Goal: Task Accomplishment & Management: Manage account settings

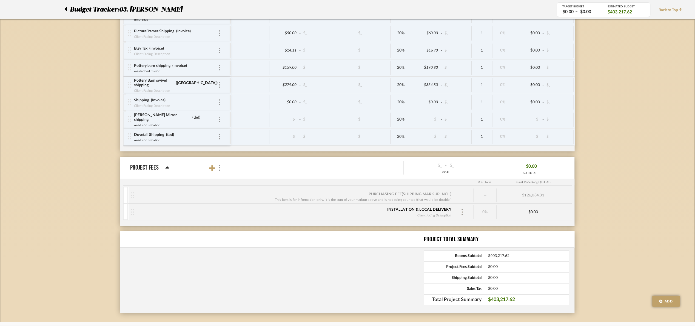
scroll to position [2483, 0]
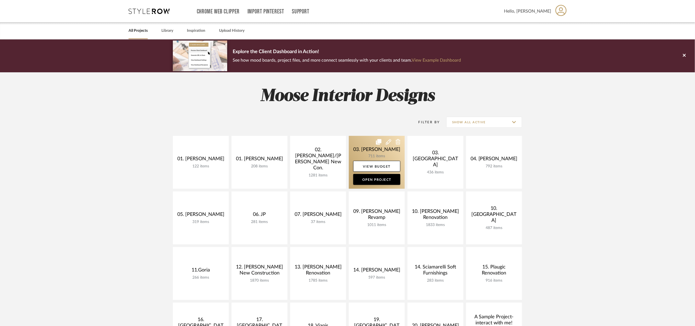
click at [356, 145] on link at bounding box center [377, 162] width 56 height 53
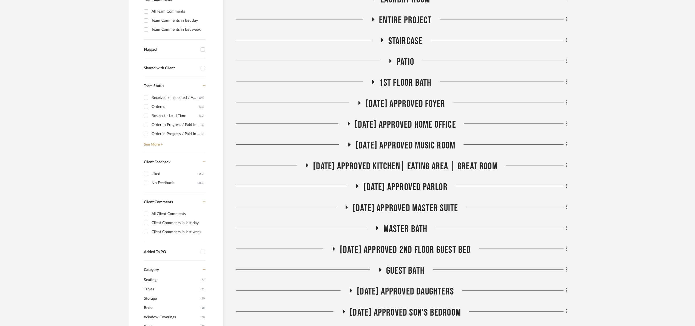
scroll to position [173, 0]
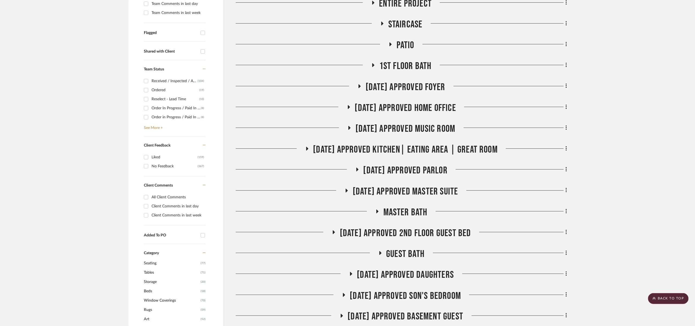
drag, startPoint x: 422, startPoint y: 190, endPoint x: 427, endPoint y: 189, distance: 5.0
click at [423, 190] on span "07.02.25 Approved Master Suite" at bounding box center [406, 192] width 106 height 12
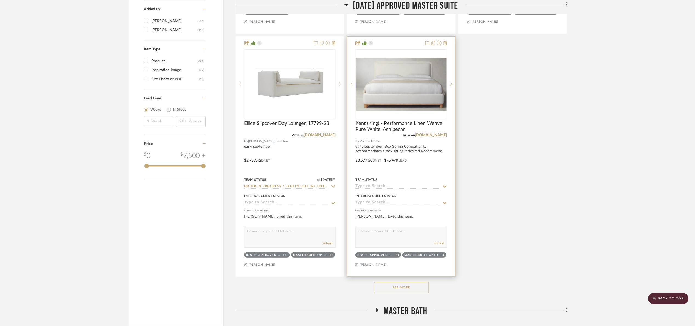
scroll to position [831, 0]
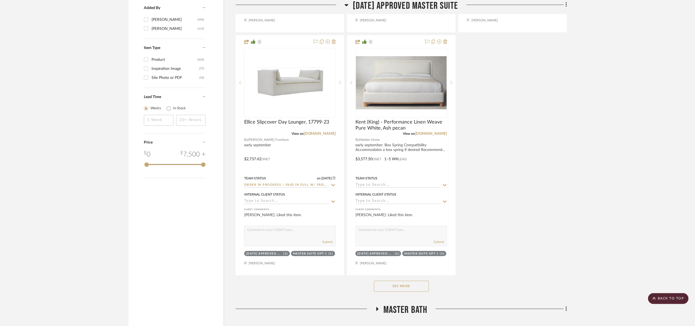
drag, startPoint x: 421, startPoint y: 285, endPoint x: 491, endPoint y: 250, distance: 79.1
click at [424, 281] on div "See More" at bounding box center [401, 287] width 331 height 22
click at [421, 289] on button "See More" at bounding box center [401, 286] width 55 height 11
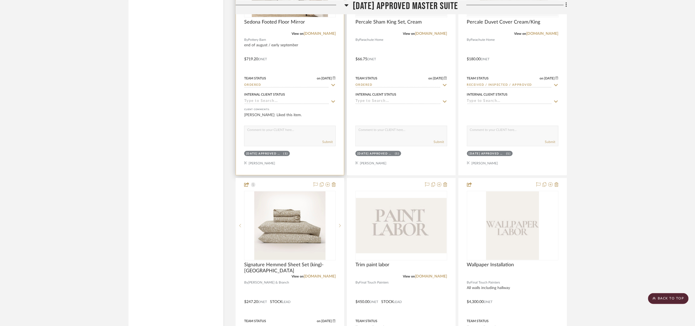
scroll to position [1160, 0]
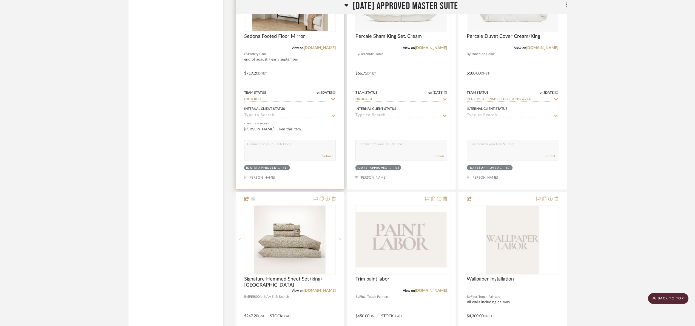
click at [0, 0] on img at bounding box center [0, 0] width 0 height 0
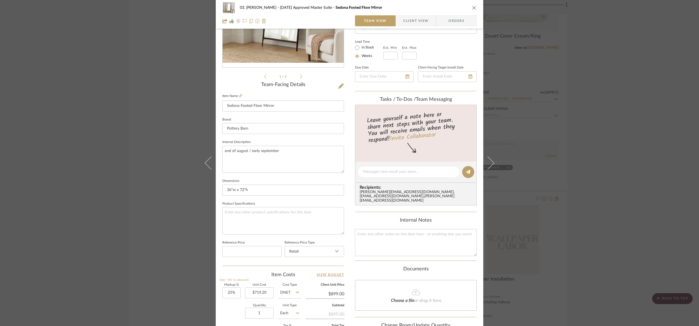
scroll to position [185, 0]
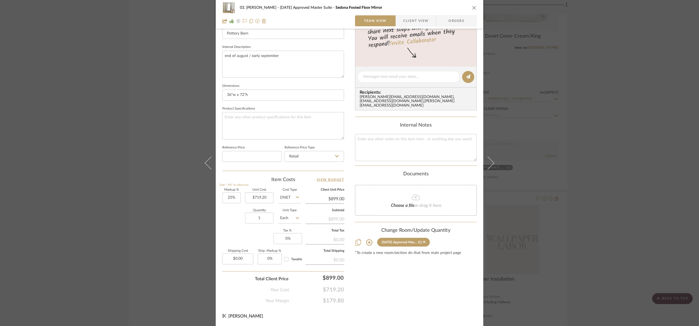
drag, startPoint x: 620, startPoint y: 211, endPoint x: 421, endPoint y: 174, distance: 202.4
click at [619, 211] on div "03. Jennifer 07.02.25 Approved Master Suite Sedona Footed Floor Mirror Team Vie…" at bounding box center [349, 163] width 699 height 326
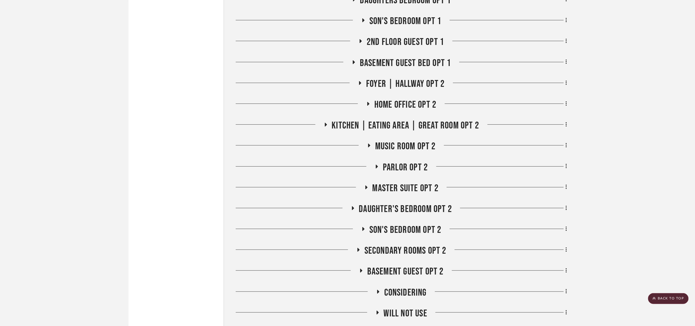
scroll to position [2924, 0]
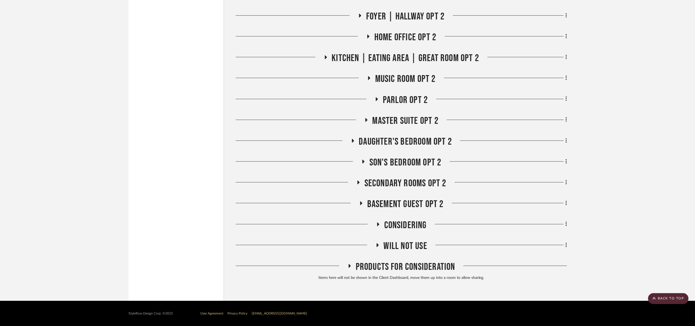
click at [411, 241] on span "Will Not Use" at bounding box center [406, 246] width 44 height 12
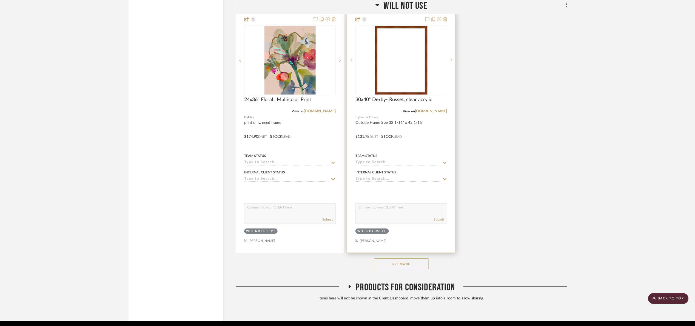
scroll to position [3681, 0]
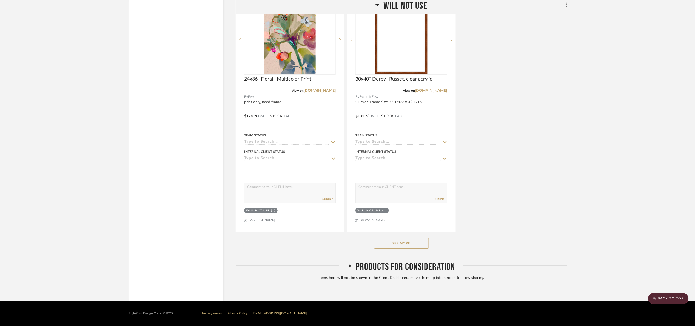
click at [418, 245] on button "See More" at bounding box center [401, 243] width 55 height 11
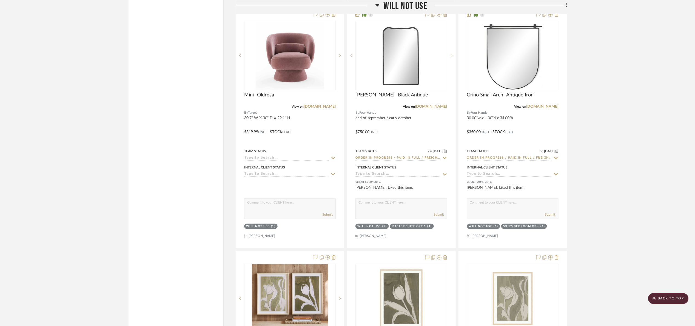
scroll to position [4174, 0]
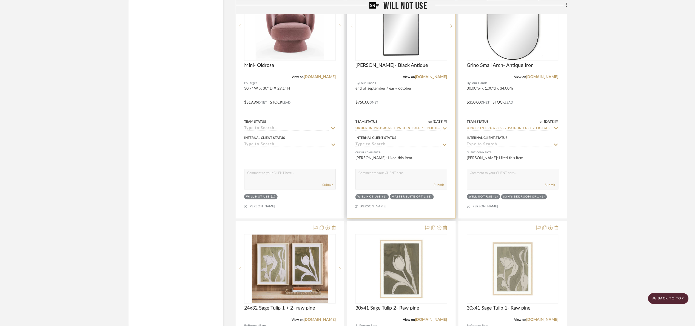
click at [0, 0] on img at bounding box center [0, 0] width 0 height 0
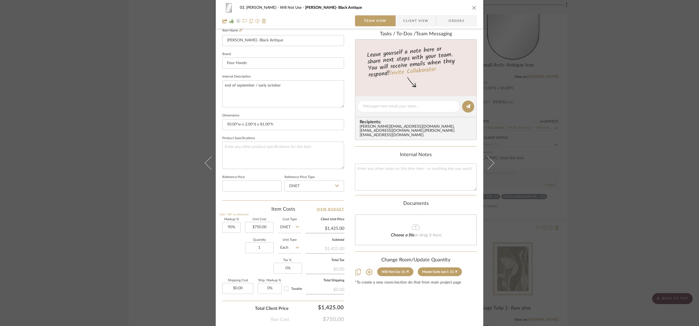
scroll to position [185, 0]
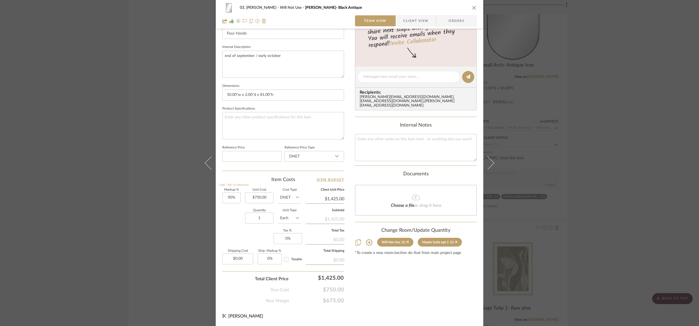
click at [623, 149] on div "03. Jennifer Will Not Use Patty- Black Antique Team View Client View Orders 1 /…" at bounding box center [349, 163] width 699 height 326
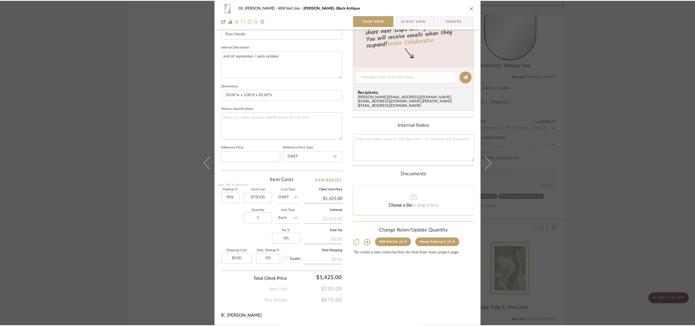
scroll to position [4174, 0]
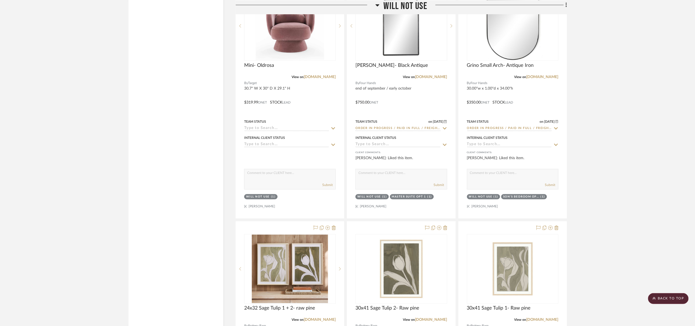
click at [408, 1] on span "Will Not Use" at bounding box center [406, 6] width 44 height 12
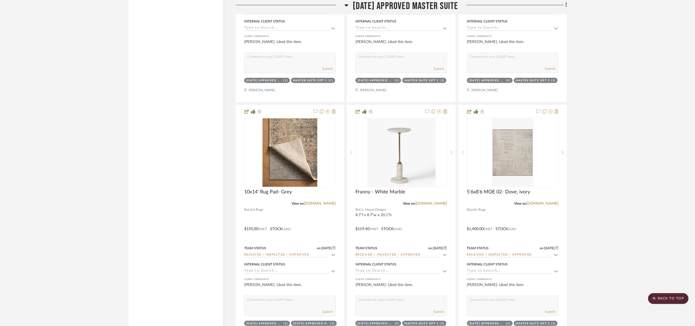
click at [355, 8] on span "07.02.25 Approved Master Suite" at bounding box center [406, 6] width 106 height 12
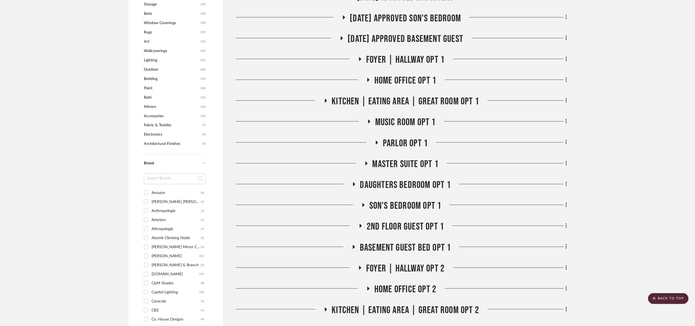
scroll to position [338, 0]
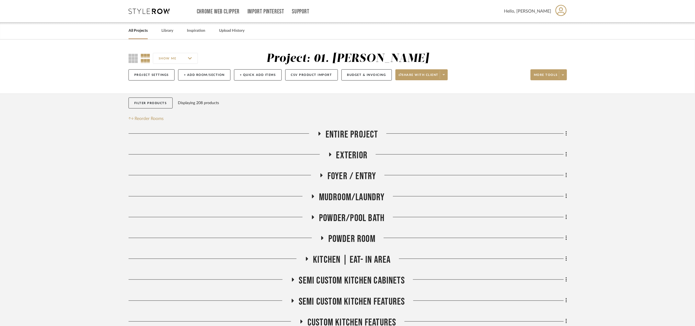
click at [345, 156] on span "Exterior" at bounding box center [352, 156] width 32 height 12
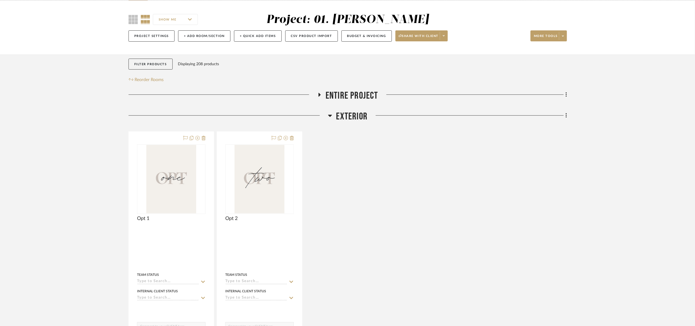
scroll to position [41, 0]
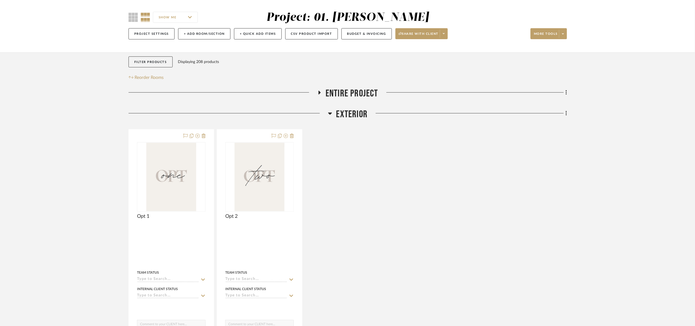
click at [336, 110] on span "Exterior" at bounding box center [352, 115] width 32 height 12
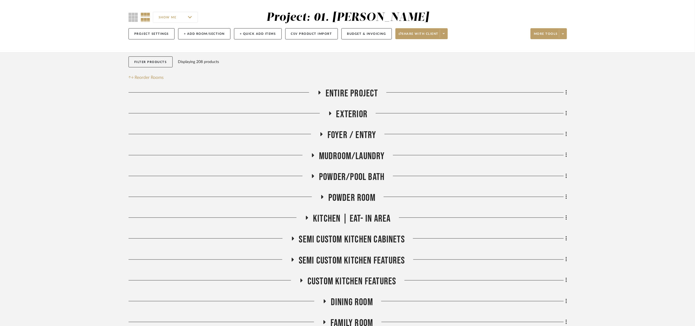
click at [348, 138] on span "Foyer / Entry" at bounding box center [352, 135] width 49 height 12
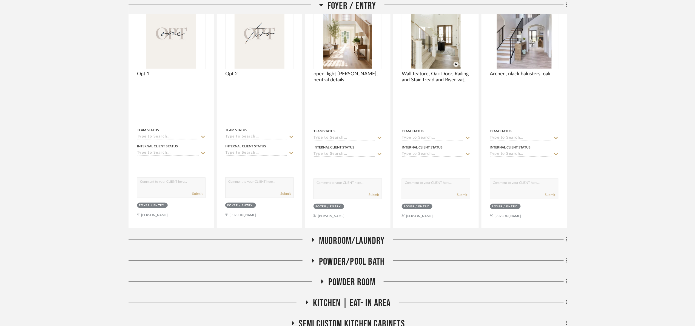
scroll to position [247, 0]
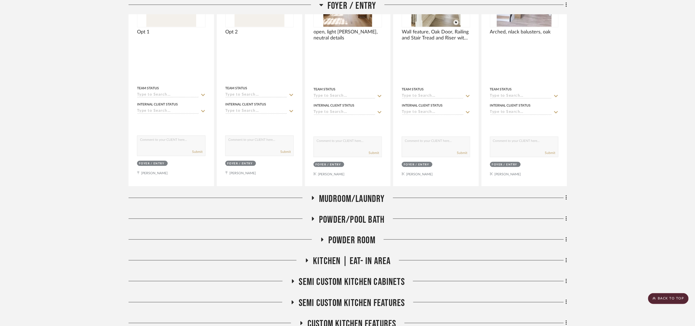
click at [356, 203] on span "Mudroom/Laundry" at bounding box center [352, 199] width 66 height 12
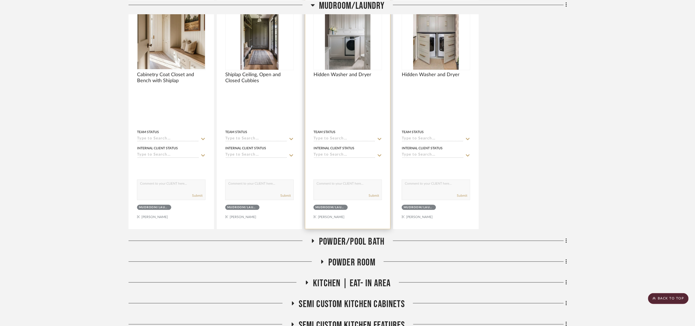
scroll to position [493, 0]
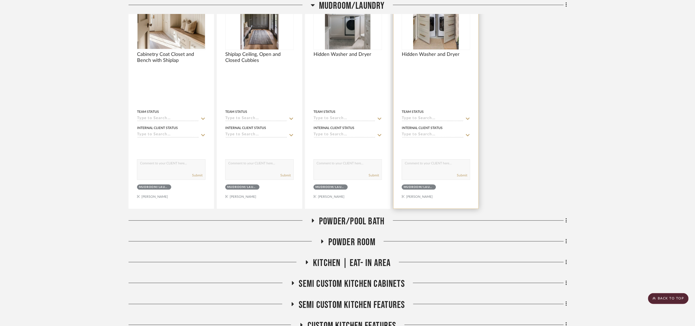
drag, startPoint x: 347, startPoint y: 218, endPoint x: 464, endPoint y: 180, distance: 123.1
click at [349, 217] on span "Powder/Pool Bath" at bounding box center [352, 222] width 66 height 12
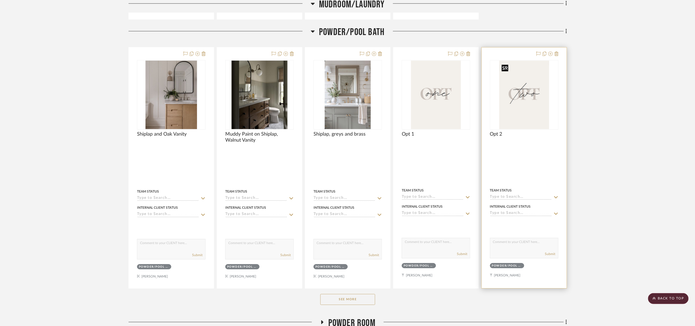
scroll to position [699, 0]
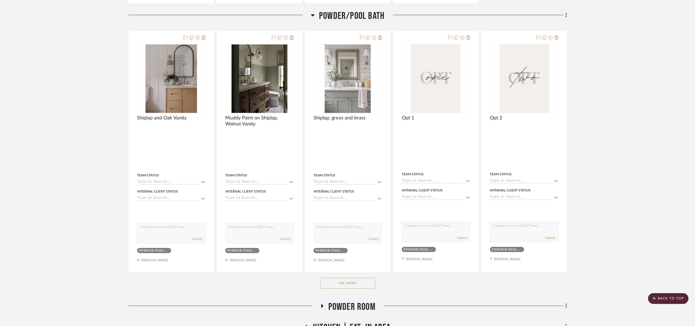
click at [353, 288] on button "See More" at bounding box center [347, 283] width 55 height 11
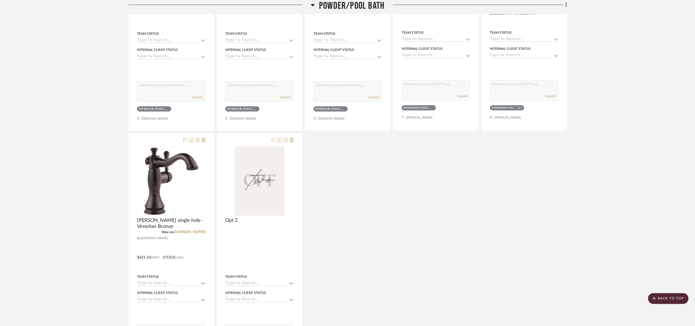
scroll to position [869, 0]
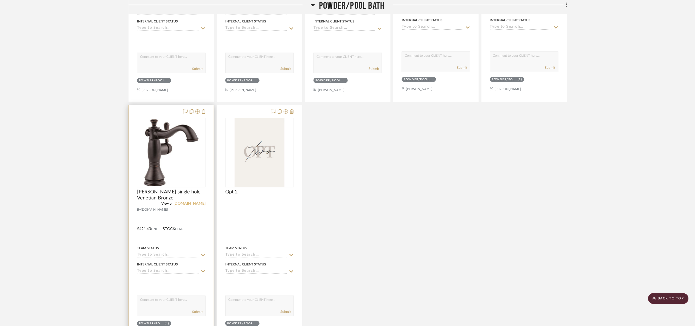
click at [195, 206] on link "build.com" at bounding box center [190, 204] width 32 height 4
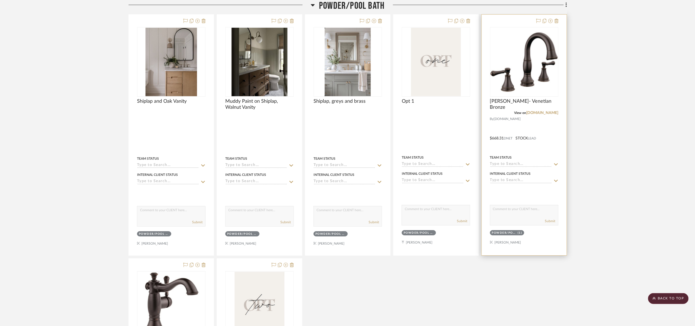
scroll to position [664, 0]
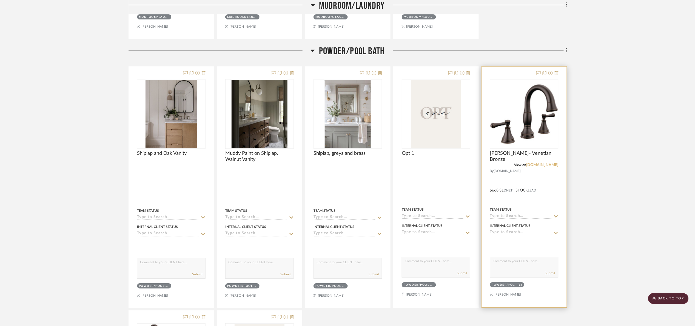
click at [549, 167] on link "build.com" at bounding box center [543, 165] width 32 height 4
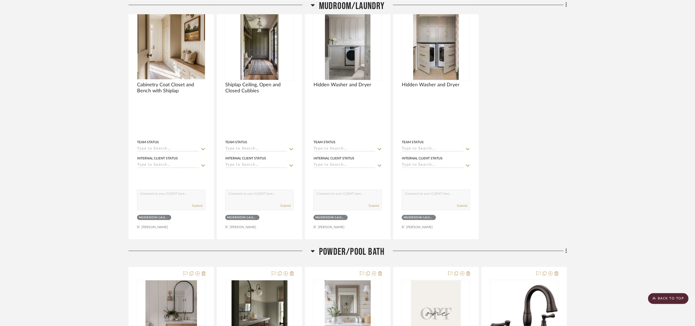
scroll to position [458, 0]
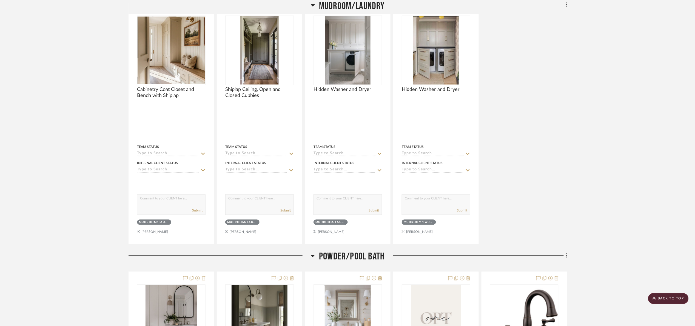
click at [348, 259] on span "Powder/Pool Bath" at bounding box center [352, 257] width 66 height 12
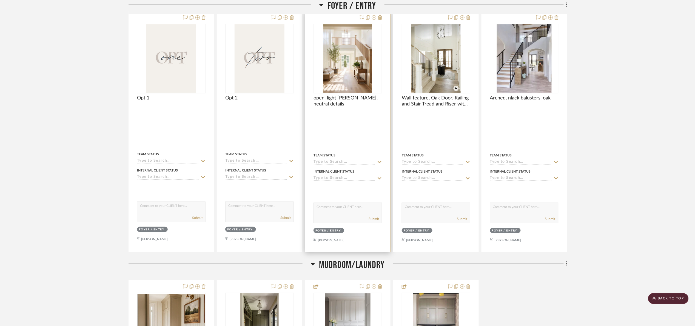
scroll to position [170, 0]
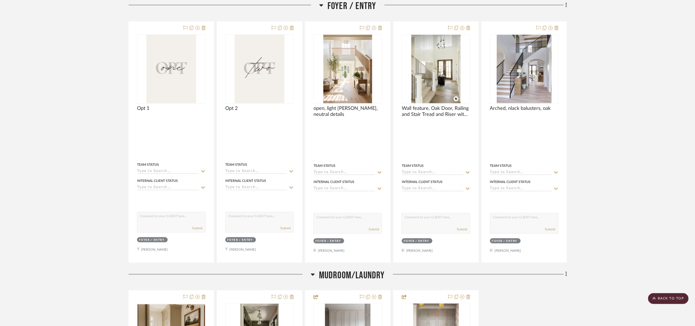
click at [346, 277] on span "Mudroom/Laundry" at bounding box center [352, 276] width 66 height 12
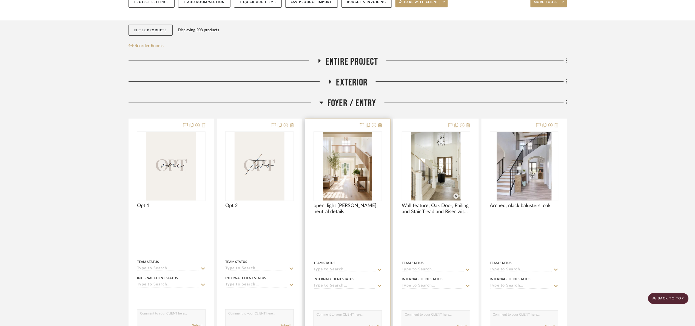
scroll to position [47, 0]
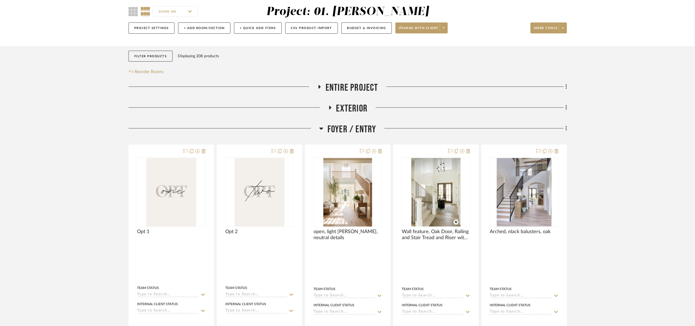
click at [341, 133] on span "Foyer / Entry" at bounding box center [352, 130] width 49 height 12
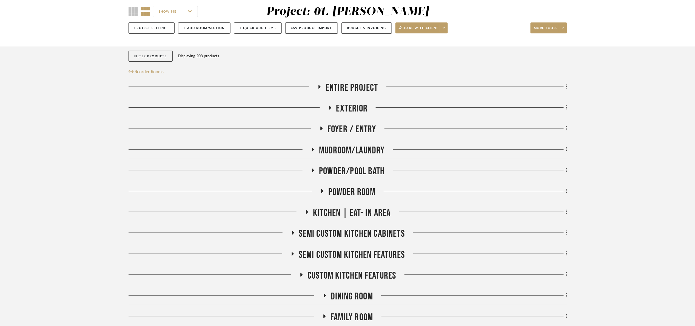
click at [348, 105] on span "Exterior" at bounding box center [352, 109] width 32 height 12
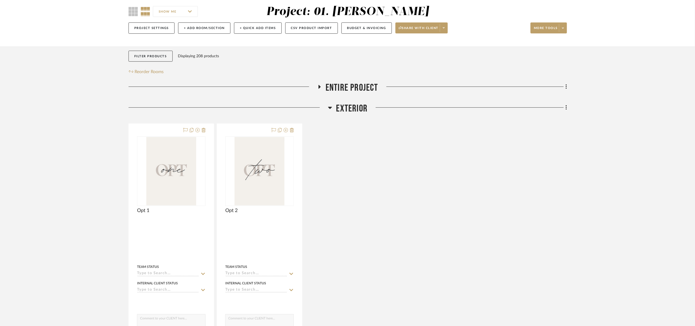
click at [348, 105] on span "Exterior" at bounding box center [352, 109] width 32 height 12
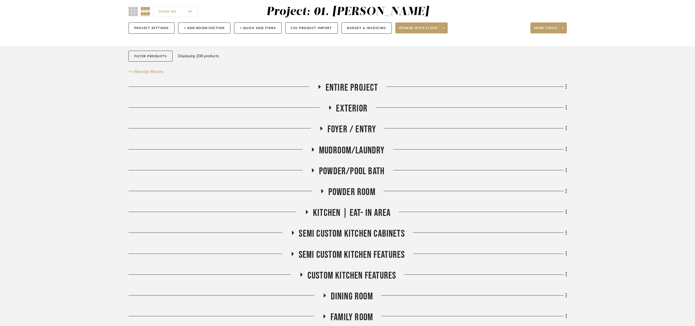
click at [361, 96] on div "Entire Project" at bounding box center [348, 89] width 439 height 14
click at [359, 90] on span "Entire Project" at bounding box center [352, 88] width 53 height 12
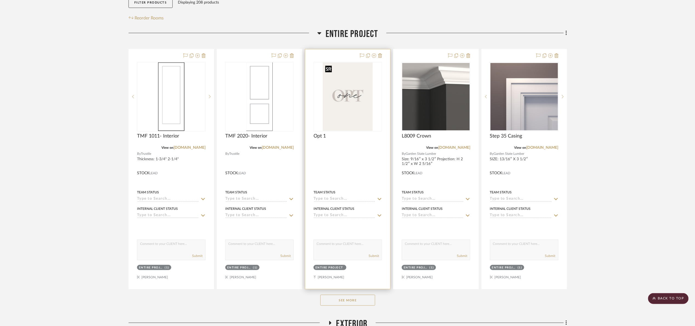
scroll to position [88, 0]
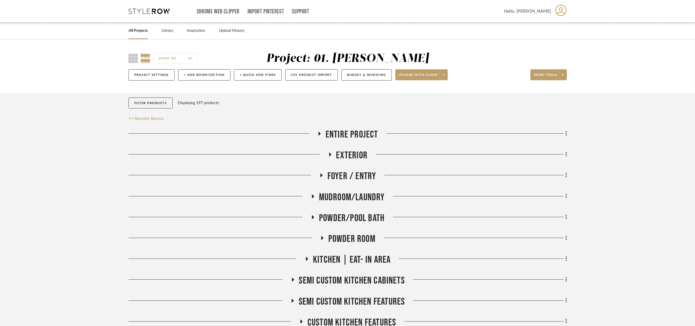
click at [550, 142] on div at bounding box center [472, 136] width 189 height 14
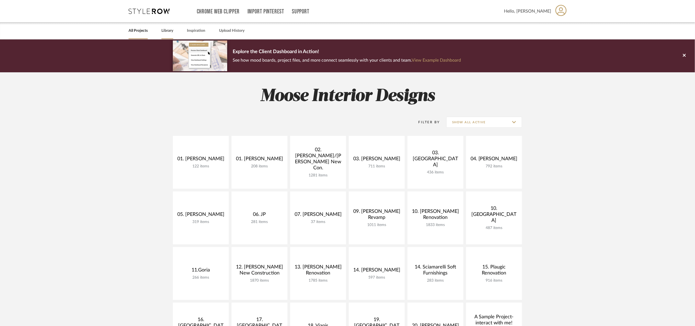
click at [171, 33] on link "Library" at bounding box center [167, 30] width 12 height 7
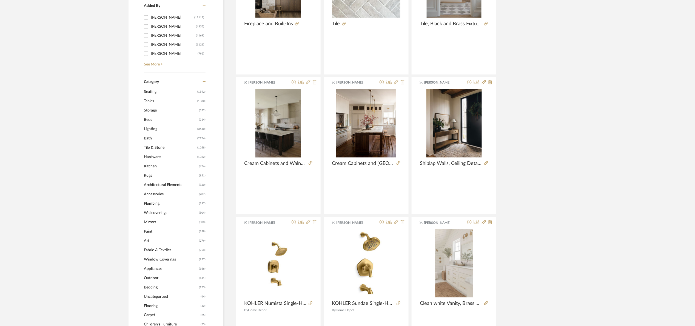
scroll to position [164, 0]
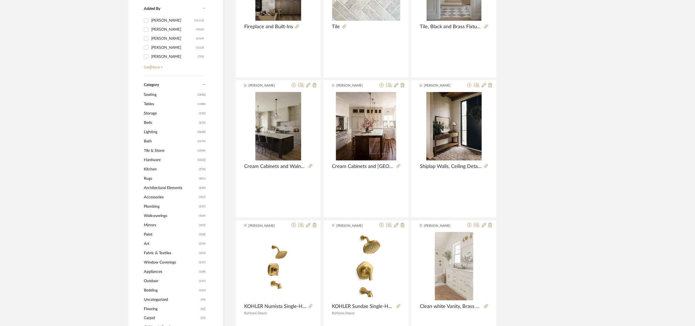
click at [151, 67] on link "See More +" at bounding box center [174, 65] width 63 height 9
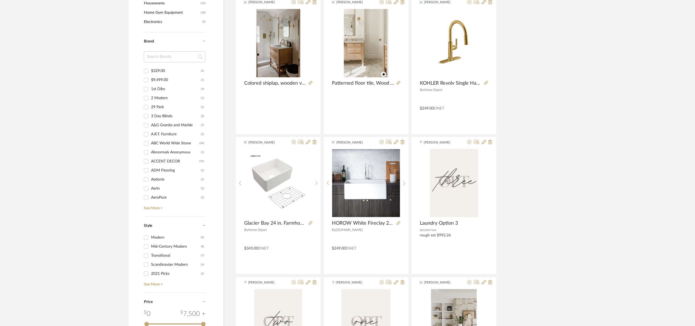
scroll to position [576, 0]
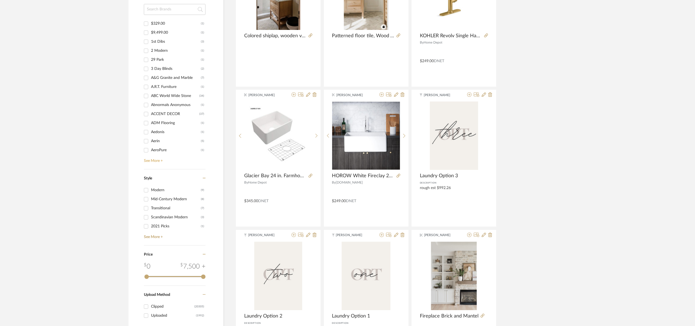
click at [149, 163] on link "See More +" at bounding box center [174, 159] width 63 height 9
click at [175, 47] on div "Garden State Lumber" at bounding box center [174, 46] width 47 height 9
click at [151, 47] on input "Garden State Lumber (153)" at bounding box center [146, 46] width 9 height 9
checkbox input "true"
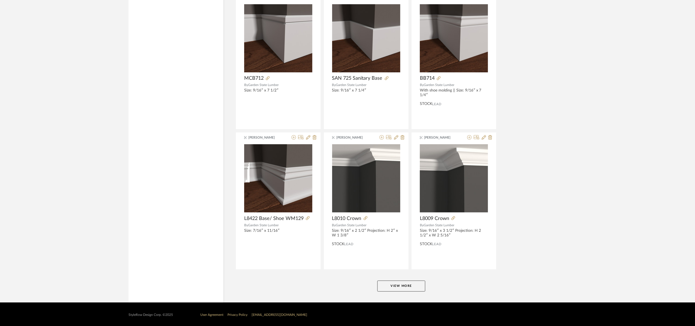
scroll to position [1534, 0]
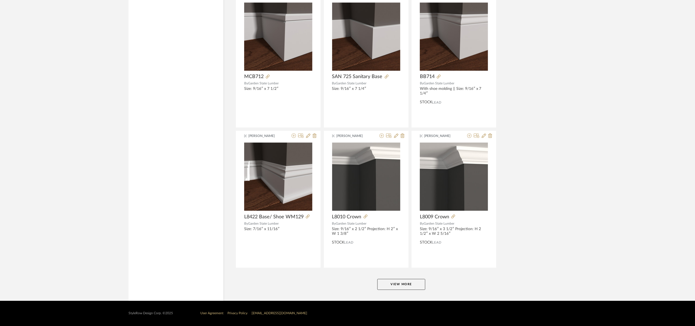
click at [407, 285] on button "View More" at bounding box center [402, 284] width 48 height 11
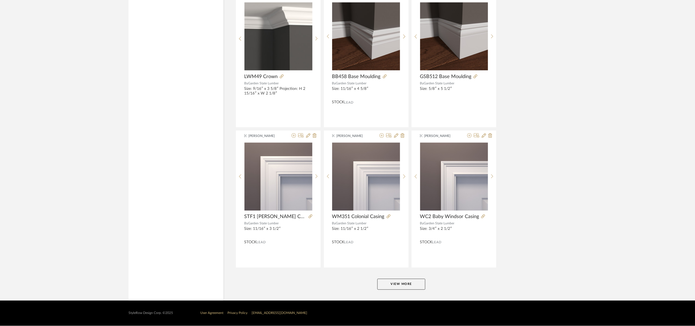
scroll to position [3219, 0]
drag, startPoint x: 407, startPoint y: 282, endPoint x: 485, endPoint y: 220, distance: 99.2
click at [408, 282] on button "View More" at bounding box center [402, 284] width 48 height 11
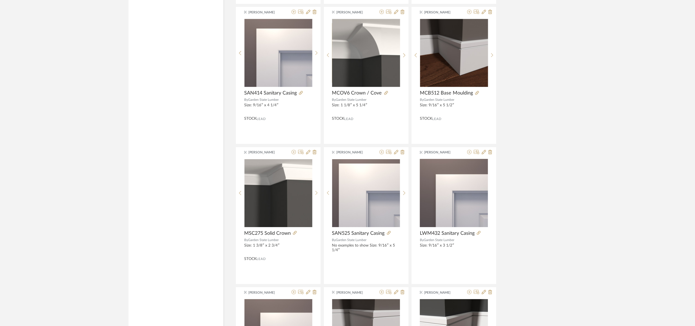
scroll to position [4618, 0]
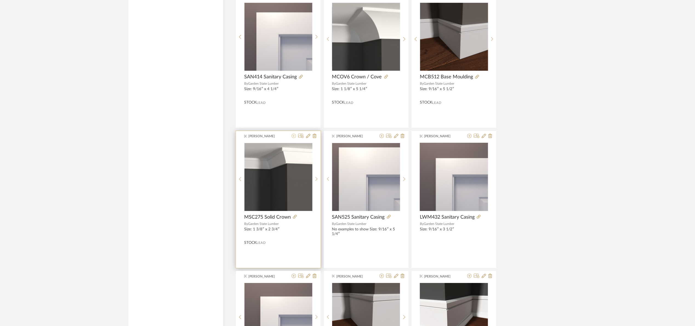
click at [294, 138] on icon at bounding box center [294, 136] width 4 height 4
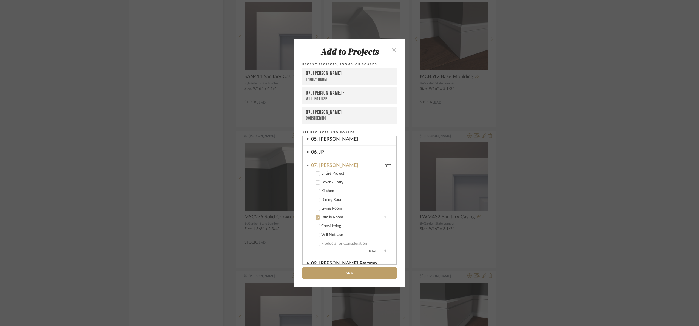
scroll to position [87, 0]
click at [335, 223] on div "Family Room" at bounding box center [349, 225] width 56 height 5
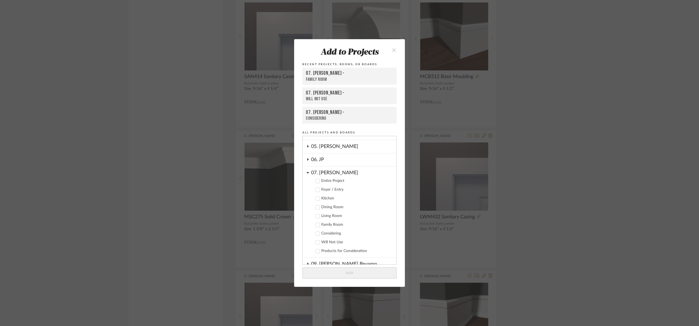
click at [325, 169] on div "07. [PERSON_NAME]" at bounding box center [353, 172] width 85 height 10
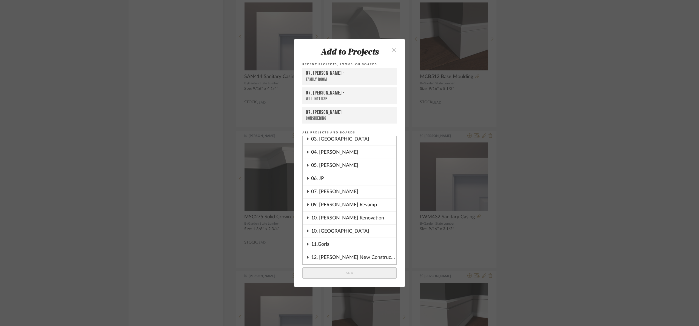
scroll to position [5, 0]
click at [326, 166] on div "01. [PERSON_NAME]" at bounding box center [353, 163] width 85 height 13
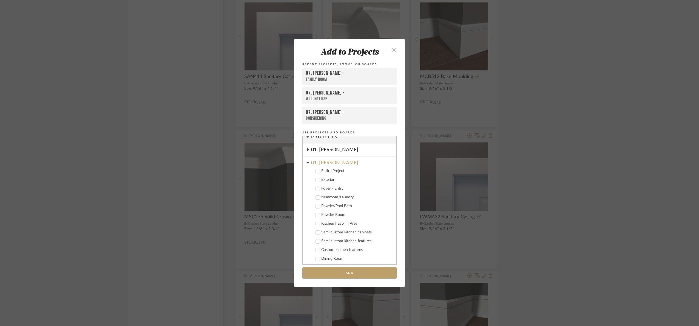
click at [326, 171] on div "Entire Project" at bounding box center [356, 171] width 71 height 5
click at [334, 273] on button "Add" at bounding box center [349, 273] width 94 height 11
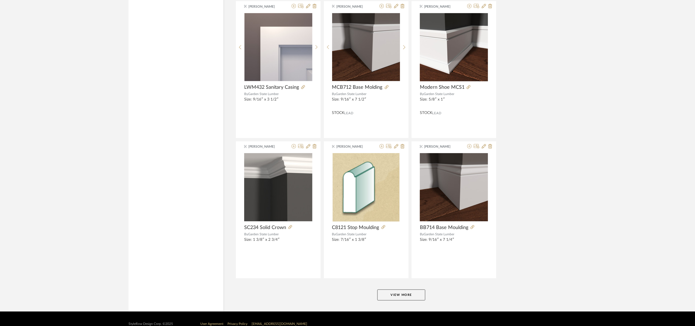
scroll to position [4904, 0]
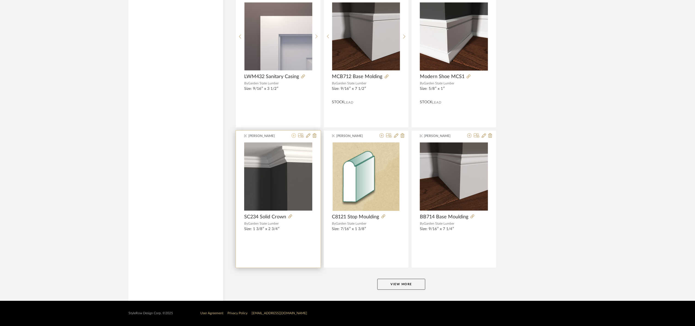
click at [294, 137] on icon at bounding box center [294, 136] width 4 height 4
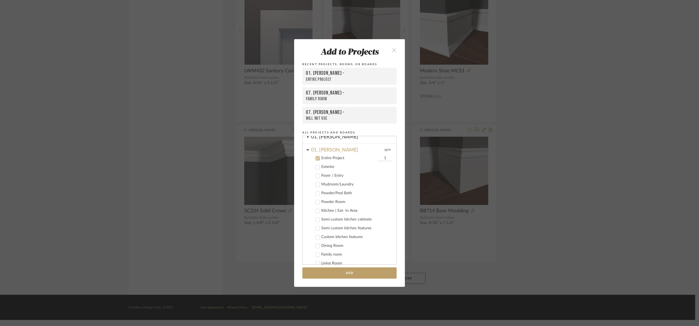
scroll to position [35, 0]
click at [368, 277] on button "Add" at bounding box center [349, 273] width 94 height 11
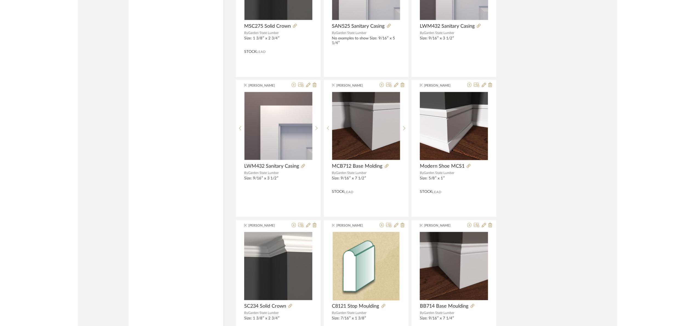
scroll to position [4904, 0]
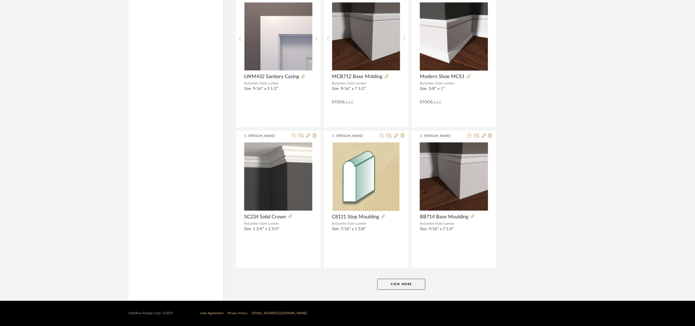
click at [417, 285] on button "View More" at bounding box center [402, 284] width 48 height 11
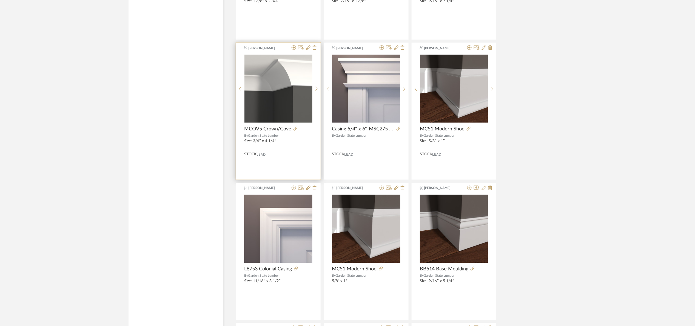
scroll to position [5110, 0]
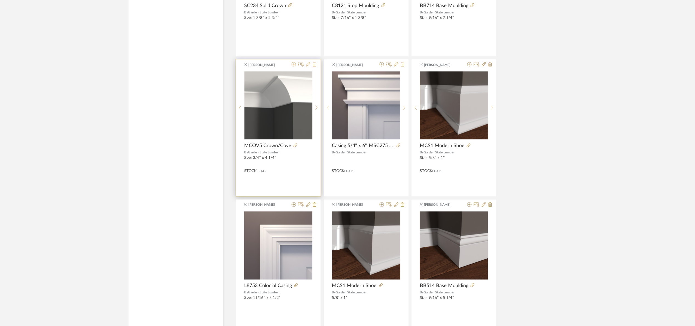
click at [295, 67] on icon at bounding box center [294, 64] width 4 height 4
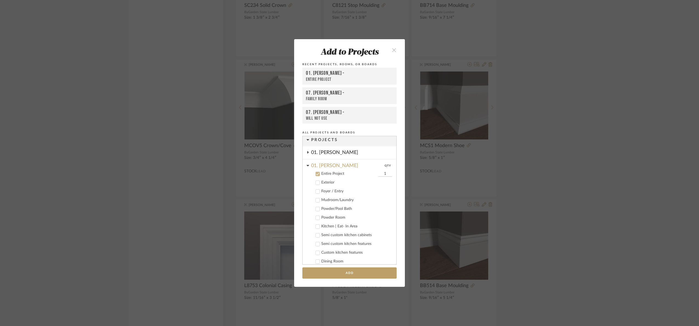
scroll to position [0, 0]
click at [364, 269] on button "Add" at bounding box center [349, 273] width 94 height 11
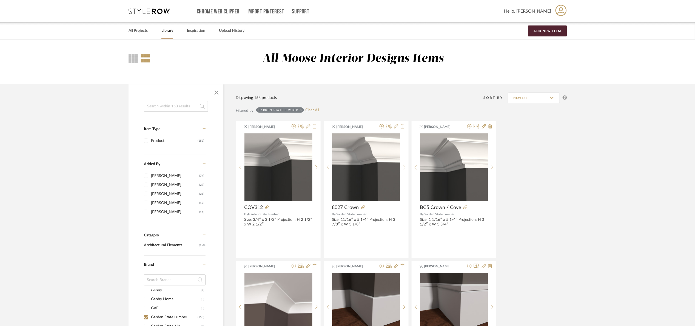
click at [166, 108] on input at bounding box center [176, 106] width 64 height 11
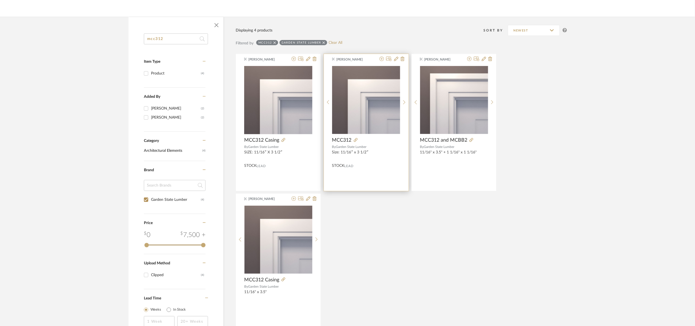
scroll to position [82, 0]
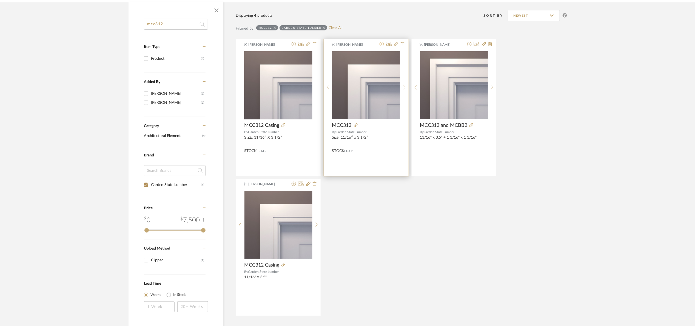
type input "mcc312"
click at [381, 45] on icon at bounding box center [382, 44] width 4 height 4
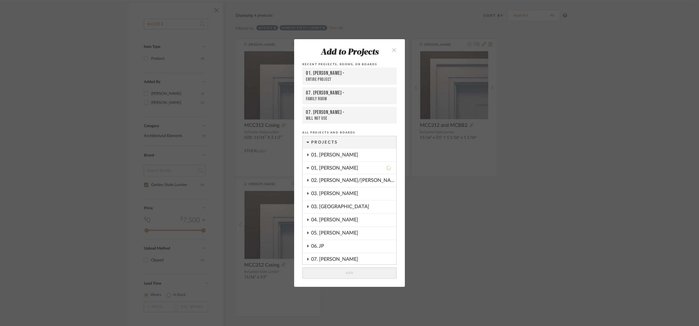
scroll to position [35, 0]
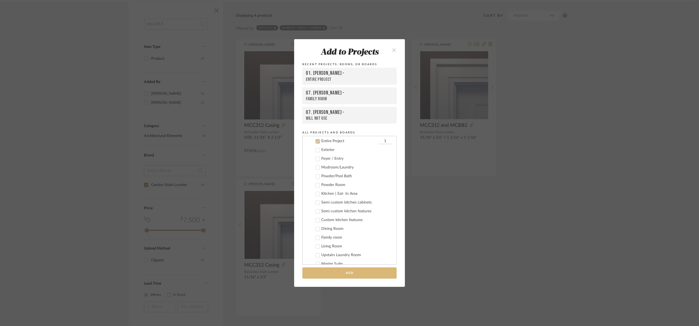
click at [335, 276] on button "Add" at bounding box center [349, 273] width 94 height 11
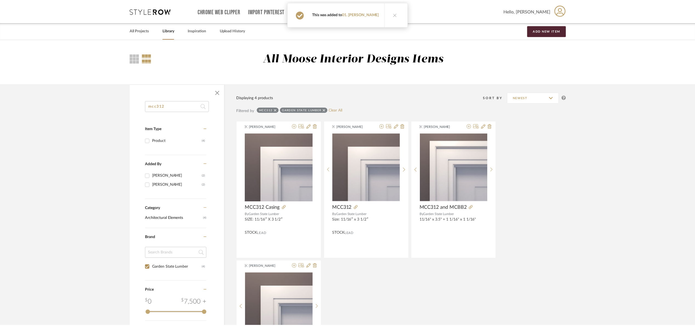
scroll to position [82, 0]
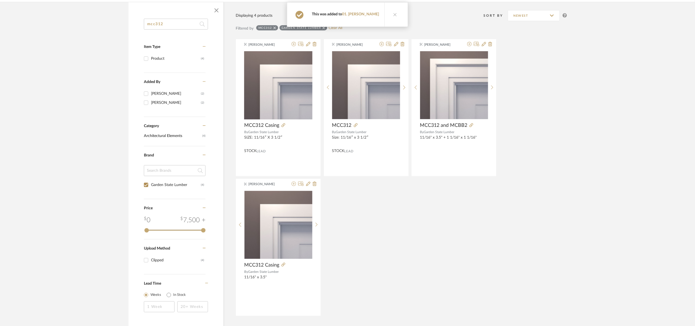
drag, startPoint x: 165, startPoint y: 24, endPoint x: 125, endPoint y: 29, distance: 40.3
click at [125, 29] on div "mcc312 Item Type Product (4) Added By Maria Ortega (2) Katherine Cowley (2) Cat…" at bounding box center [347, 164] width 455 height 325
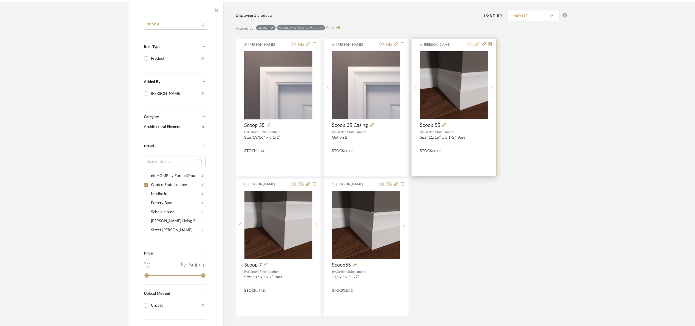
type input "scoop"
click at [468, 44] on icon at bounding box center [469, 44] width 4 height 4
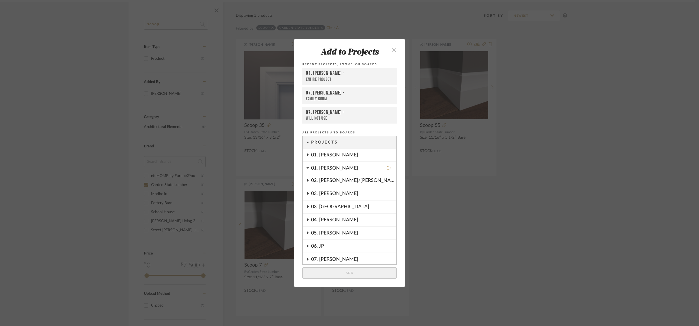
scroll to position [35, 0]
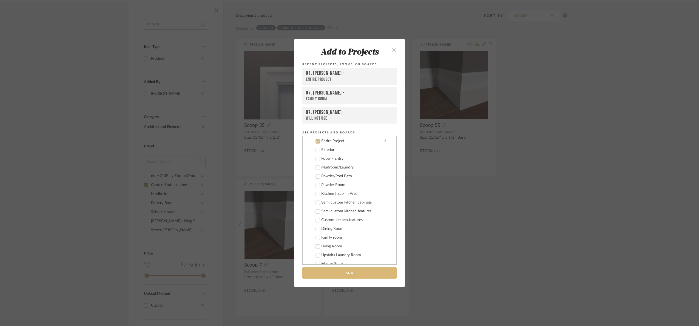
click at [352, 271] on button "Add" at bounding box center [349, 273] width 94 height 11
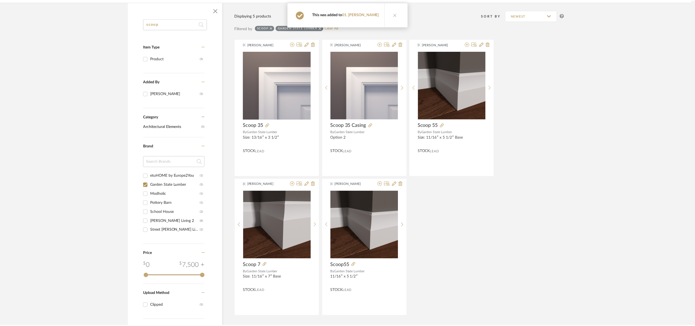
scroll to position [82, 0]
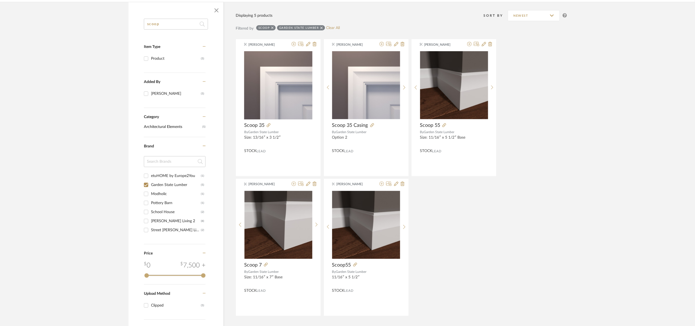
click at [32, 159] on library-search-items "scoop Item Type Product (5) Added By Maria Ortega (5) Category Architectural El…" at bounding box center [347, 187] width 695 height 370
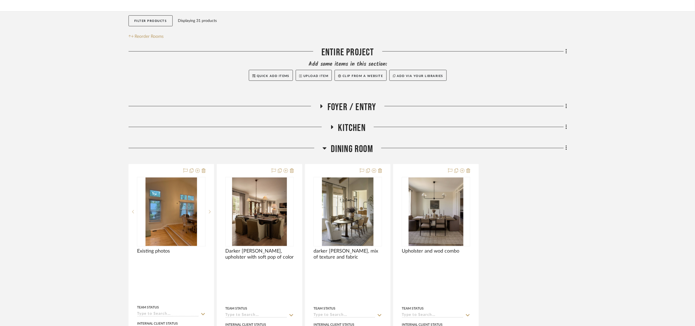
click at [355, 152] on span "Dining Room" at bounding box center [352, 149] width 42 height 12
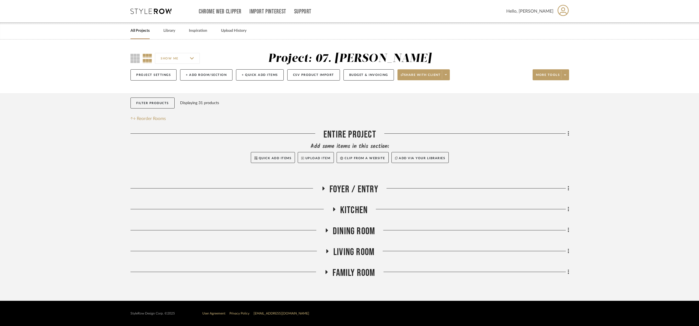
drag, startPoint x: 362, startPoint y: 269, endPoint x: 365, endPoint y: 266, distance: 4.9
click at [364, 268] on span "Family Room" at bounding box center [354, 273] width 42 height 12
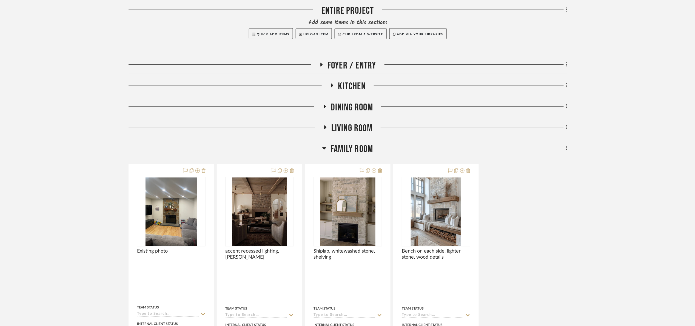
scroll to position [164, 0]
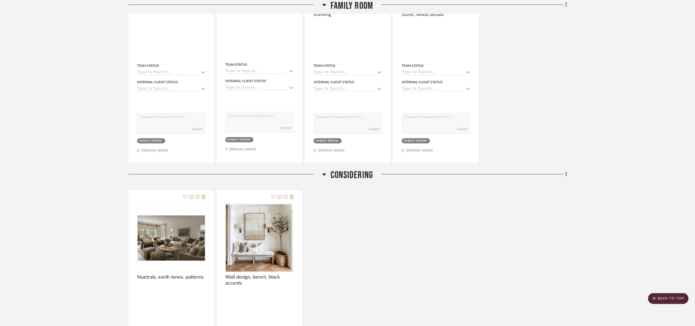
scroll to position [411, 0]
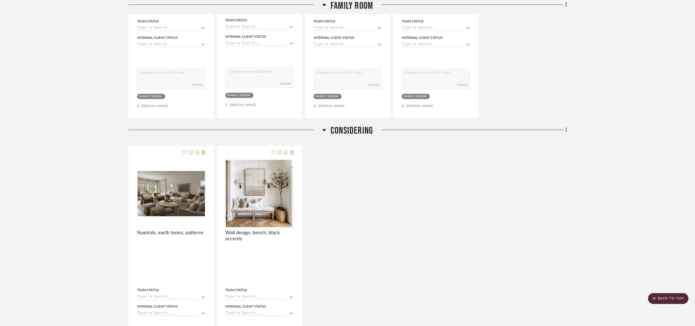
click at [347, 135] on span "Considering" at bounding box center [352, 131] width 42 height 12
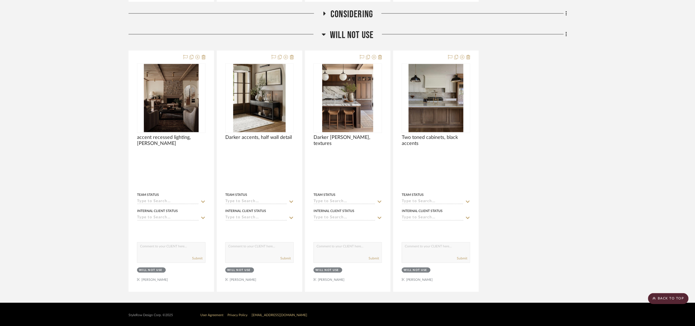
scroll to position [531, 0]
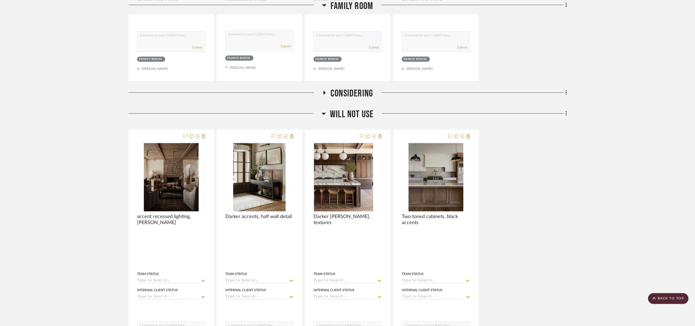
drag, startPoint x: 348, startPoint y: 110, endPoint x: 362, endPoint y: 131, distance: 24.9
click at [349, 111] on span "Will Not Use" at bounding box center [352, 115] width 44 height 12
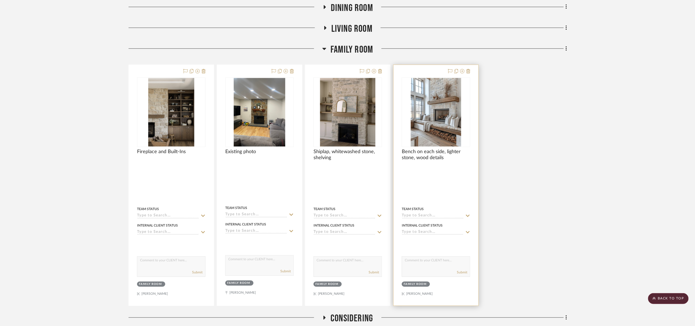
scroll to position [206, 0]
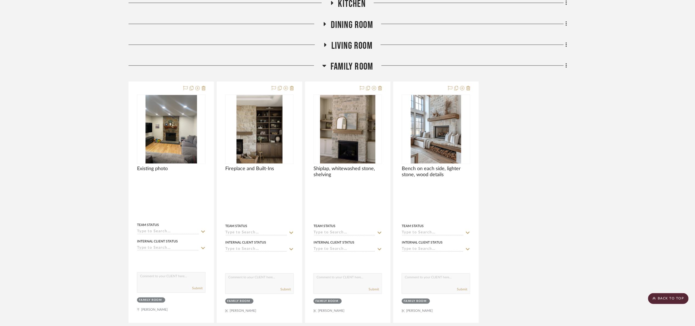
click at [371, 70] on span "Family Room" at bounding box center [352, 67] width 42 height 12
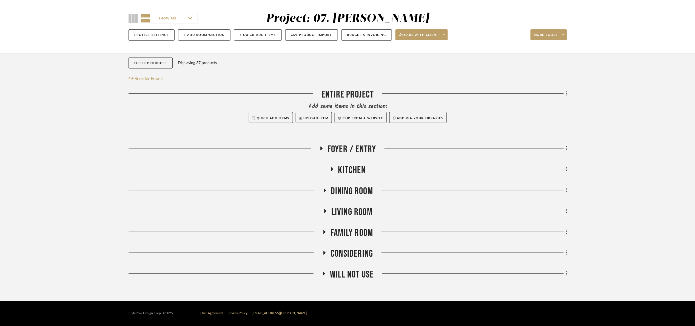
click at [351, 215] on span "Living Room" at bounding box center [351, 212] width 41 height 12
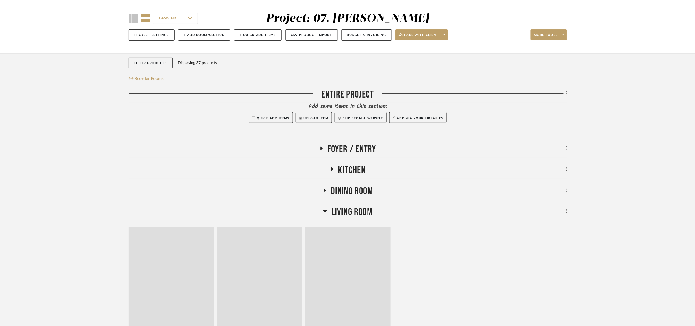
scroll to position [206, 0]
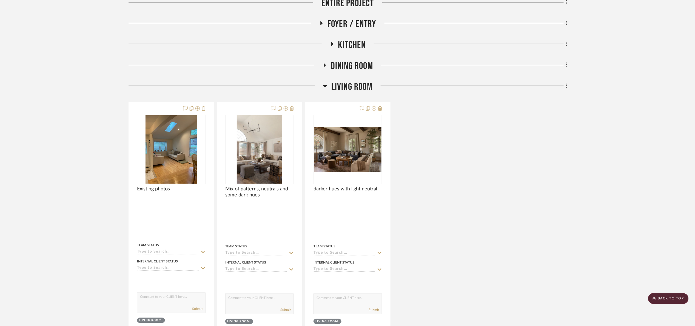
click at [363, 89] on span "Living Room" at bounding box center [351, 87] width 41 height 12
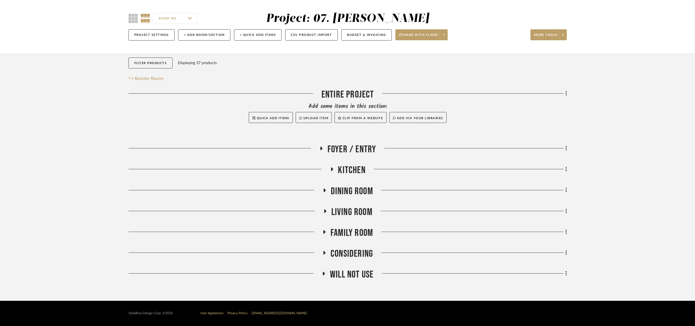
scroll to position [40, 0]
click at [348, 198] on div "Dining Room" at bounding box center [348, 193] width 439 height 14
click at [350, 194] on span "Dining Room" at bounding box center [352, 192] width 42 height 12
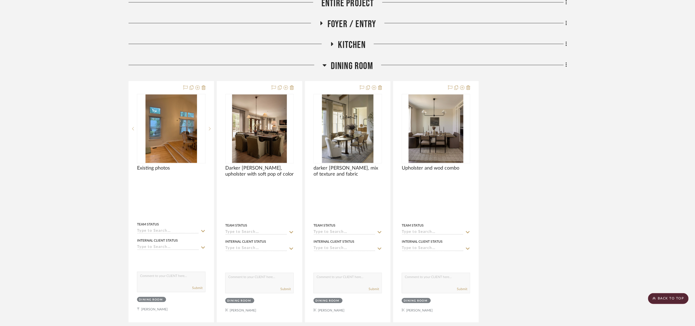
click at [358, 64] on span "Dining Room" at bounding box center [352, 66] width 42 height 12
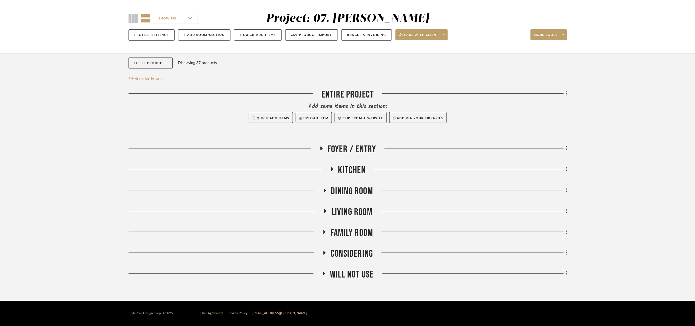
click at [350, 256] on span "Considering" at bounding box center [352, 254] width 42 height 12
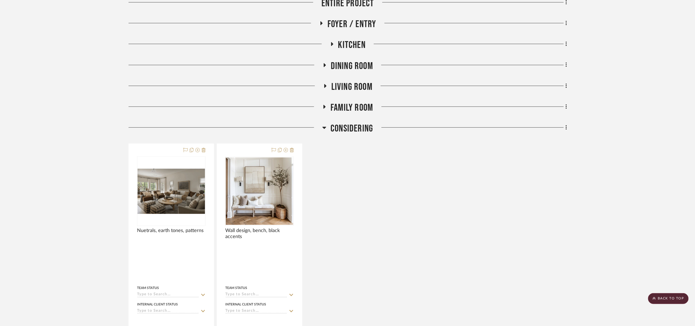
click at [360, 132] on span "Considering" at bounding box center [352, 129] width 42 height 12
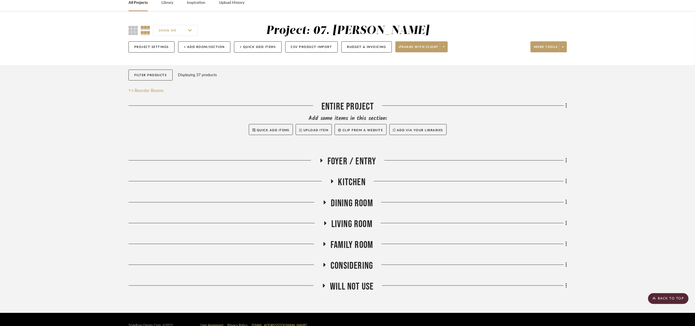
scroll to position [0, 0]
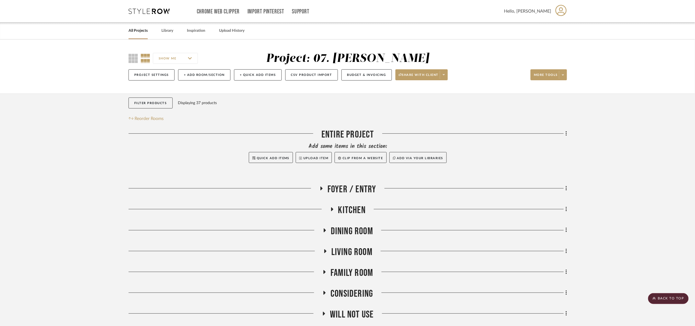
click at [355, 191] on span "Foyer / Entry" at bounding box center [352, 190] width 49 height 12
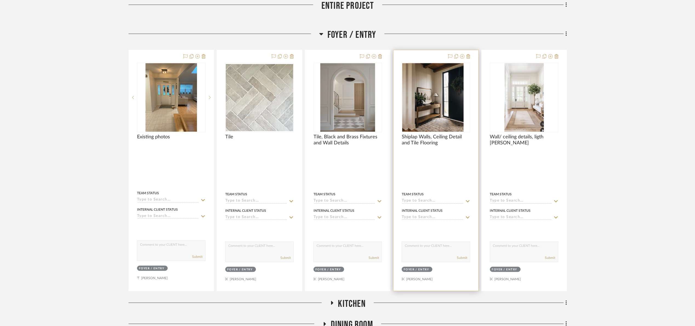
scroll to position [164, 0]
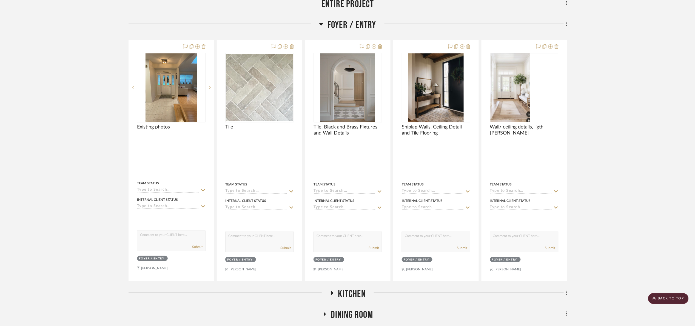
click at [369, 22] on span "Foyer / Entry" at bounding box center [352, 25] width 49 height 12
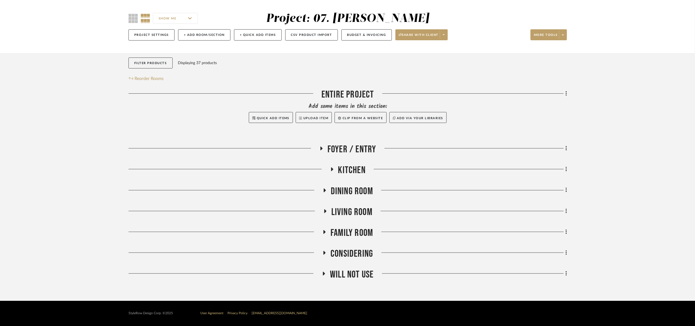
click at [363, 280] on span "Will Not Use" at bounding box center [352, 275] width 44 height 12
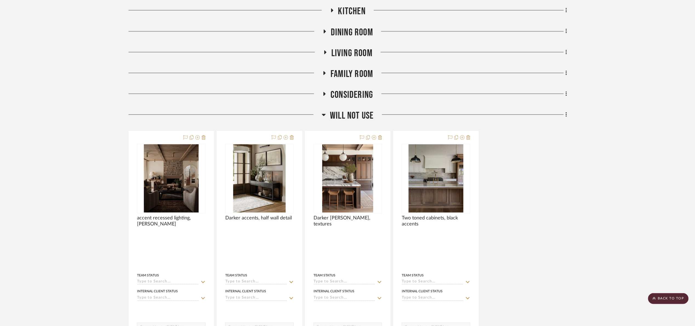
scroll to position [282, 0]
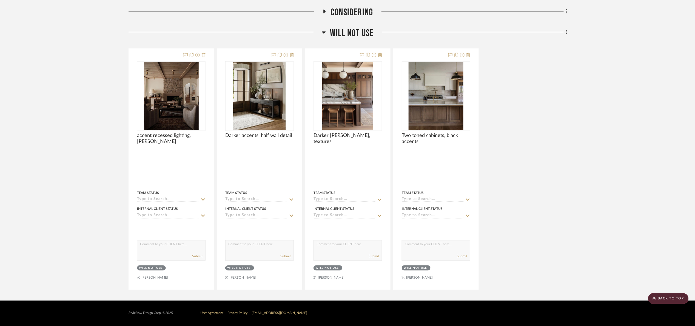
click at [346, 36] on span "Will Not Use" at bounding box center [352, 33] width 44 height 12
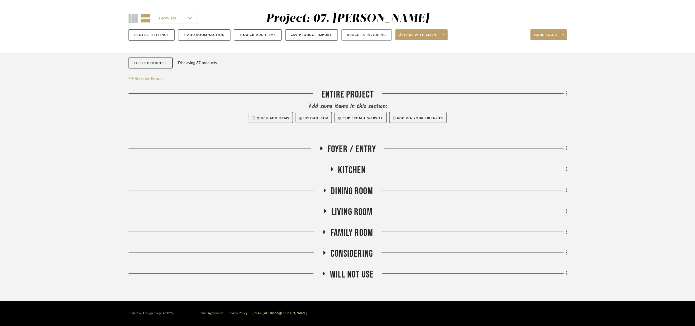
scroll to position [40, 0]
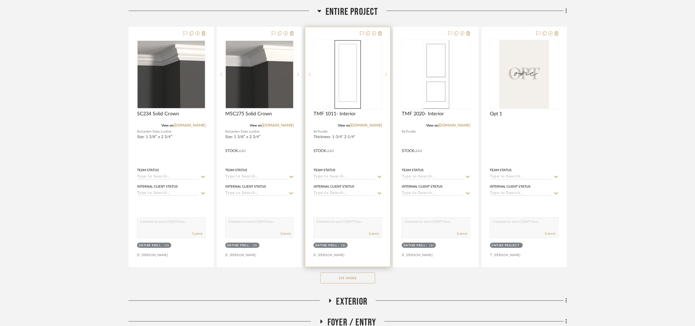
scroll to position [123, 0]
click at [340, 278] on button "See More" at bounding box center [347, 277] width 55 height 11
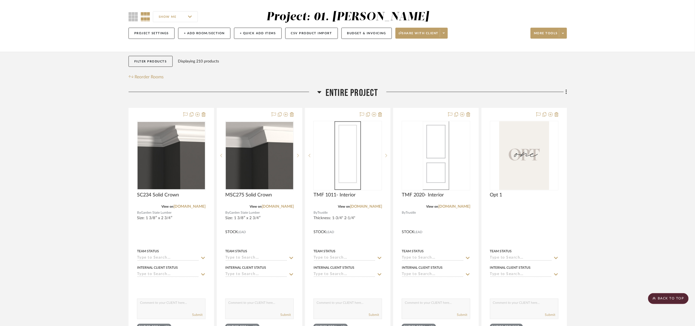
scroll to position [41, 0]
click at [564, 93] on fa-icon at bounding box center [566, 93] width 4 height 9
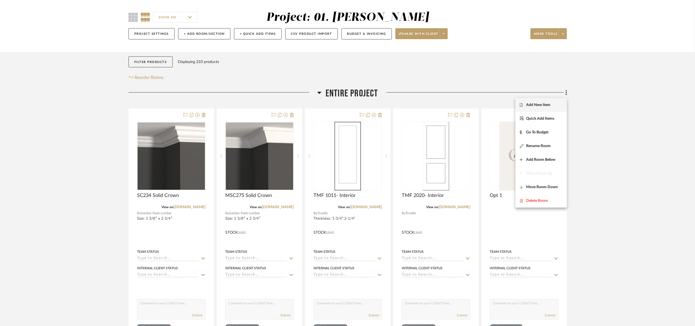
click at [561, 107] on span "Add New Item" at bounding box center [541, 105] width 43 height 5
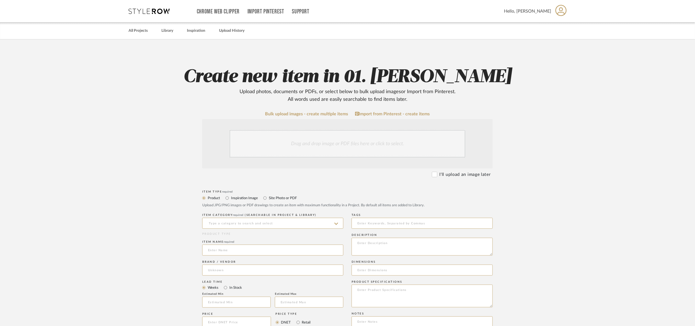
click at [310, 135] on div "Drag and drop image or PDF files here or click to select." at bounding box center [348, 143] width 236 height 27
click at [272, 143] on div "Drag and drop image or PDF files here or click to select." at bounding box center [348, 143] width 236 height 27
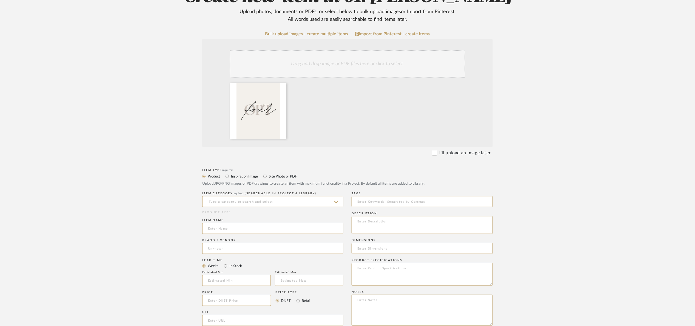
scroll to position [82, 0]
drag, startPoint x: 266, startPoint y: 176, endPoint x: 263, endPoint y: 188, distance: 12.4
click at [266, 176] on input "Site Photo or PDF" at bounding box center [265, 174] width 7 height 7
radio input "true"
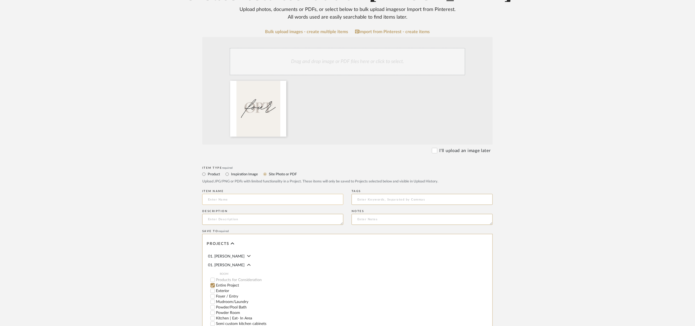
click at [244, 196] on input at bounding box center [272, 199] width 141 height 11
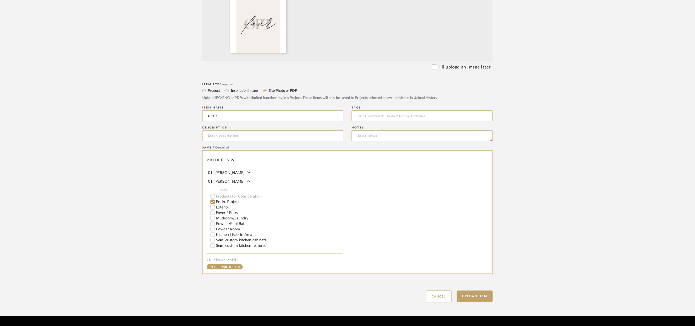
scroll to position [181, 0]
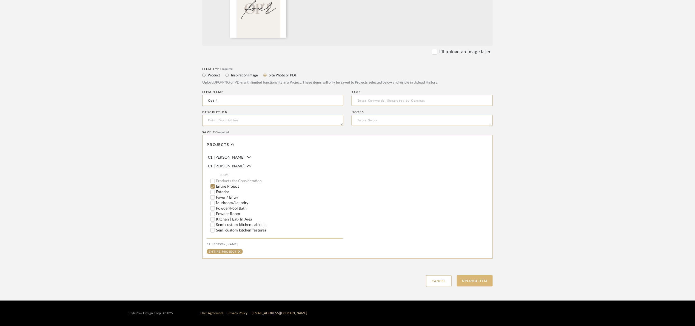
type input "Opt 4"
click at [460, 278] on button "Upload Item" at bounding box center [475, 281] width 36 height 11
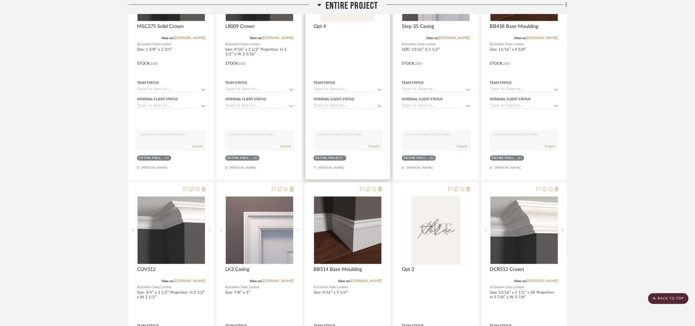
scroll to position [458, 0]
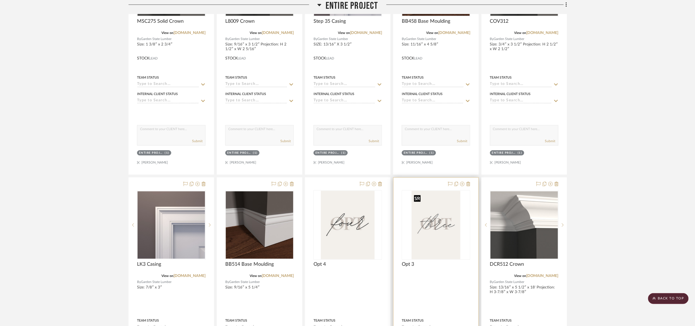
click at [0, 0] on img at bounding box center [0, 0] width 0 height 0
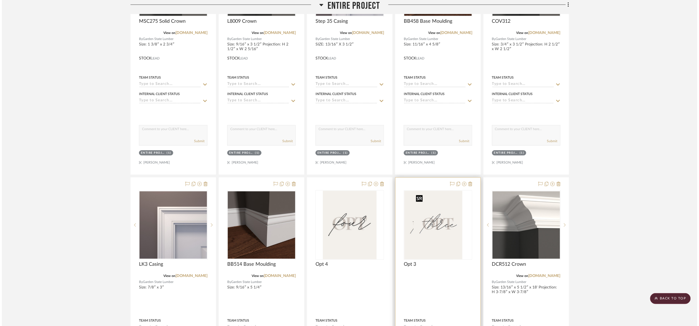
scroll to position [0, 0]
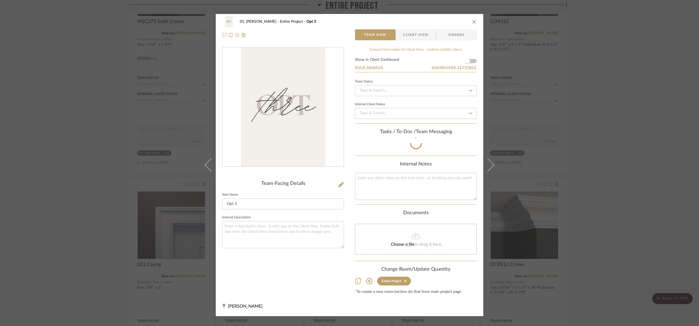
click at [616, 167] on div "01. Merker Entire Project Opt 3 Team View Client View Orders Team-Facing Detail…" at bounding box center [349, 163] width 699 height 326
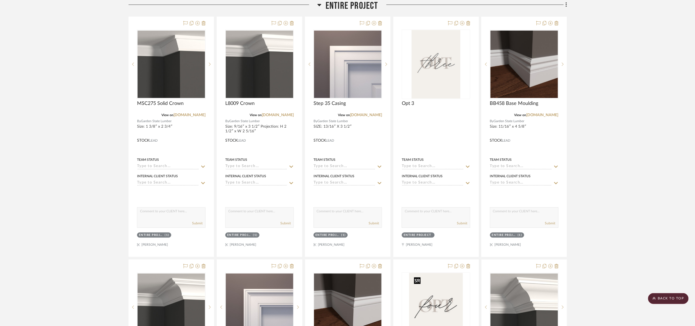
scroll to position [379, 0]
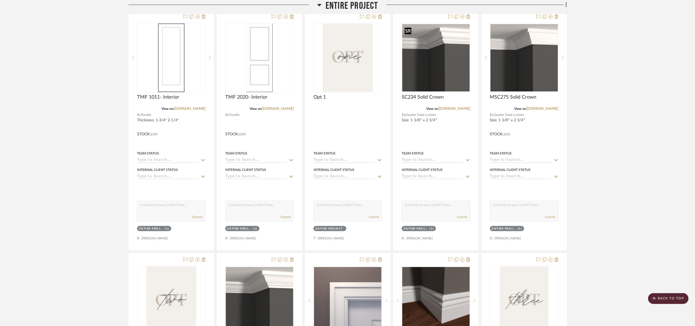
scroll to position [9, 0]
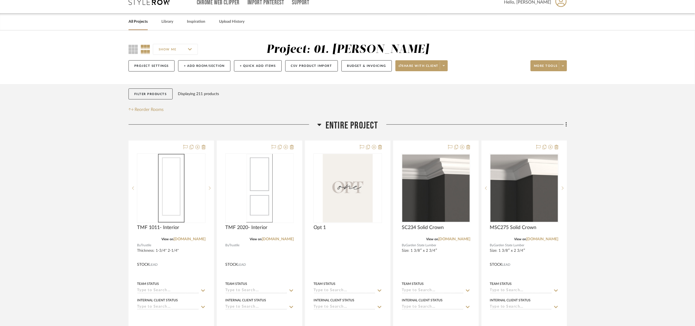
click at [353, 127] on span "Entire Project" at bounding box center [352, 126] width 53 height 12
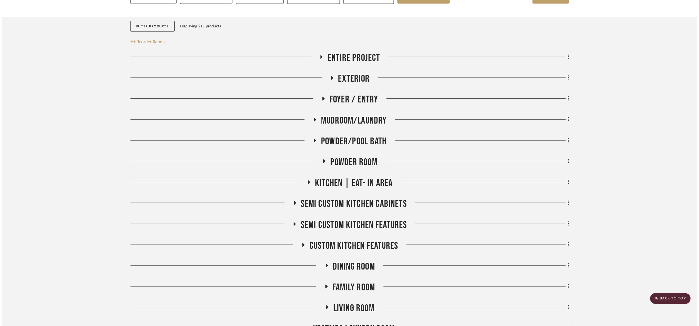
scroll to position [0, 0]
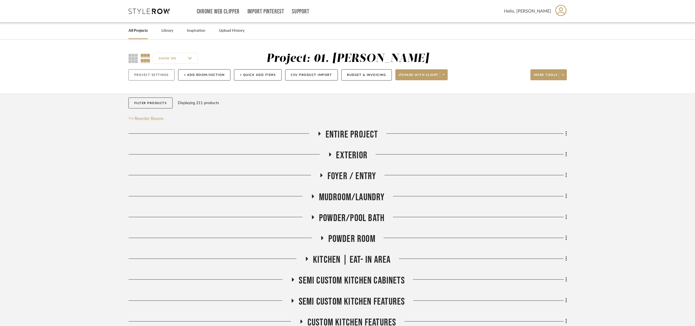
click at [145, 77] on button "Project Settings" at bounding box center [152, 74] width 46 height 11
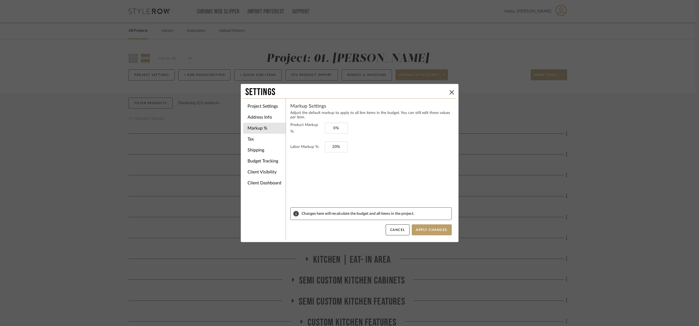
click at [550, 106] on div "Settings Project Settings Address Info Markup % Tax Shipping Budget Tracking Cl…" at bounding box center [349, 163] width 699 height 326
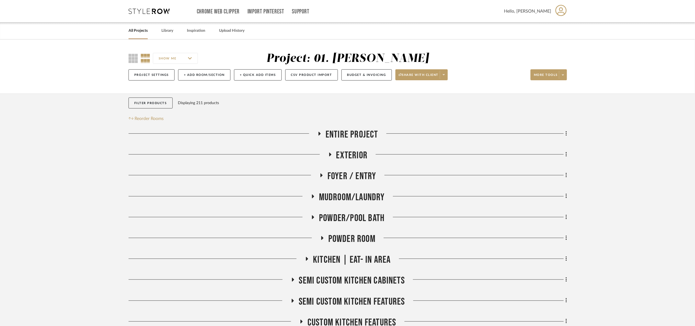
click at [154, 81] on div "Project Settings + Add Room/Section + Quick Add Items CSV Product Import Budget…" at bounding box center [348, 75] width 439 height 18
click at [153, 78] on button "Project Settings" at bounding box center [152, 74] width 46 height 11
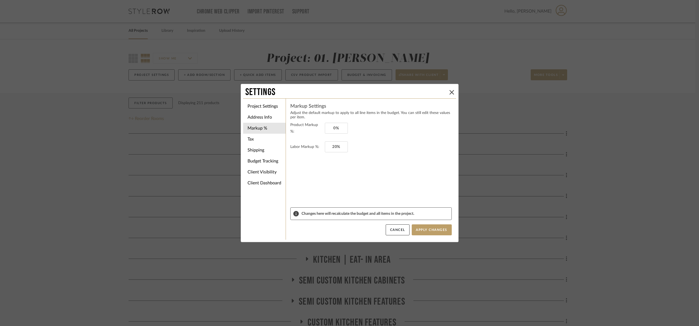
drag, startPoint x: 92, startPoint y: 80, endPoint x: 135, endPoint y: 75, distance: 43.1
click at [101, 78] on div "Settings Project Settings Address Info Markup % Tax Shipping Budget Tracking Cl…" at bounding box center [349, 163] width 699 height 326
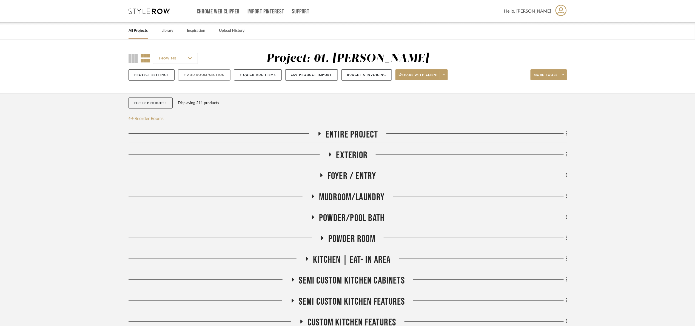
click at [198, 79] on button "+ Add Room/Section" at bounding box center [204, 74] width 52 height 11
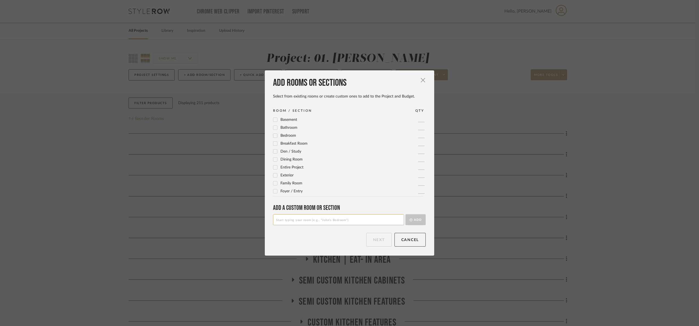
click at [312, 217] on input at bounding box center [338, 219] width 131 height 11
type input "Son's bedroom"
click at [410, 222] on fa-icon "submit" at bounding box center [411, 219] width 3 height 3
click at [326, 221] on input at bounding box center [338, 219] width 131 height 11
type input "F"
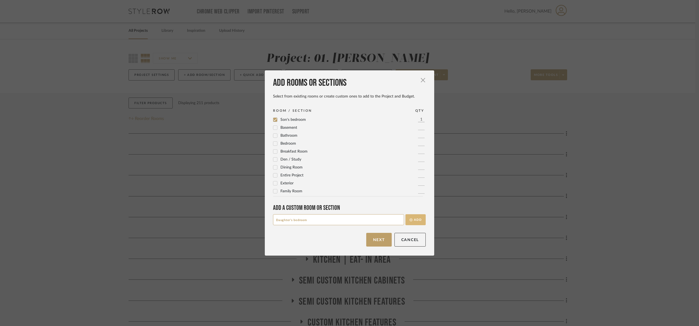
type input "Daughter's bedroom"
click at [418, 220] on button "Add" at bounding box center [415, 219] width 20 height 11
click at [323, 219] on input at bounding box center [338, 219] width 131 height 11
type input "G"
click at [372, 238] on button "Next" at bounding box center [378, 240] width 25 height 14
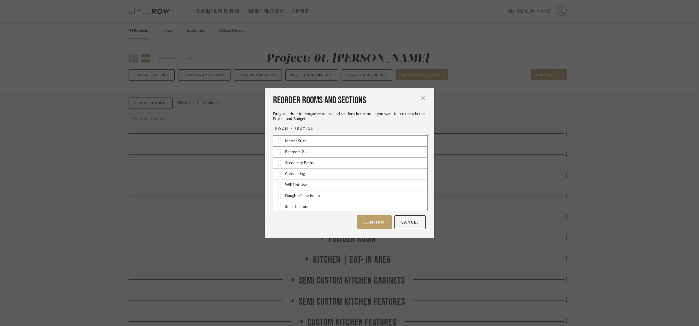
scroll to position [155, 0]
drag, startPoint x: 276, startPoint y: 196, endPoint x: 275, endPoint y: 157, distance: 38.9
drag, startPoint x: 273, startPoint y: 183, endPoint x: 275, endPoint y: 170, distance: 13.3
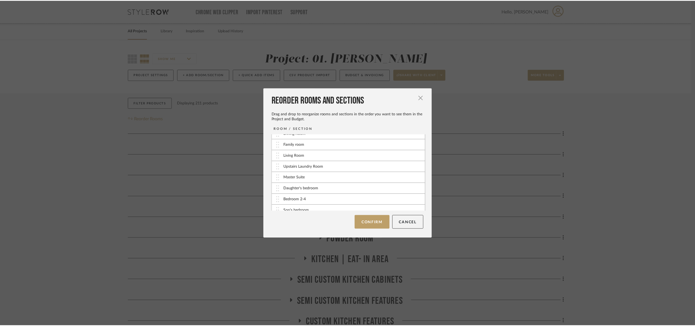
scroll to position [114, 0]
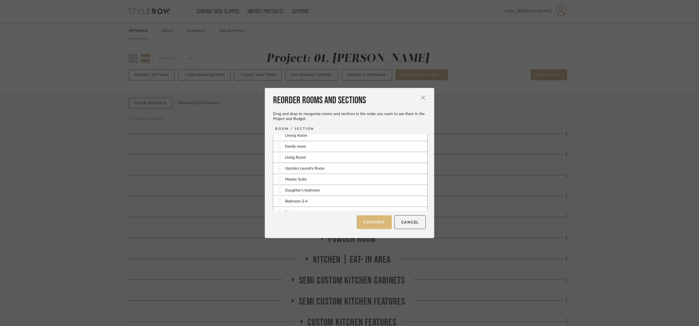
drag, startPoint x: 374, startPoint y: 222, endPoint x: 447, endPoint y: 217, distance: 73.1
click at [374, 222] on button "Confirm" at bounding box center [374, 222] width 35 height 14
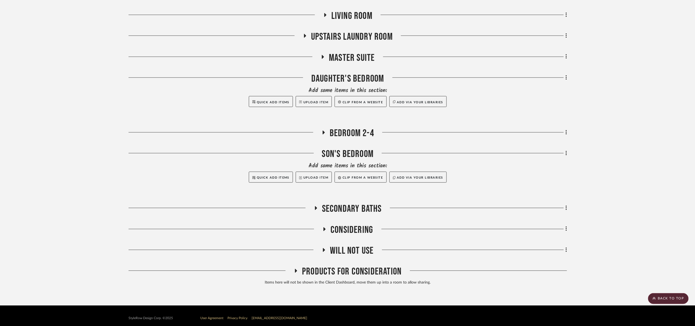
scroll to position [374, 0]
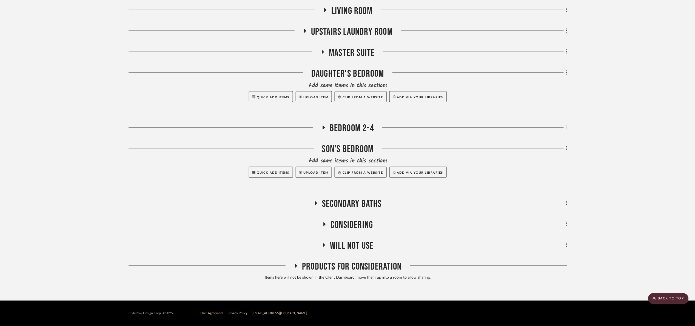
click at [567, 126] on icon at bounding box center [566, 127] width 1 height 5
click at [555, 180] on span "Rename Room" at bounding box center [541, 180] width 43 height 5
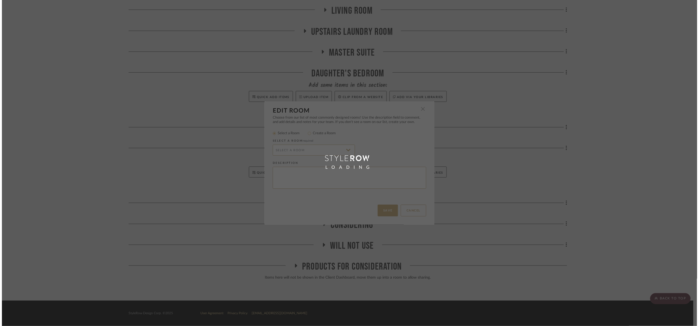
scroll to position [0, 0]
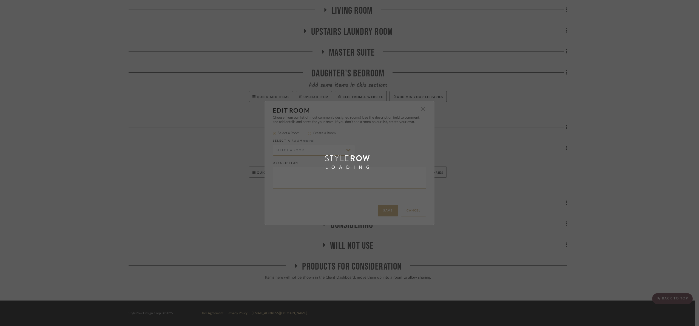
radio input "false"
radio input "true"
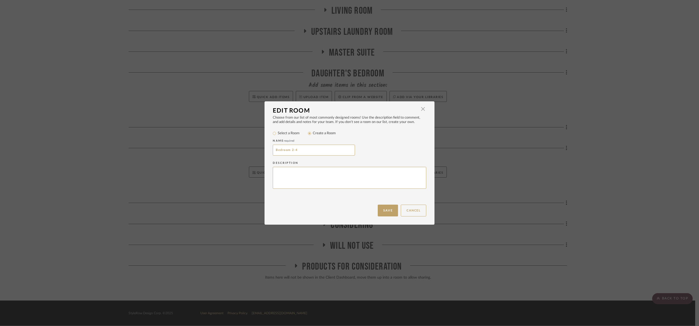
drag, startPoint x: 278, startPoint y: 154, endPoint x: 199, endPoint y: 164, distance: 79.7
click at [199, 164] on div "Edit Room × Choose from our list of most commonly designed rooms! Use the descr…" at bounding box center [349, 163] width 699 height 326
type input "Guest Bedroom 1"
drag, startPoint x: 385, startPoint y: 211, endPoint x: 391, endPoint y: 293, distance: 82.2
click at [385, 211] on button "Save" at bounding box center [388, 211] width 20 height 12
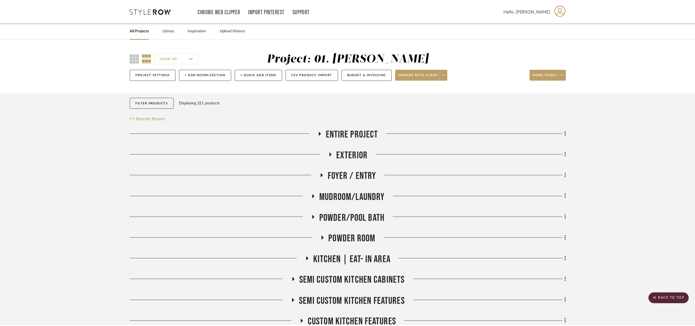
scroll to position [374, 0]
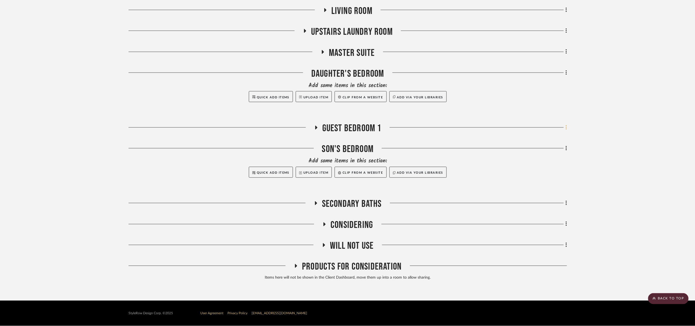
click at [566, 127] on icon at bounding box center [567, 128] width 2 height 6
click at [552, 177] on button "Rename Room" at bounding box center [542, 181] width 52 height 14
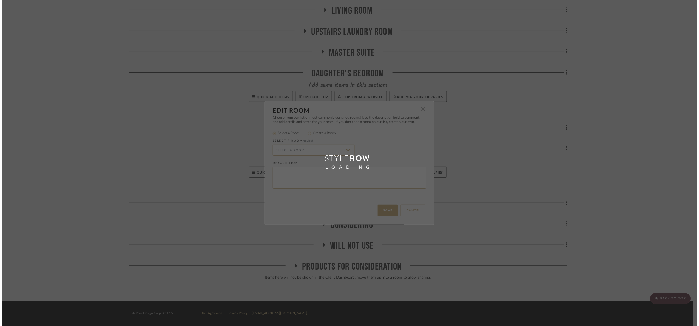
scroll to position [0, 0]
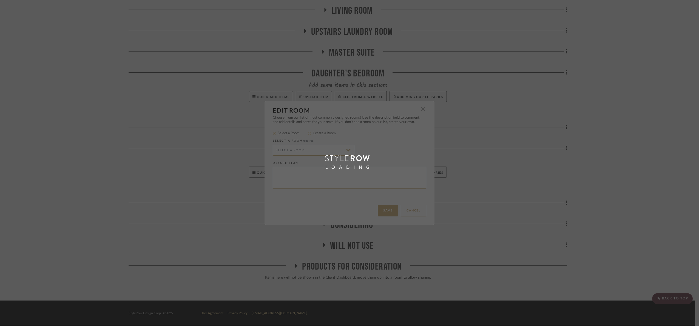
radio input "false"
radio input "true"
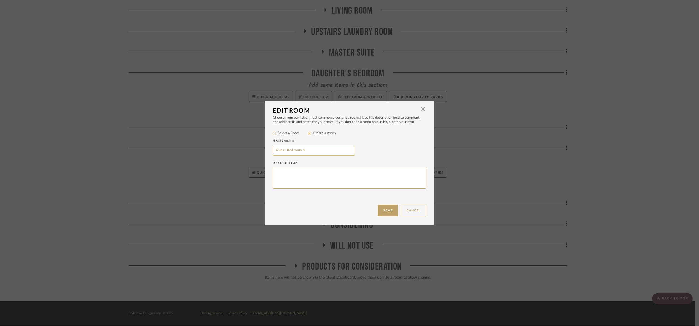
click at [314, 151] on input "Guest Bedroom 1" at bounding box center [314, 150] width 82 height 11
type input "Guest Bedroom"
click at [387, 211] on button "Save" at bounding box center [388, 211] width 20 height 12
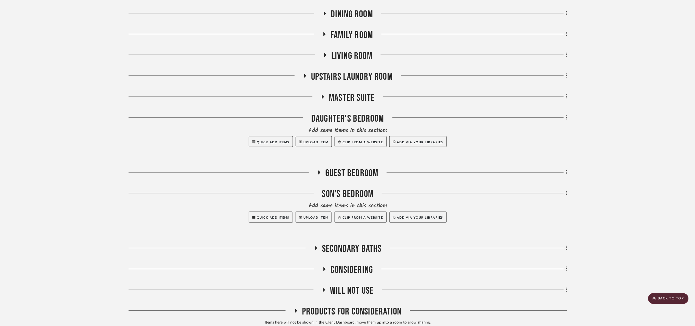
scroll to position [333, 0]
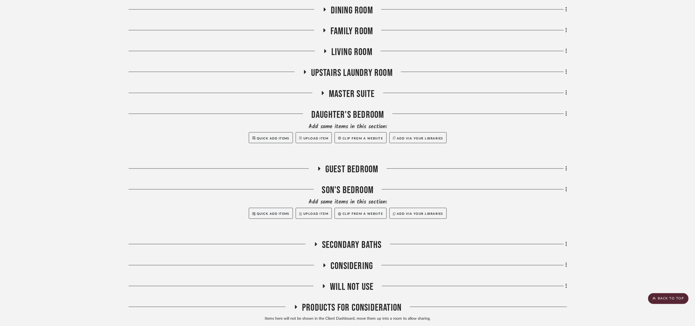
click at [360, 164] on span "Guest Bedroom" at bounding box center [351, 170] width 53 height 12
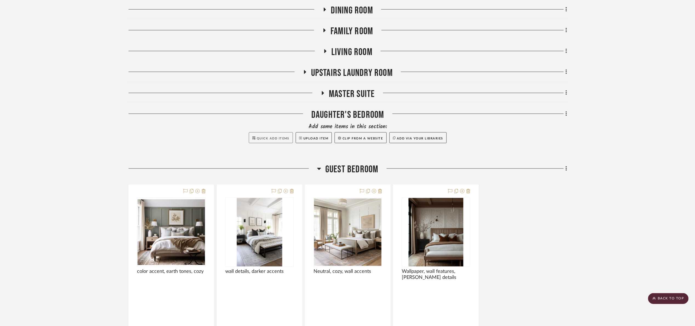
click at [262, 136] on button "Quick Add Items" at bounding box center [271, 137] width 44 height 11
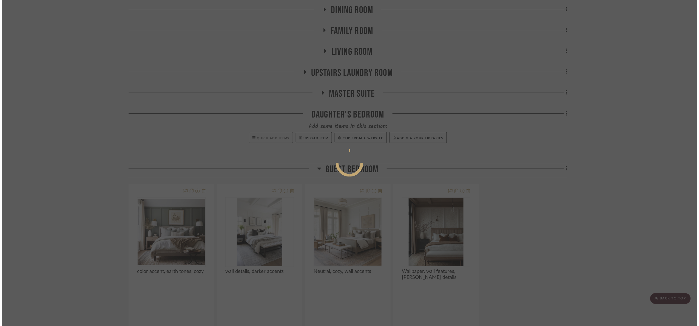
scroll to position [0, 0]
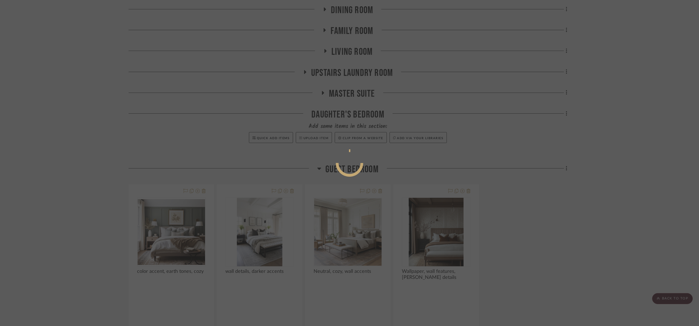
drag, startPoint x: 690, startPoint y: 159, endPoint x: 524, endPoint y: 147, distance: 166.6
click at [687, 158] on div at bounding box center [349, 163] width 699 height 326
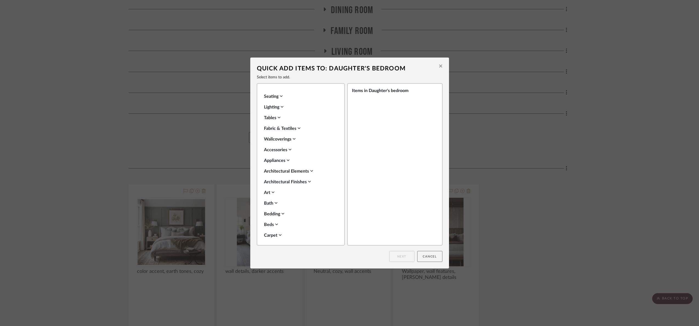
drag, startPoint x: 436, startPoint y: 251, endPoint x: 436, endPoint y: 254, distance: 3.0
click at [436, 252] on button "Cancel" at bounding box center [429, 256] width 25 height 11
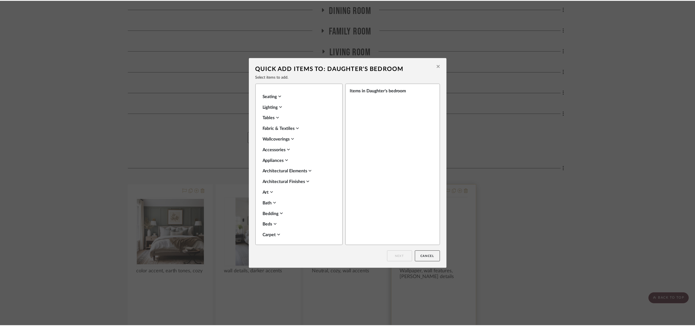
scroll to position [333, 0]
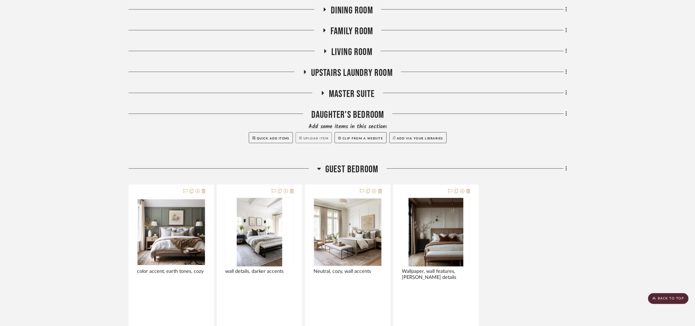
click at [313, 142] on button "Upload Item" at bounding box center [314, 137] width 36 height 11
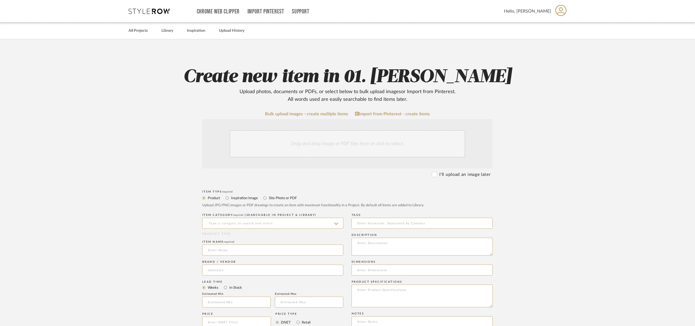
click at [309, 146] on div "Drag and drop image or PDF files here or click to select." at bounding box center [348, 143] width 236 height 27
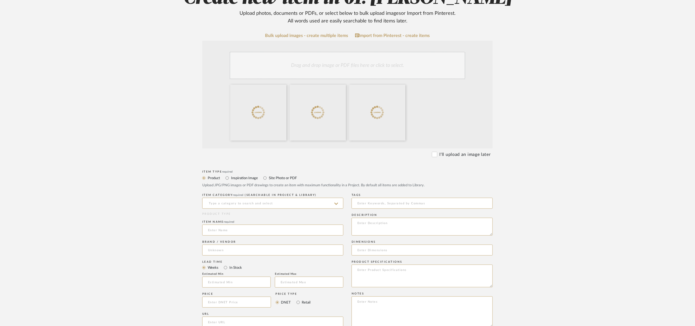
scroll to position [82, 0]
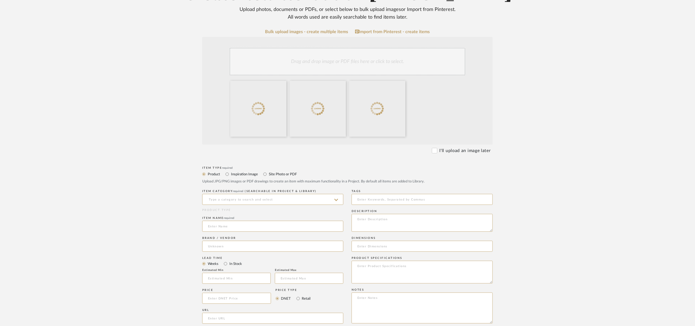
click at [272, 174] on label "Site Photo or PDF" at bounding box center [282, 174] width 29 height 6
click at [268, 174] on input "Site Photo or PDF" at bounding box center [265, 174] width 7 height 7
radio input "true"
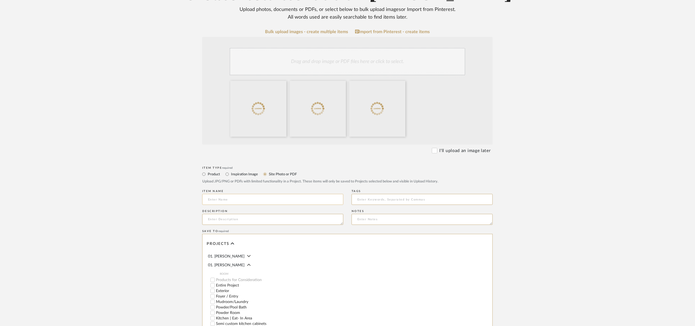
click at [243, 202] on input at bounding box center [272, 199] width 141 height 11
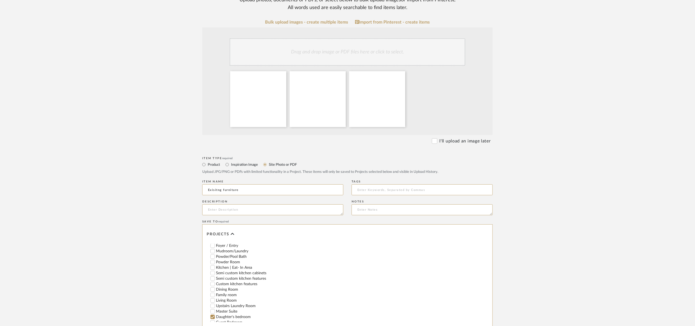
scroll to position [181, 0]
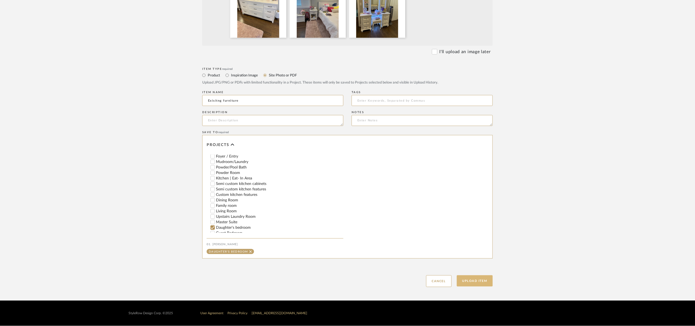
type input "Exisitng furniture"
click at [468, 276] on button "Upload Item" at bounding box center [475, 281] width 36 height 11
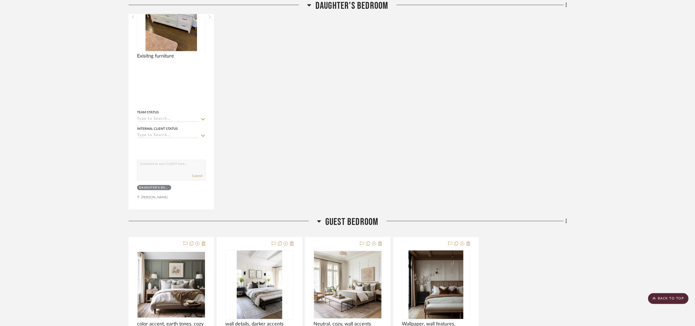
scroll to position [525, 0]
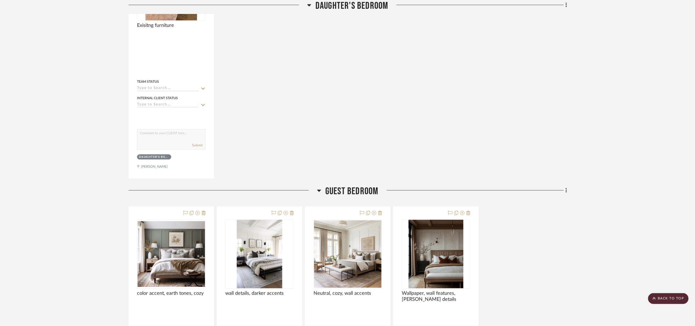
click at [363, 191] on span "Guest Bedroom" at bounding box center [351, 192] width 53 height 12
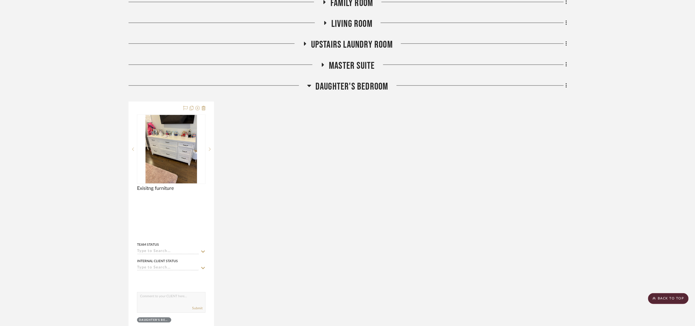
scroll to position [360, 0]
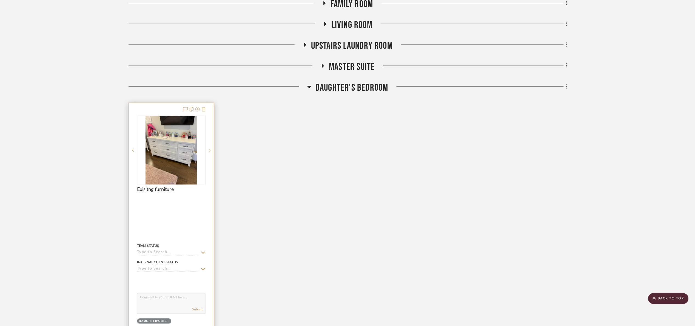
click at [211, 151] on icon at bounding box center [210, 150] width 2 height 3
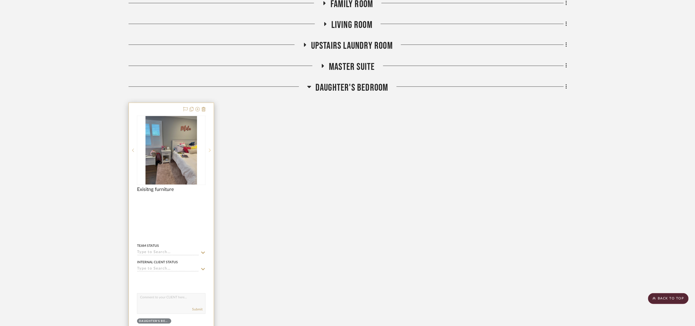
click at [211, 151] on icon at bounding box center [210, 150] width 2 height 3
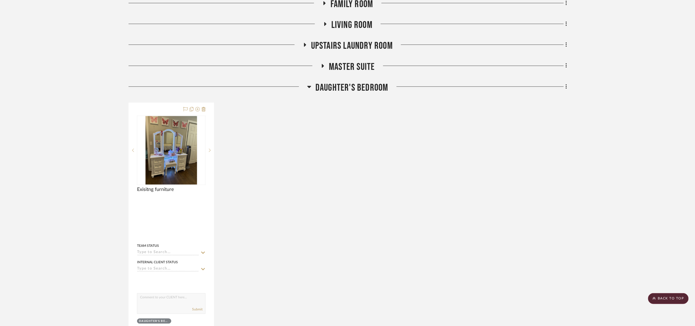
click at [334, 91] on span "Daughter's bedroom" at bounding box center [352, 88] width 73 height 12
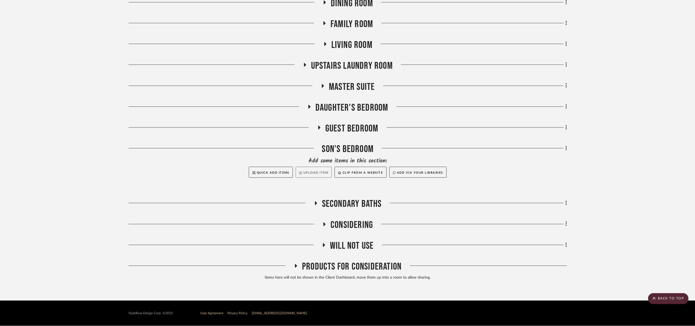
click at [311, 173] on button "Upload Item" at bounding box center [314, 172] width 36 height 11
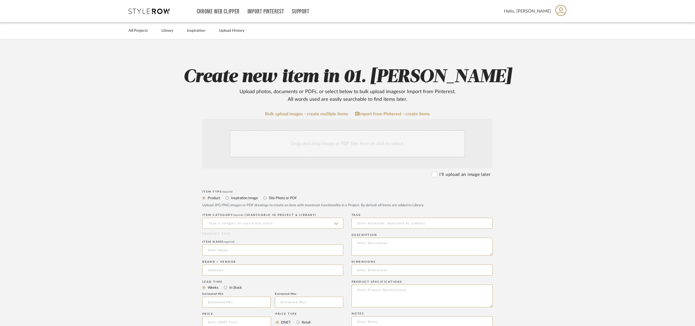
click at [314, 140] on div "Drag and drop image or PDF files here or click to select." at bounding box center [348, 143] width 236 height 27
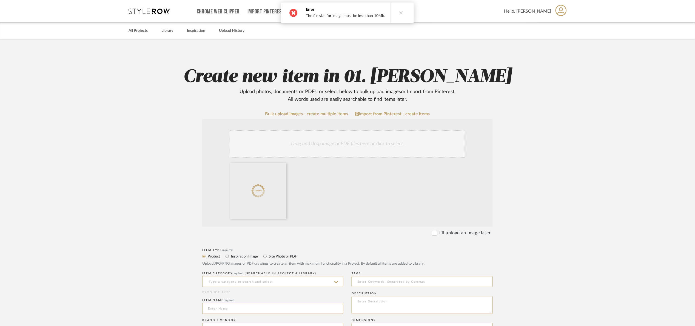
click at [327, 141] on div "Drag and drop image or PDF files here or click to select." at bounding box center [348, 143] width 236 height 27
click at [268, 258] on input "Site Photo or PDF" at bounding box center [265, 256] width 7 height 7
radio input "true"
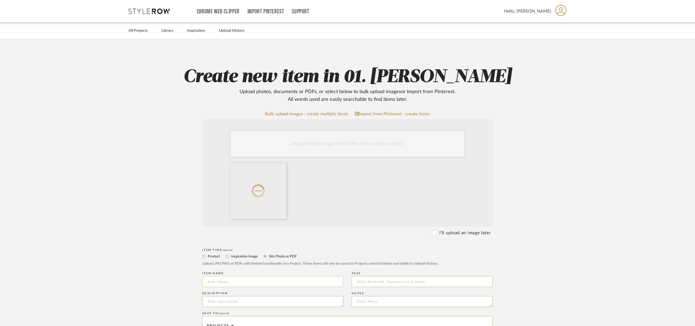
click at [258, 281] on input at bounding box center [272, 281] width 141 height 11
type input "Existing furniture"
click at [547, 186] on upload-items "Create new item in 01. Merker Upload photos, documents or PDFs, or select below…" at bounding box center [347, 260] width 695 height 443
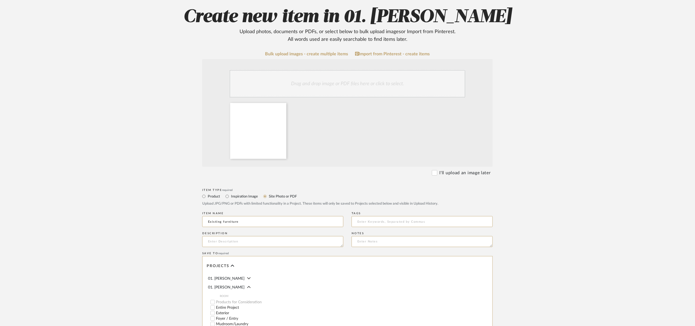
scroll to position [58, 0]
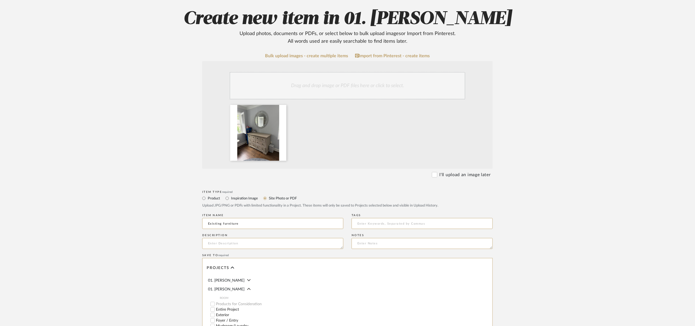
click at [340, 85] on div "Drag and drop image or PDF files here or click to select." at bounding box center [348, 85] width 236 height 27
click at [655, 126] on upload-items "Create new item in 01. Merker Upload photos, documents or PDFs, or select below…" at bounding box center [347, 202] width 695 height 443
click at [396, 92] on div "Drag and drop image or PDF files here or click to select." at bounding box center [348, 85] width 236 height 27
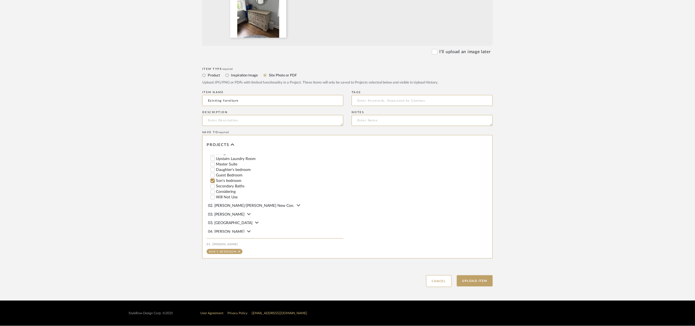
scroll to position [82, 0]
click at [483, 276] on button "Upload Item" at bounding box center [475, 281] width 36 height 11
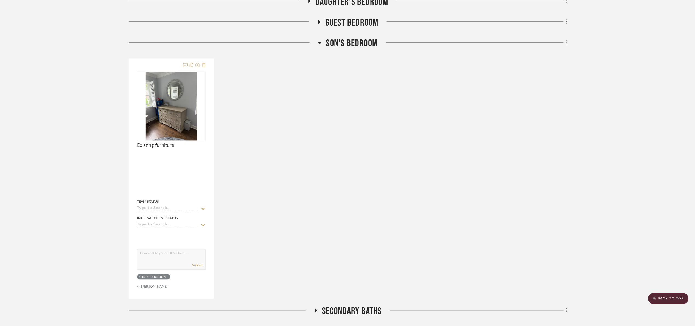
scroll to position [443, 0]
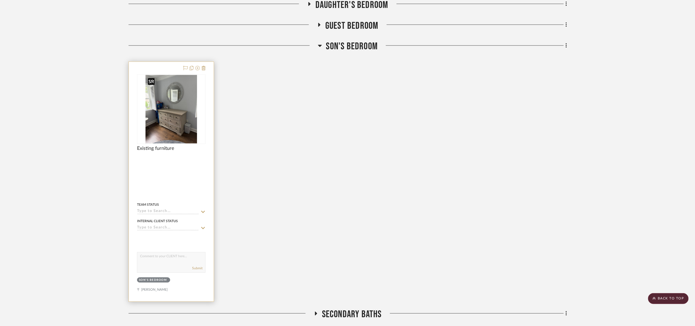
click at [0, 0] on img at bounding box center [0, 0] width 0 height 0
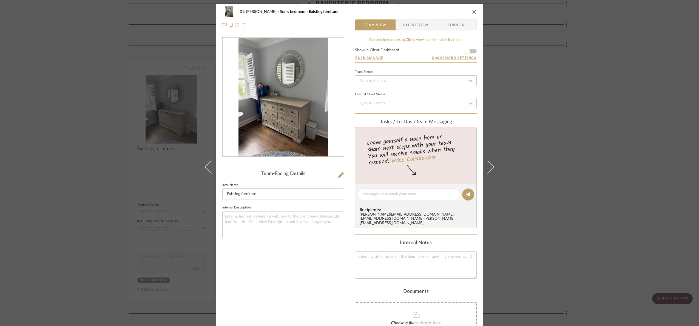
click at [338, 175] on icon at bounding box center [340, 174] width 5 height 5
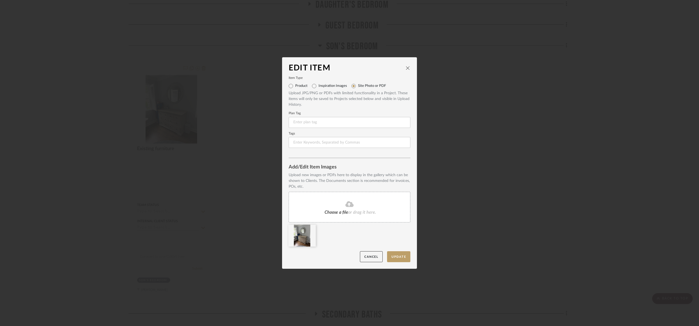
click at [329, 207] on fa-icon at bounding box center [350, 204] width 50 height 7
click at [399, 261] on button "Update" at bounding box center [398, 256] width 23 height 11
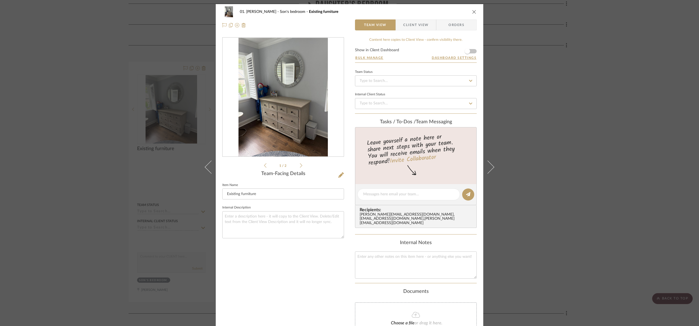
click at [614, 195] on div "01. Merker Son's bedroom Existing furniture Team View Client View Orders 1 / 2 …" at bounding box center [349, 163] width 699 height 326
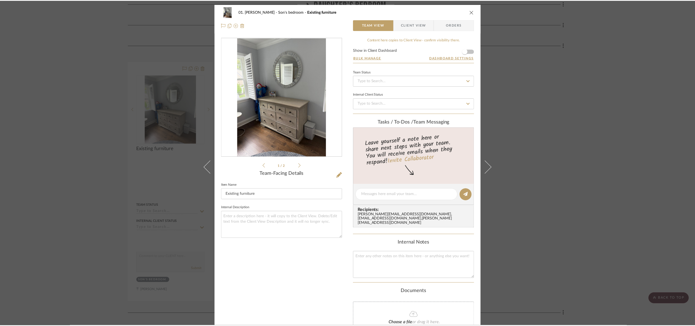
scroll to position [443, 0]
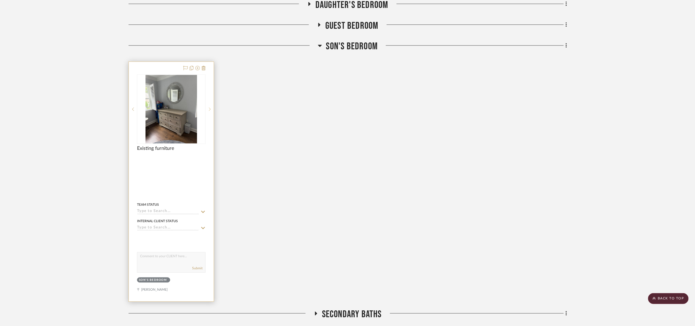
click at [208, 107] on div at bounding box center [210, 110] width 8 height 70
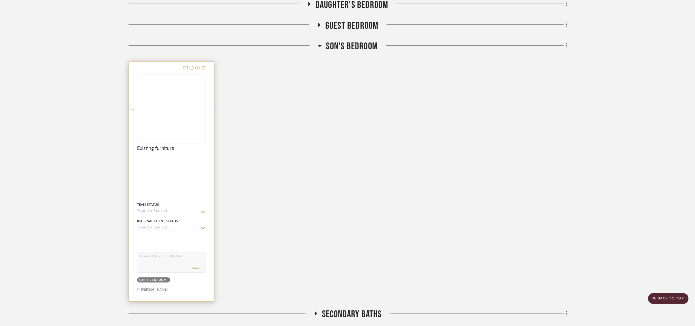
click at [178, 109] on div at bounding box center [171, 109] width 68 height 69
click at [160, 121] on div at bounding box center [171, 109] width 68 height 69
click at [134, 106] on div at bounding box center [133, 110] width 8 height 70
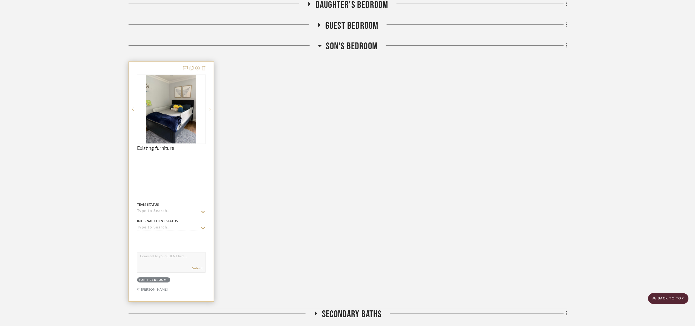
click at [208, 109] on sr-next-btn at bounding box center [210, 109] width 8 height 4
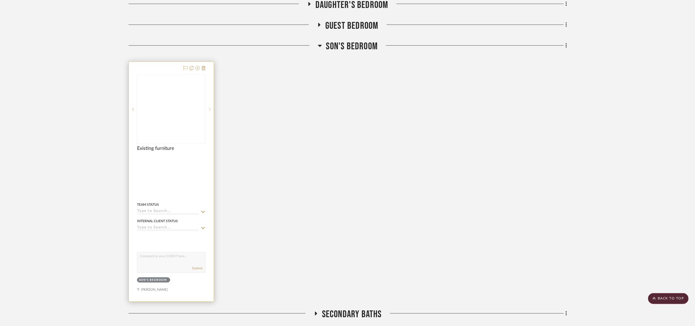
click at [208, 109] on sr-next-btn at bounding box center [210, 109] width 8 height 4
click at [186, 106] on div at bounding box center [171, 109] width 68 height 69
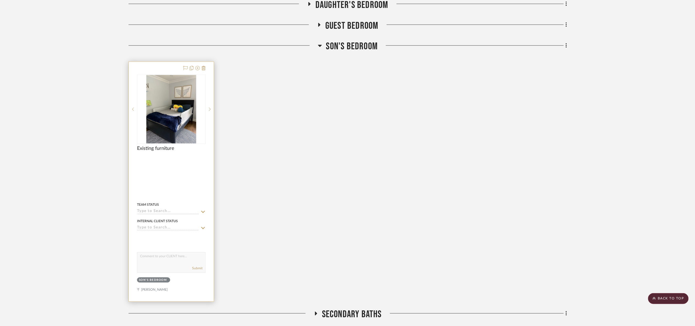
click at [155, 68] on div at bounding box center [171, 182] width 85 height 240
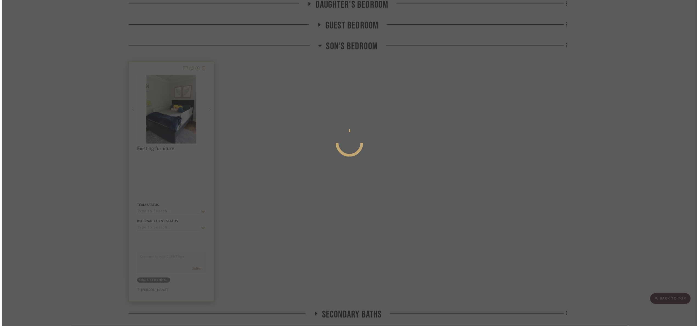
scroll to position [0, 0]
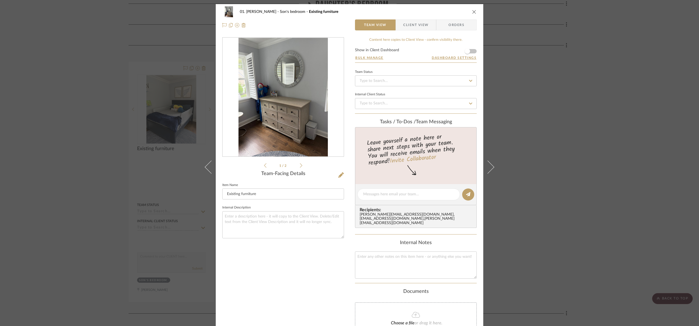
click at [300, 168] on icon at bounding box center [301, 165] width 2 height 5
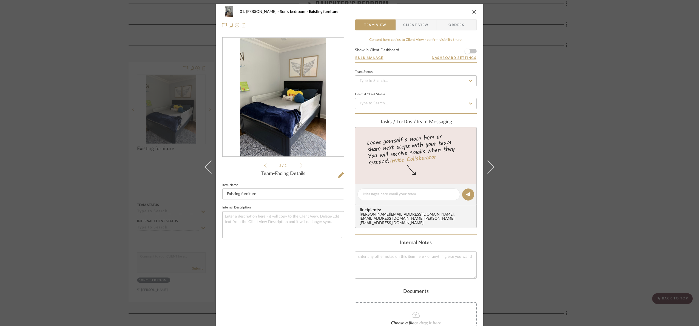
click at [635, 151] on div "01. Merker Son's bedroom Existing furniture Team View Client View Orders 2 / 2 …" at bounding box center [349, 163] width 699 height 326
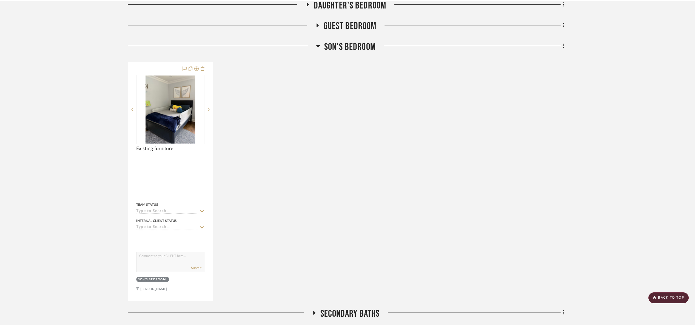
scroll to position [443, 0]
click at [348, 42] on span "Son's bedroom" at bounding box center [352, 47] width 52 height 12
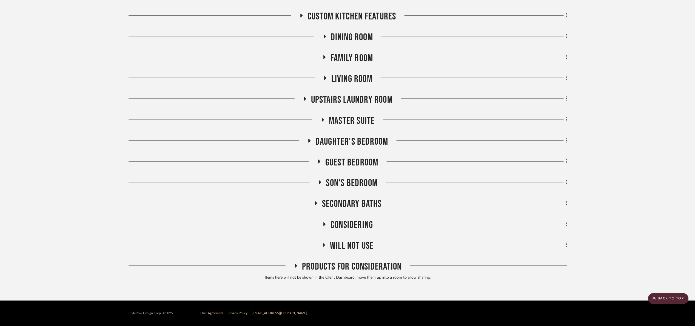
click at [612, 118] on project-details-page "SHOW ME Project: 01. Merker Project Settings + Add Room/Section + Quick Add Ite…" at bounding box center [347, 17] width 695 height 568
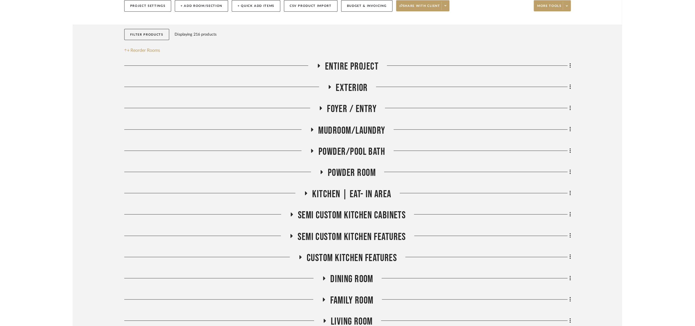
scroll to position [66, 0]
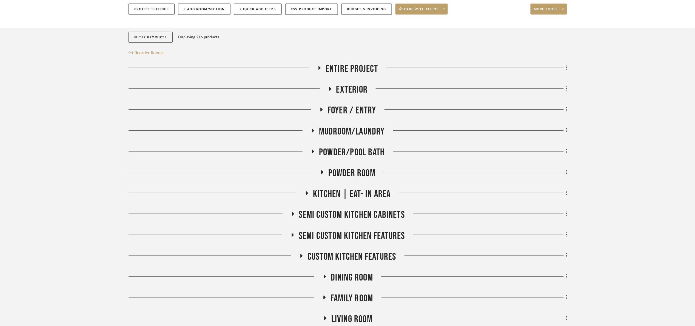
click at [337, 72] on span "Entire Project" at bounding box center [352, 69] width 53 height 12
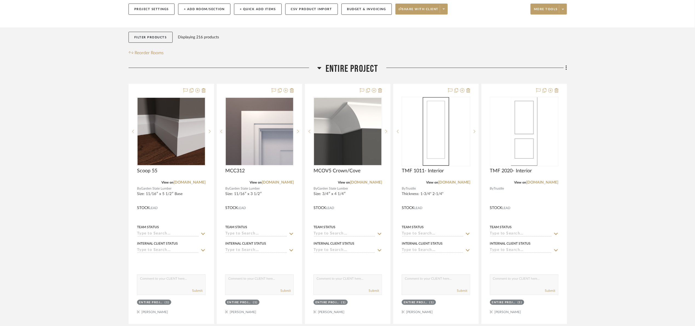
click at [340, 71] on span "Entire Project" at bounding box center [352, 69] width 53 height 12
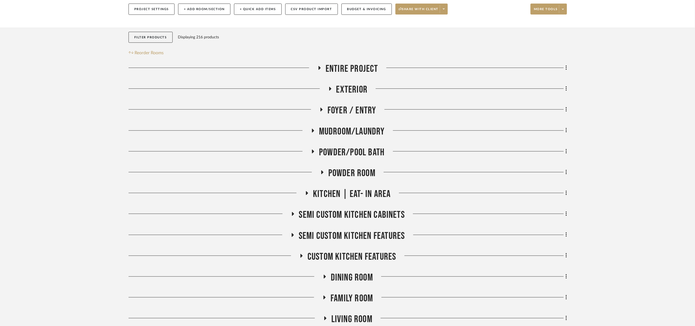
click at [345, 91] on span "Exterior" at bounding box center [352, 90] width 32 height 12
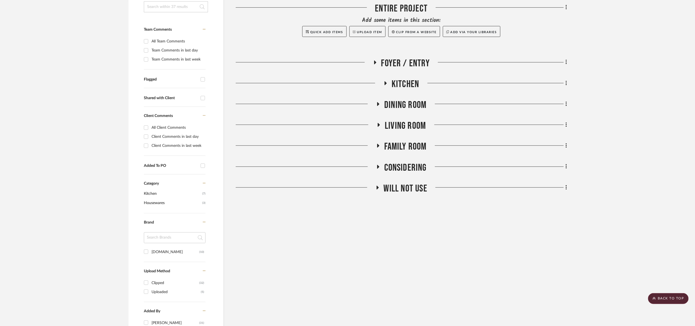
scroll to position [123, 0]
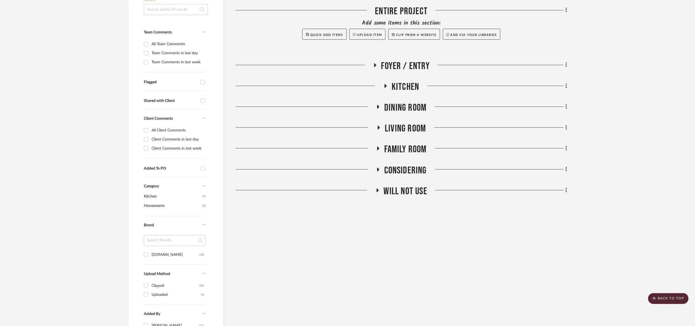
click at [403, 66] on span "Foyer / Entry" at bounding box center [405, 66] width 49 height 12
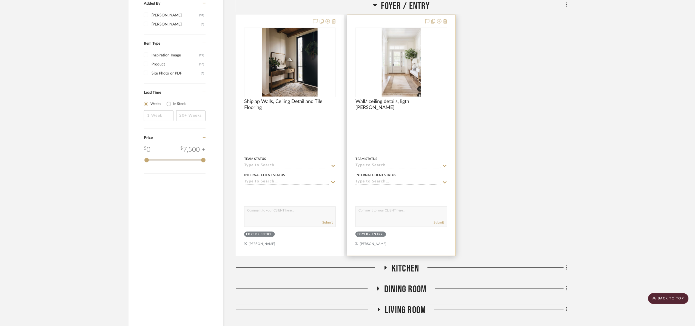
scroll to position [533, 0]
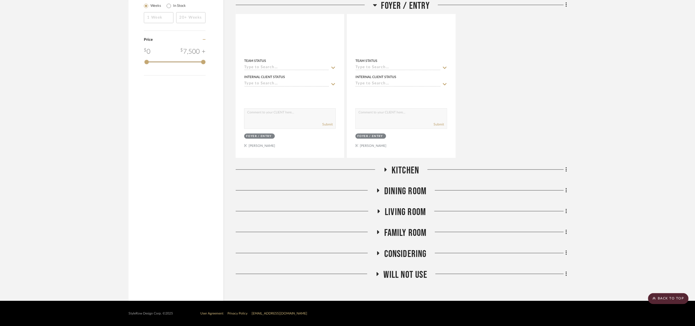
click at [415, 173] on span "Kitchen" at bounding box center [405, 171] width 27 height 12
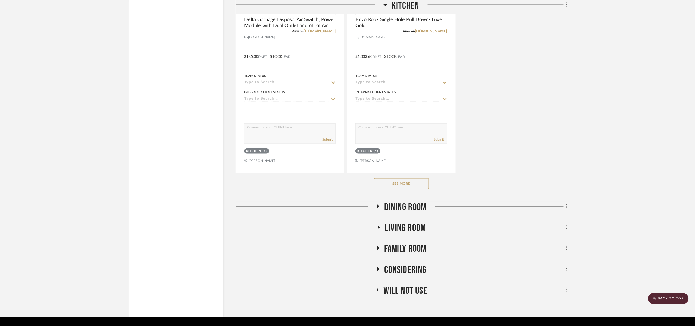
scroll to position [1293, 0]
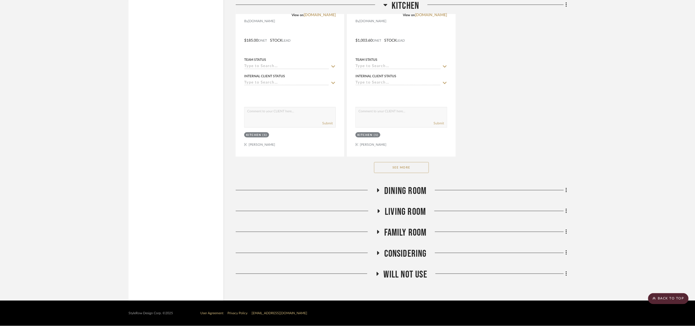
click at [398, 171] on button "See More" at bounding box center [401, 167] width 55 height 11
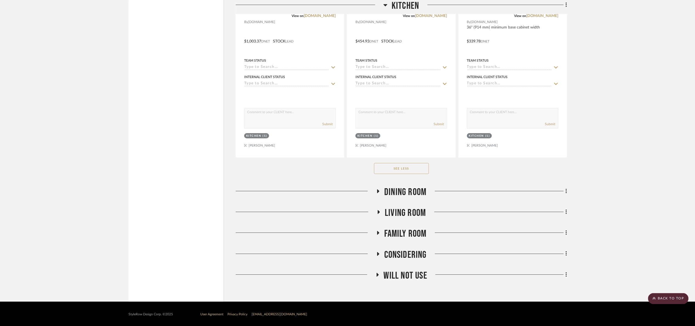
scroll to position [1780, 0]
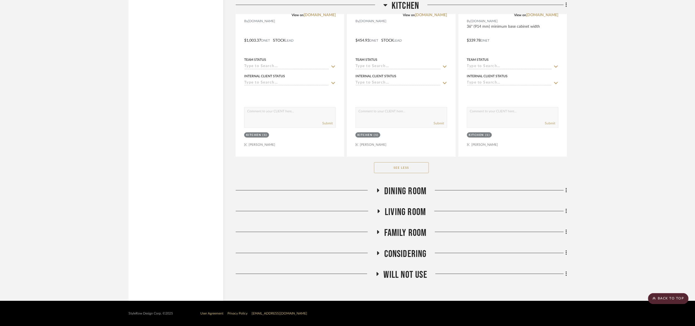
click at [417, 190] on span "Dining Room" at bounding box center [405, 192] width 42 height 12
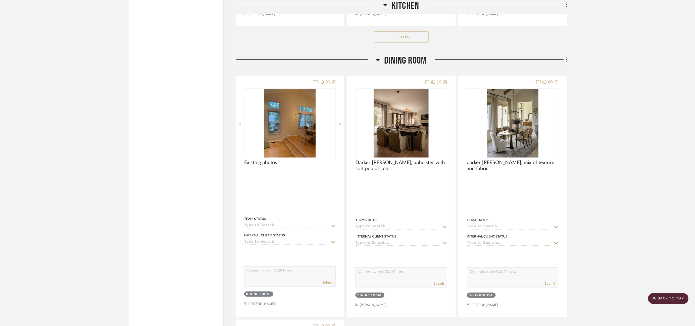
scroll to position [1903, 0]
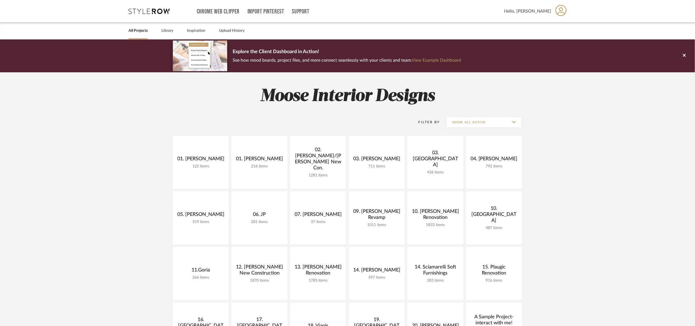
click at [144, 32] on link "All Projects" at bounding box center [138, 30] width 19 height 7
drag, startPoint x: 478, startPoint y: 118, endPoint x: 488, endPoint y: 125, distance: 12.3
click at [477, 118] on input "Show All Active" at bounding box center [485, 122] width 76 height 11
click at [481, 158] on span "Archived" at bounding box center [484, 162] width 75 height 13
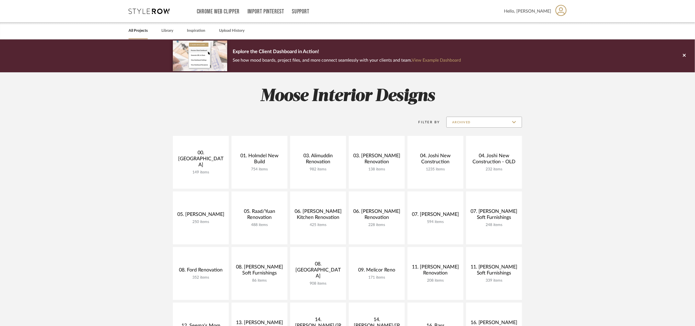
click at [469, 125] on input "Archived" at bounding box center [485, 122] width 76 height 11
click at [465, 147] on span "Private Only" at bounding box center [485, 149] width 65 height 5
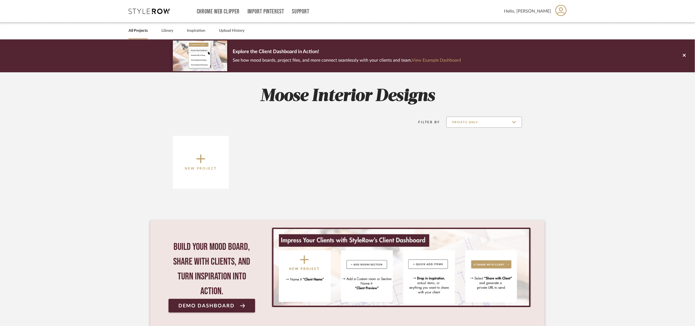
click at [478, 121] on input "Private Only" at bounding box center [485, 122] width 76 height 11
click at [476, 157] on span "Archived" at bounding box center [484, 162] width 75 height 13
type input "Archived"
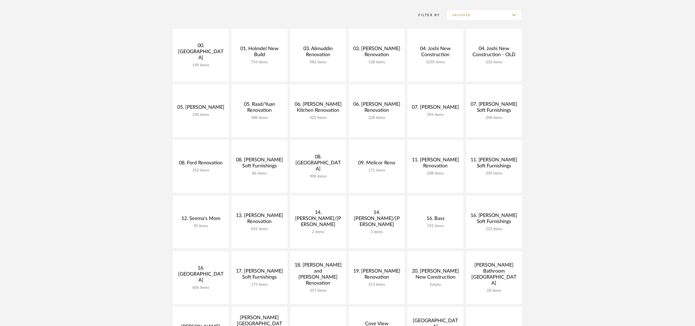
scroll to position [164, 0]
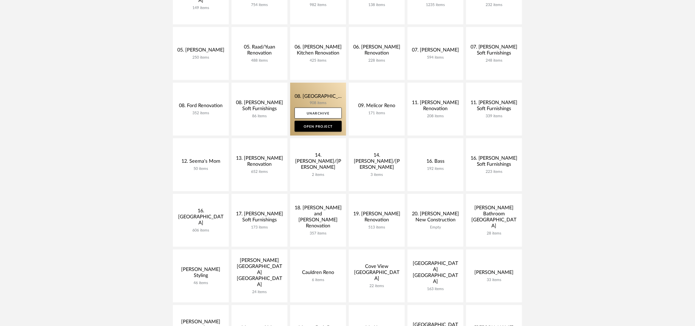
click at [309, 96] on link at bounding box center [318, 109] width 56 height 53
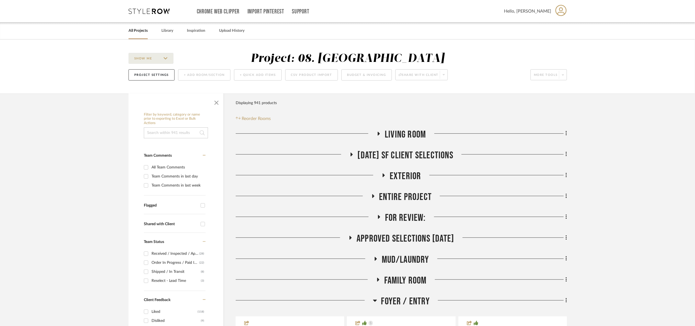
click at [413, 175] on span "Exterior" at bounding box center [406, 177] width 32 height 12
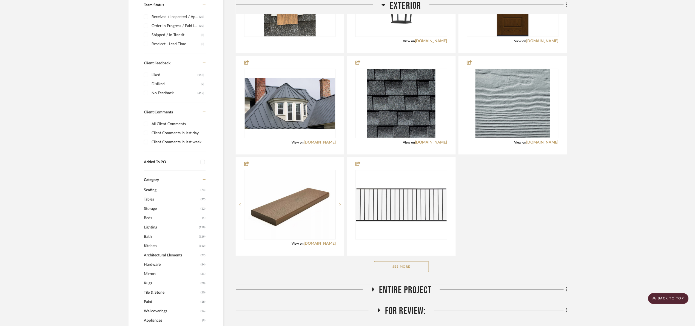
scroll to position [247, 0]
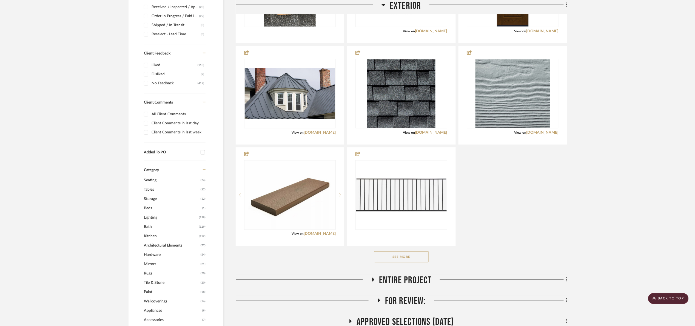
click at [409, 259] on button "See More" at bounding box center [401, 257] width 55 height 11
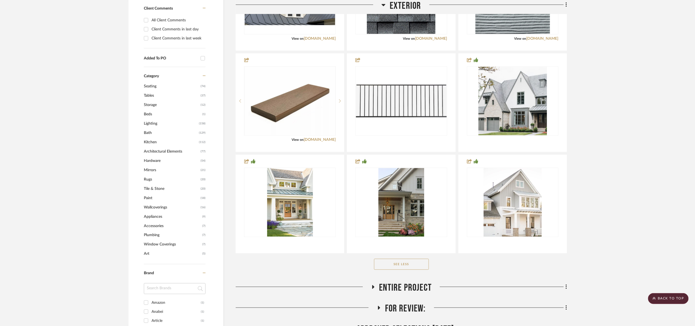
scroll to position [411, 0]
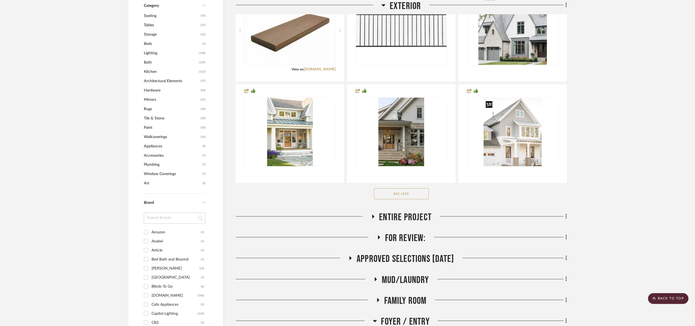
click at [491, 102] on div at bounding box center [489, 104] width 7 height 7
click at [404, 213] on span "Entire Project" at bounding box center [405, 218] width 53 height 12
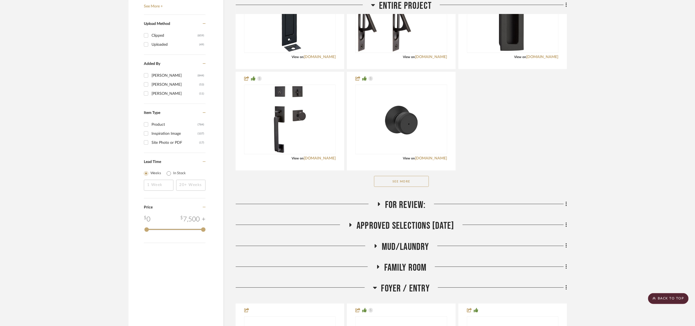
scroll to position [781, 0]
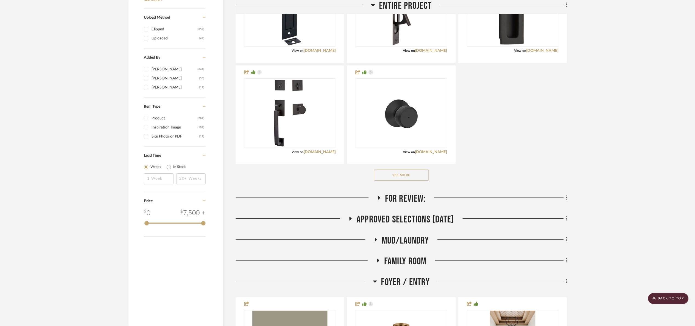
click at [408, 181] on button "See More" at bounding box center [401, 175] width 55 height 11
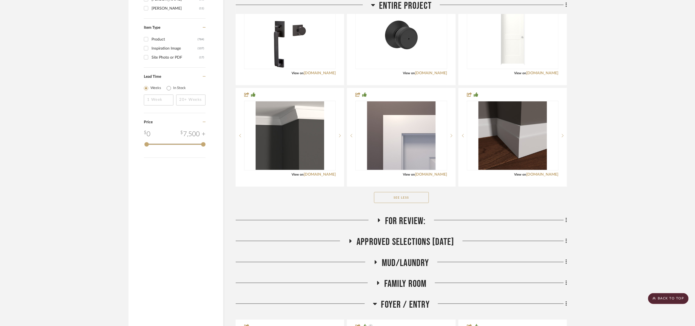
scroll to position [864, 0]
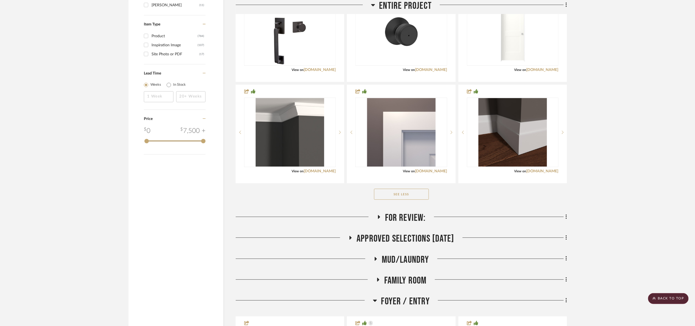
click at [421, 219] on span "For Review:" at bounding box center [405, 218] width 41 height 12
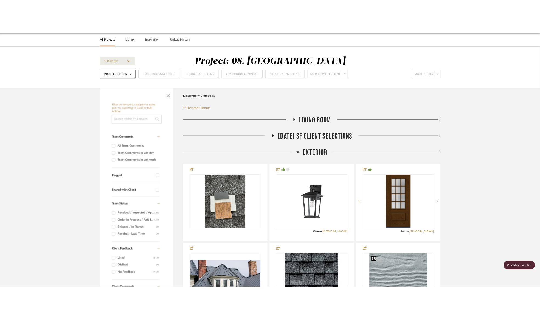
scroll to position [0, 0]
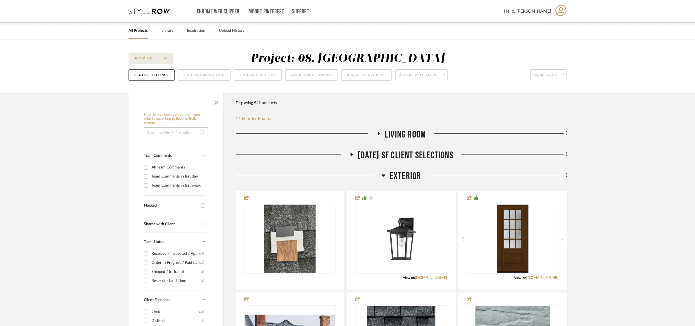
click at [406, 171] on span "Exterior" at bounding box center [406, 177] width 32 height 12
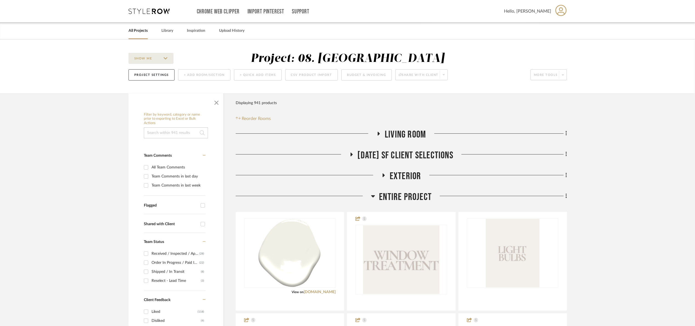
click at [411, 200] on span "Entire Project" at bounding box center [405, 197] width 53 height 12
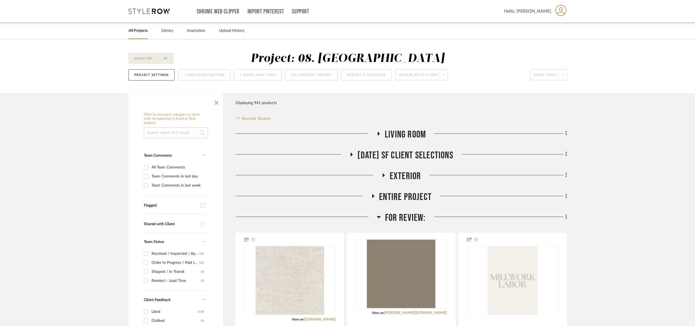
click at [420, 220] on span "For Review:" at bounding box center [405, 218] width 41 height 12
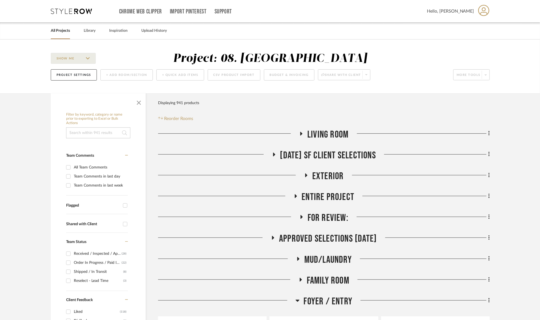
click at [311, 177] on h3 "Exterior" at bounding box center [324, 177] width 40 height 12
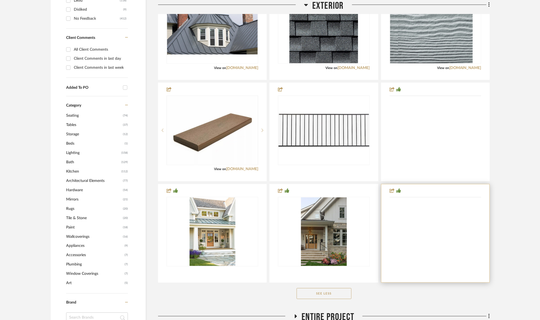
scroll to position [370, 0]
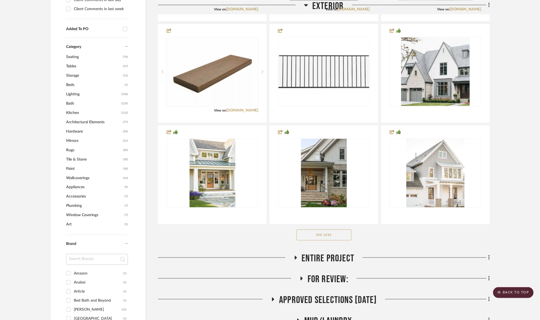
click at [344, 236] on button "See Less" at bounding box center [323, 235] width 55 height 11
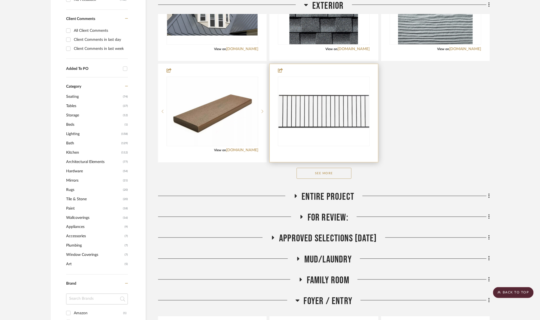
scroll to position [329, 0]
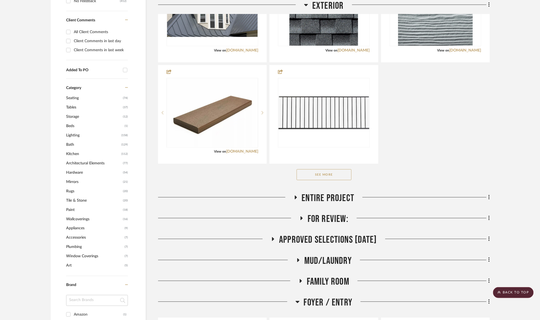
click at [334, 177] on button "See More" at bounding box center [323, 174] width 55 height 11
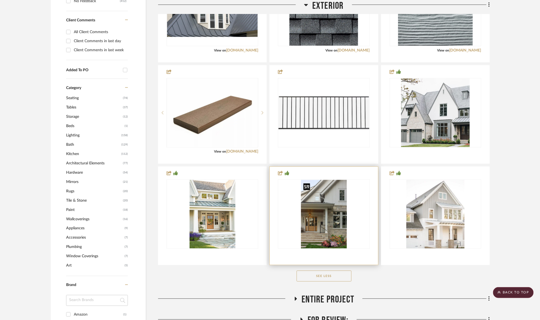
click at [328, 210] on img "0" at bounding box center [324, 214] width 46 height 69
click at [350, 206] on div "0" at bounding box center [323, 214] width 91 height 69
click at [310, 216] on img "0" at bounding box center [324, 214] width 46 height 69
click at [283, 192] on div "0" at bounding box center [323, 214] width 91 height 69
click at [303, 172] on div at bounding box center [323, 216] width 108 height 98
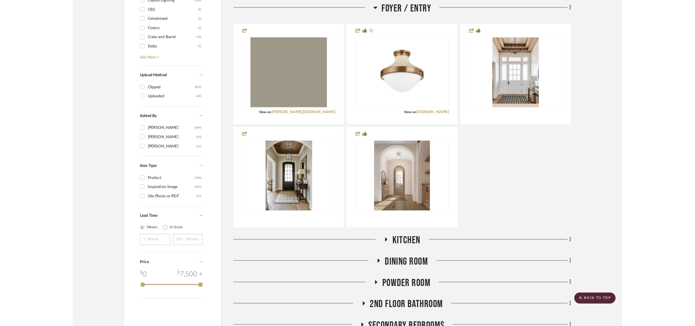
scroll to position [740, 0]
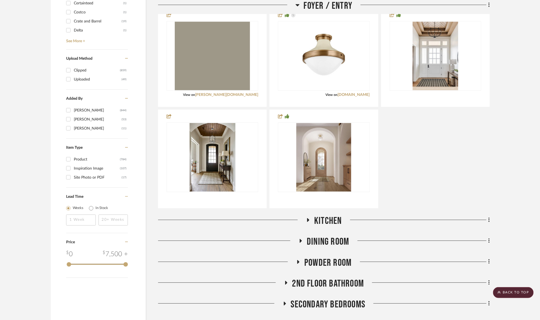
click at [314, 0] on span "Foyer / Entry" at bounding box center [327, 6] width 49 height 12
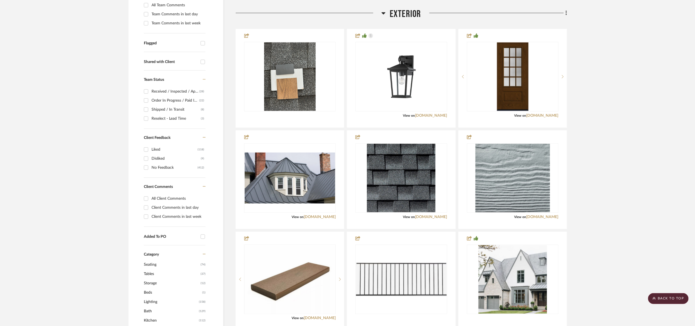
scroll to position [123, 0]
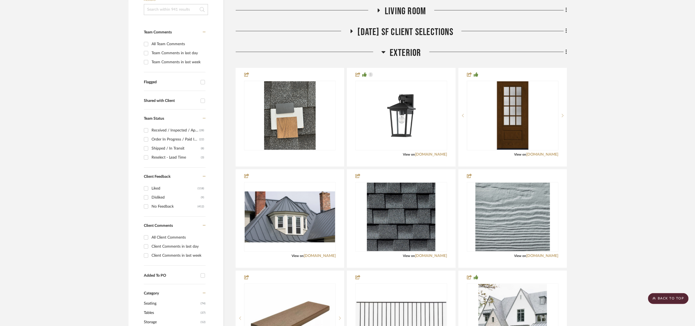
click at [173, 14] on input at bounding box center [176, 9] width 64 height 11
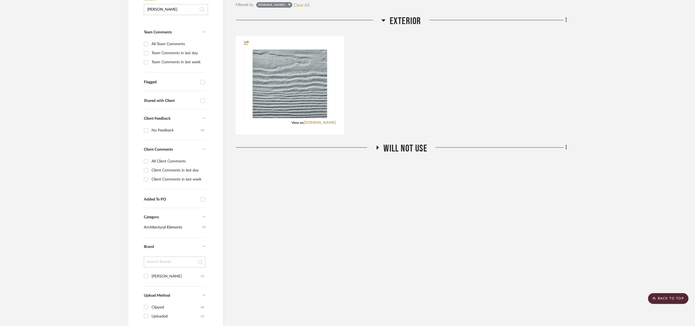
type input "[PERSON_NAME]"
click at [419, 150] on span "Will NOT use" at bounding box center [406, 149] width 44 height 12
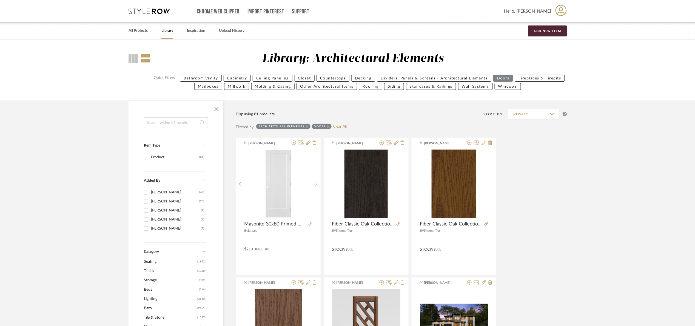
click at [158, 125] on input at bounding box center [176, 122] width 64 height 11
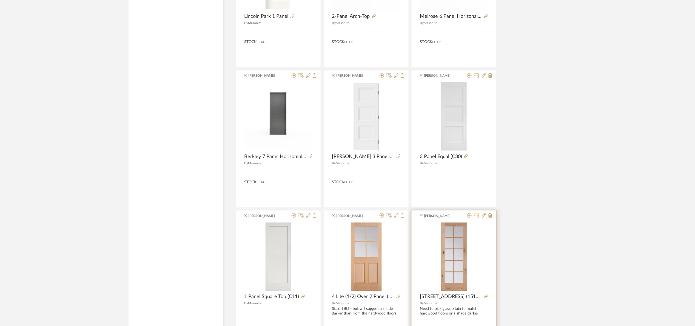
scroll to position [538, 0]
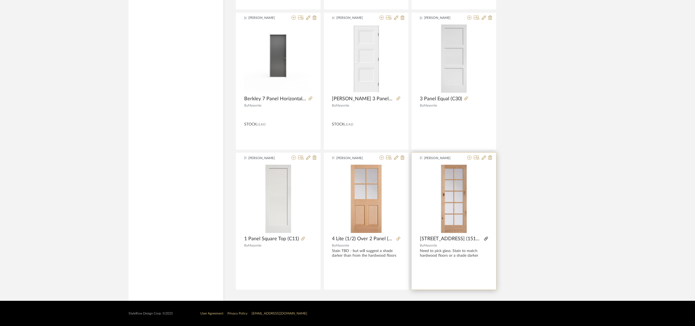
click at [487, 238] on icon at bounding box center [486, 239] width 4 height 4
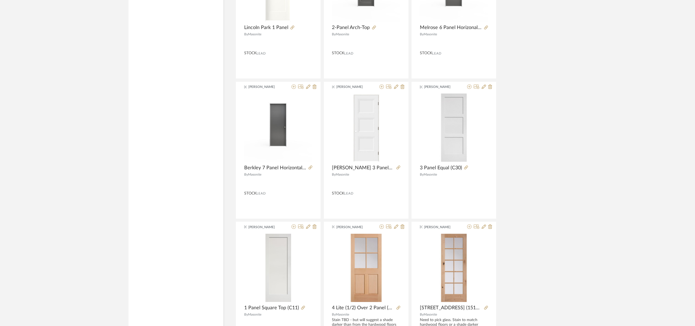
scroll to position [291, 0]
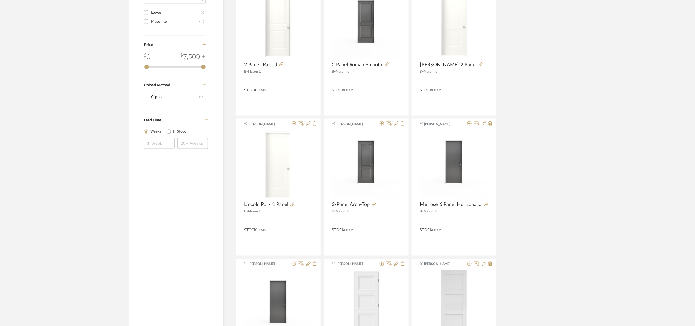
click at [539, 160] on library-search-items "masonit Item Type Product (15) Added By [PERSON_NAME] (10) [PERSON_NAME] (5) Ca…" at bounding box center [347, 175] width 695 height 746
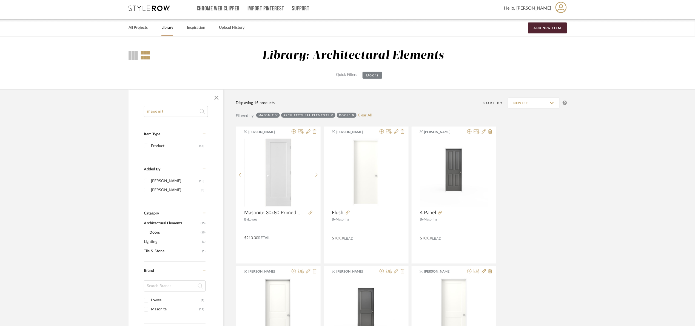
scroll to position [0, 0]
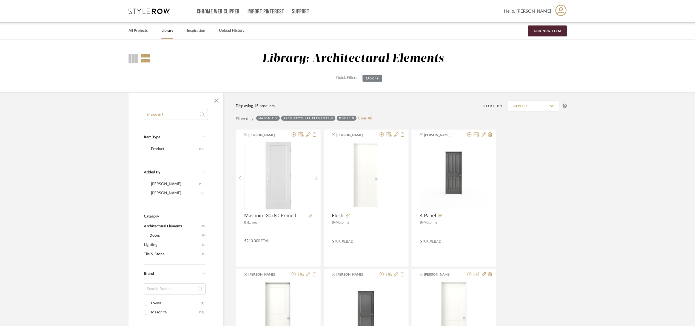
click at [331, 118] on icon at bounding box center [332, 119] width 2 height 4
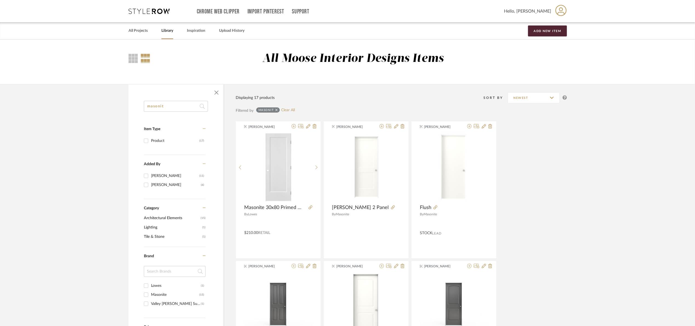
click at [180, 112] on div "masonit Item Type Product (17) Added By [PERSON_NAME] (11) [PERSON_NAME] (6) Ca…" at bounding box center [176, 273] width 95 height 345
drag, startPoint x: 189, startPoint y: 103, endPoint x: 61, endPoint y: 126, distance: 129.4
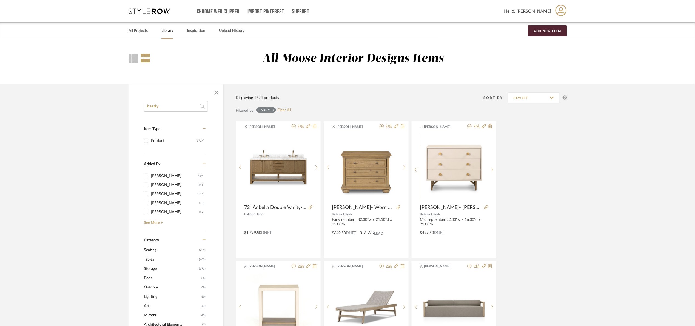
drag, startPoint x: 155, startPoint y: 112, endPoint x: 26, endPoint y: 137, distance: 131.5
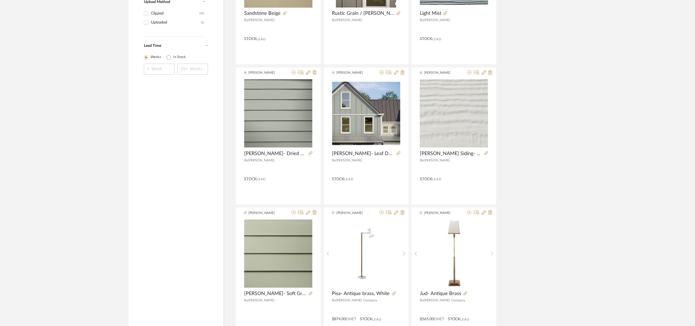
scroll to position [452, 0]
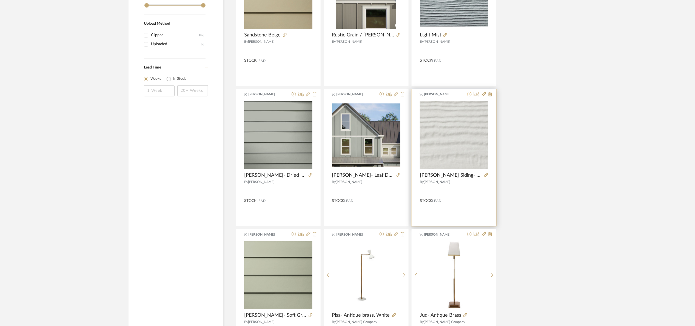
type input "[PERSON_NAME]"
click at [469, 97] on icon at bounding box center [469, 94] width 4 height 4
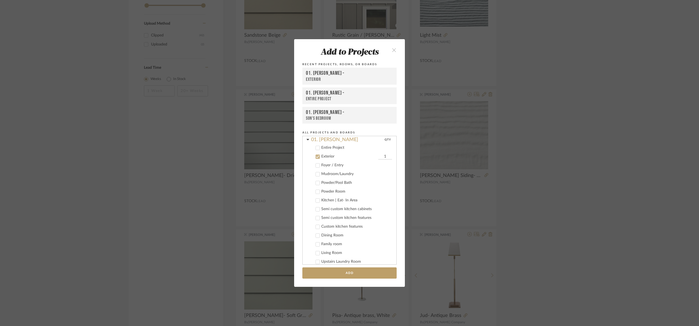
scroll to position [3, 0]
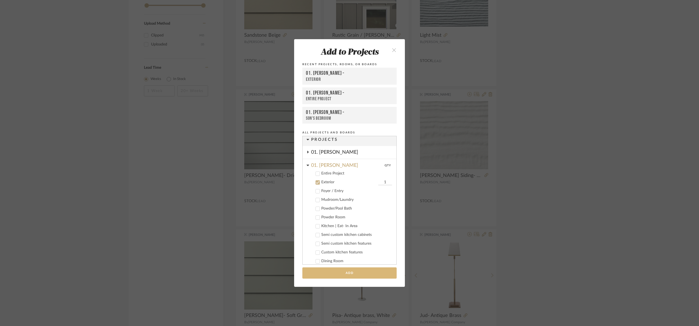
click at [361, 272] on button "Add" at bounding box center [349, 273] width 94 height 11
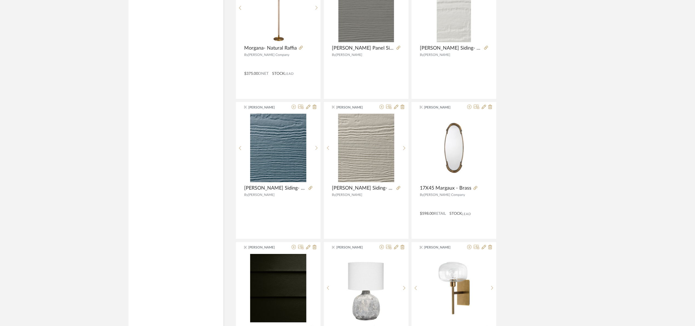
scroll to position [864, 0]
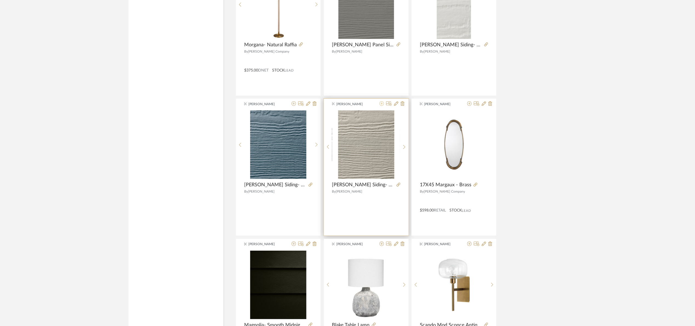
click at [380, 106] on icon at bounding box center [382, 103] width 4 height 4
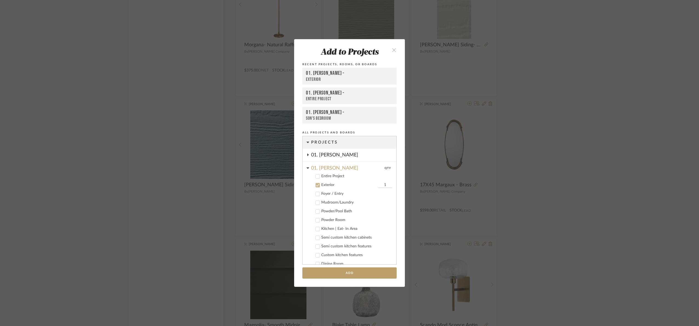
scroll to position [44, 0]
drag, startPoint x: 382, startPoint y: 273, endPoint x: 494, endPoint y: 205, distance: 131.2
click at [382, 272] on button "Add" at bounding box center [349, 273] width 94 height 11
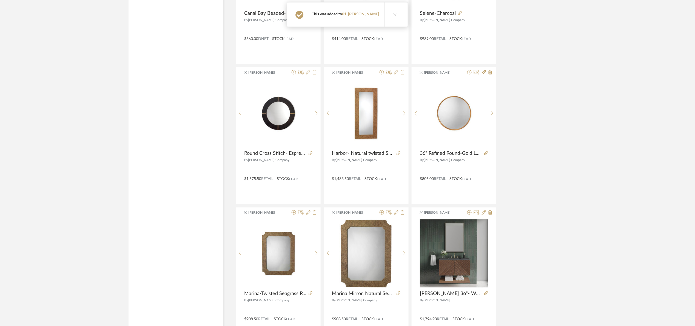
scroll to position [1534, 0]
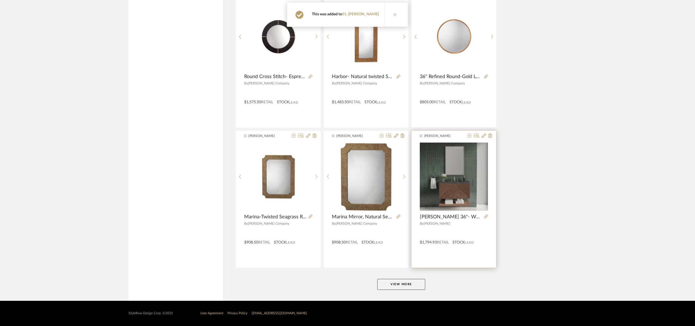
drag, startPoint x: 404, startPoint y: 283, endPoint x: 422, endPoint y: 248, distance: 39.5
click at [404, 282] on button "View More" at bounding box center [402, 284] width 48 height 11
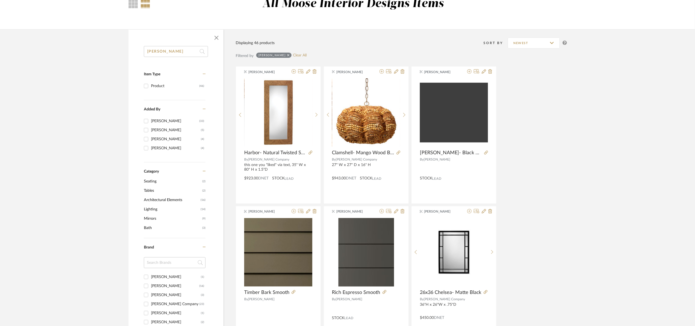
scroll to position [18, 0]
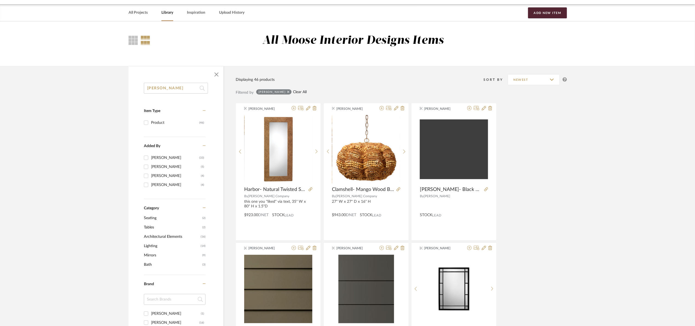
click at [293, 90] on link "Clear All" at bounding box center [300, 92] width 14 height 5
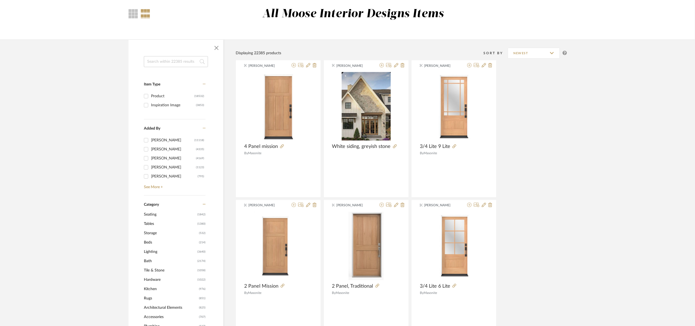
scroll to position [141, 0]
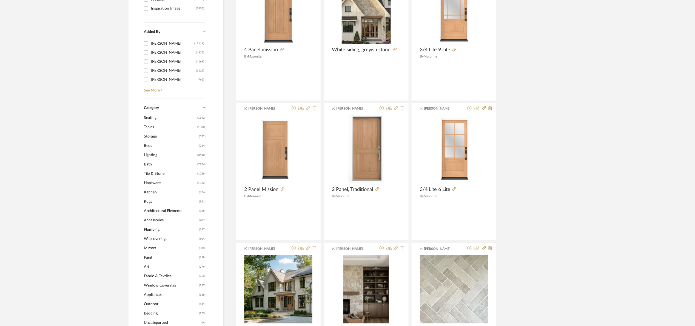
click at [160, 228] on span "Plumbing" at bounding box center [171, 229] width 54 height 9
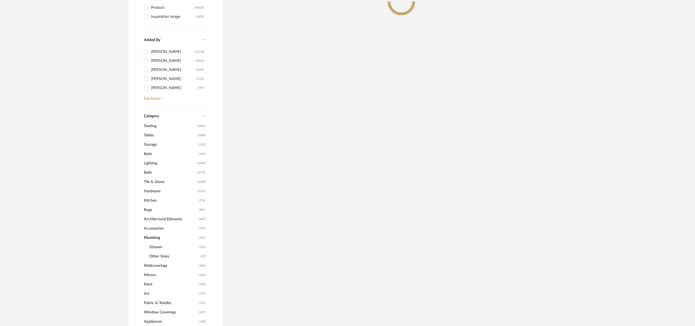
scroll to position [149, 0]
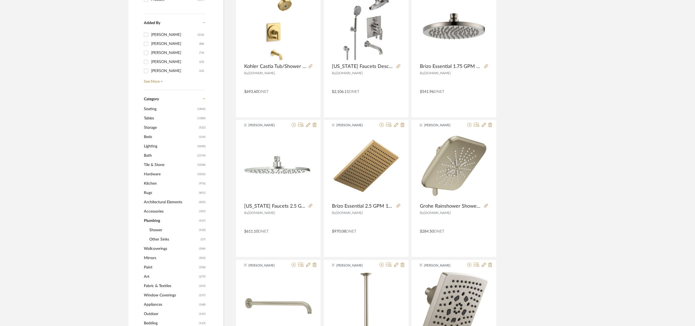
click at [157, 219] on span "Plumbing" at bounding box center [171, 220] width 54 height 9
click at [150, 153] on span "Bath" at bounding box center [170, 155] width 52 height 9
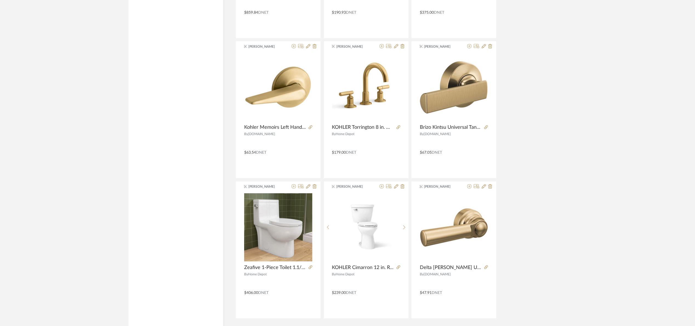
scroll to position [1551, 0]
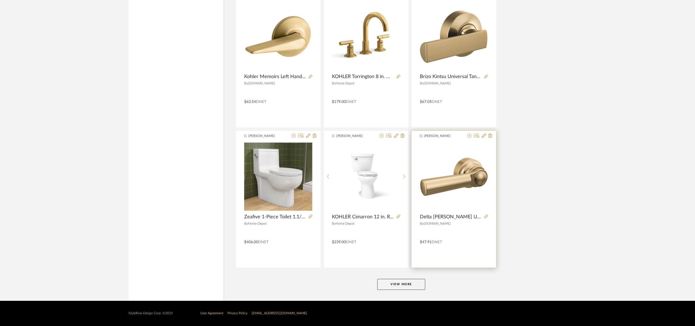
drag, startPoint x: 407, startPoint y: 285, endPoint x: 435, endPoint y: 233, distance: 59.9
click at [406, 283] on button "View More" at bounding box center [402, 284] width 48 height 11
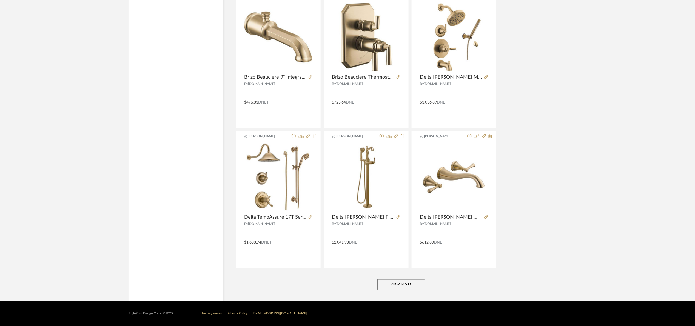
scroll to position [3236, 0]
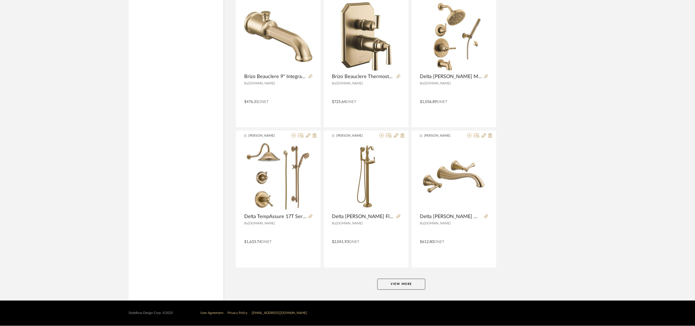
click at [404, 286] on button "View More" at bounding box center [402, 284] width 48 height 11
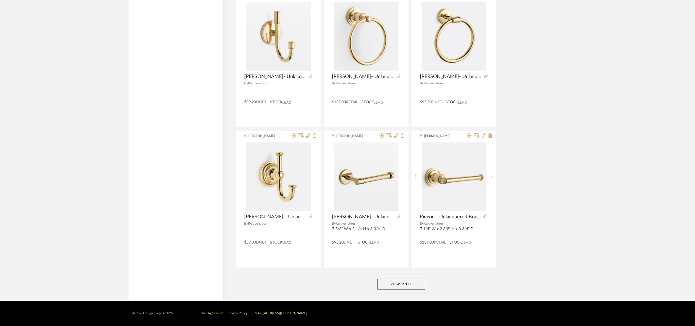
scroll to position [4920, 0]
click at [398, 283] on button "View More" at bounding box center [402, 284] width 48 height 11
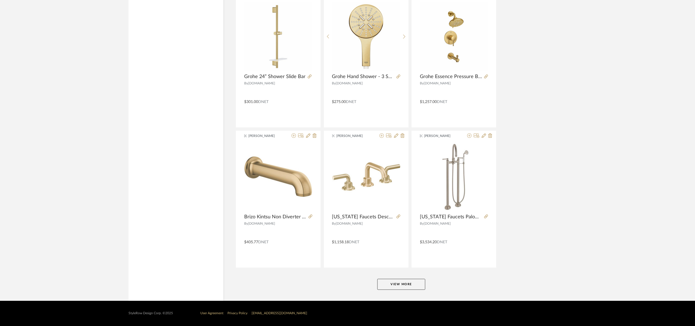
scroll to position [6605, 0]
click at [410, 285] on button "View More" at bounding box center [402, 284] width 48 height 11
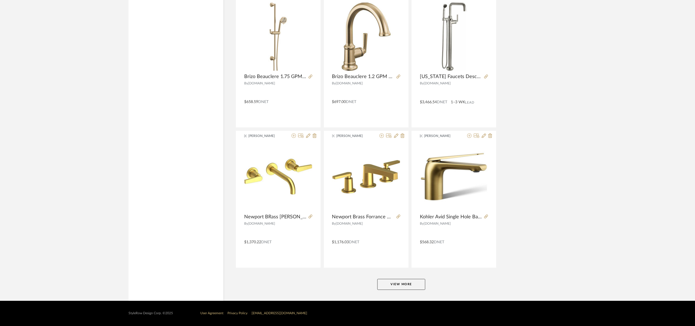
scroll to position [8290, 0]
click at [413, 283] on button "View More" at bounding box center [402, 284] width 48 height 11
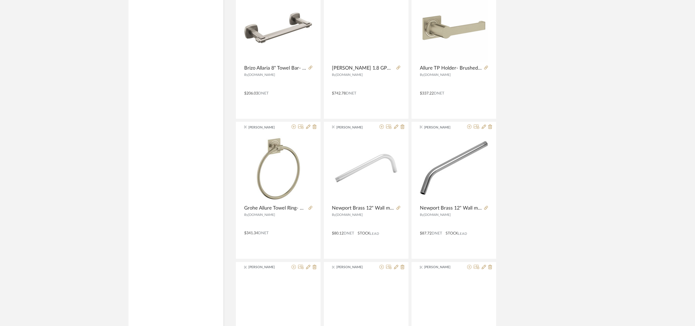
scroll to position [9975, 0]
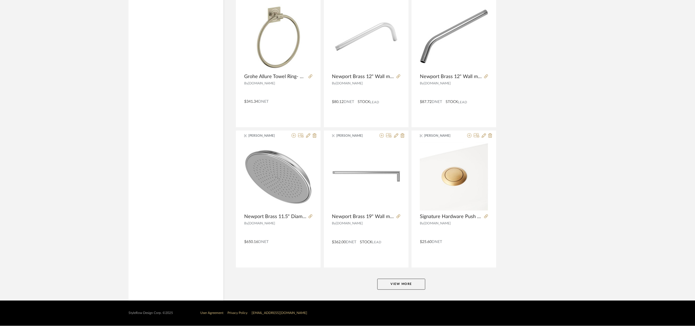
click at [423, 287] on button "View More" at bounding box center [402, 284] width 48 height 11
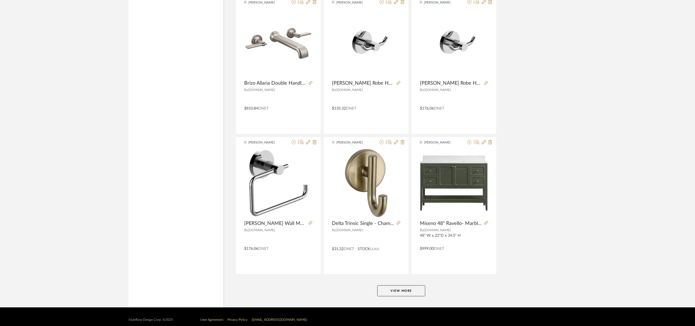
scroll to position [11660, 0]
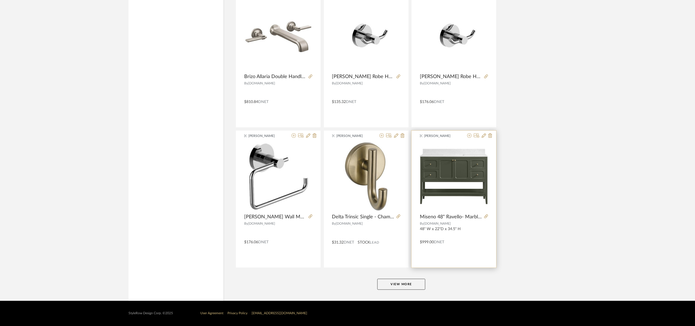
drag, startPoint x: 413, startPoint y: 281, endPoint x: 427, endPoint y: 258, distance: 27.5
click at [413, 282] on button "View More" at bounding box center [402, 284] width 48 height 11
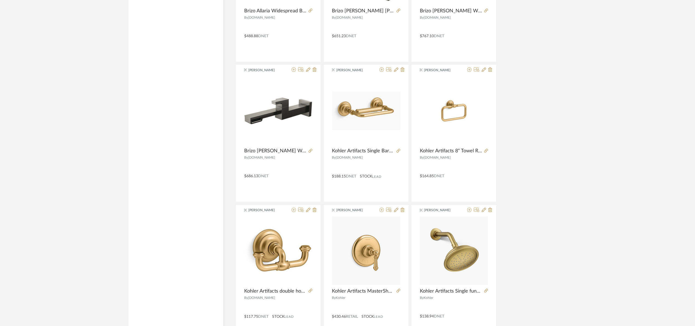
scroll to position [13345, 0]
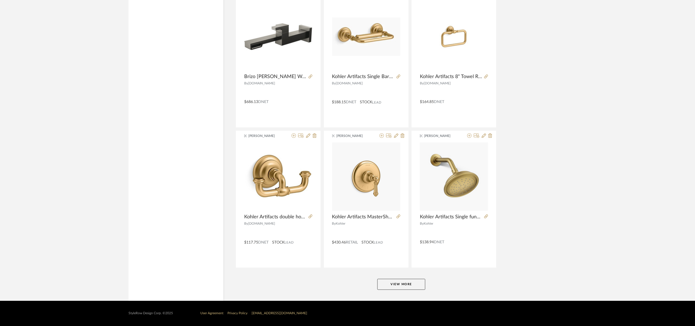
drag, startPoint x: 406, startPoint y: 286, endPoint x: 515, endPoint y: 222, distance: 126.3
click at [406, 284] on button "View More" at bounding box center [402, 284] width 48 height 11
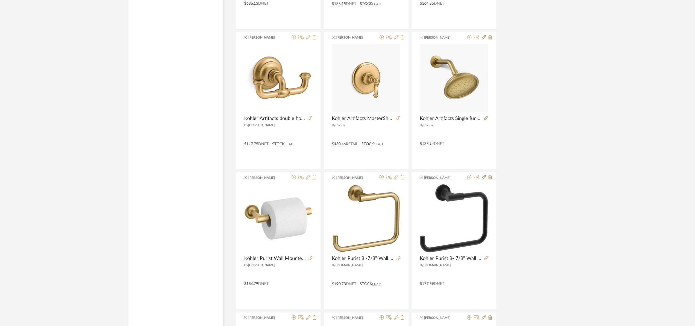
scroll to position [0, 0]
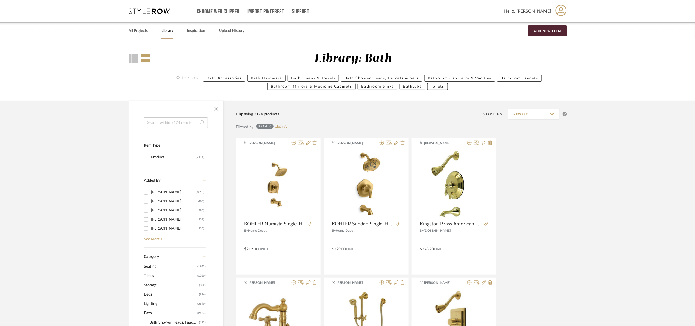
click at [185, 120] on input at bounding box center [176, 122] width 64 height 11
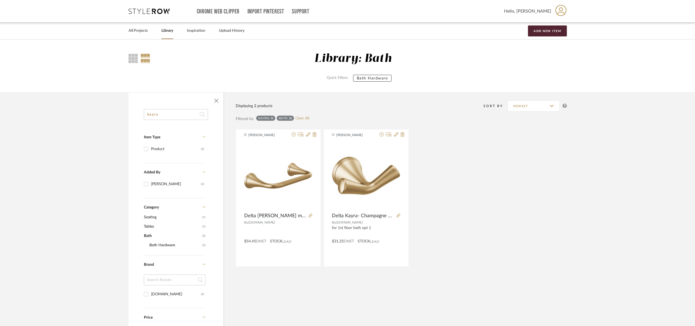
type input "kayra"
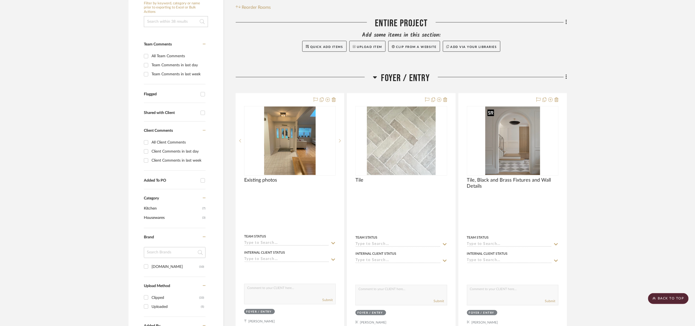
scroll to position [82, 0]
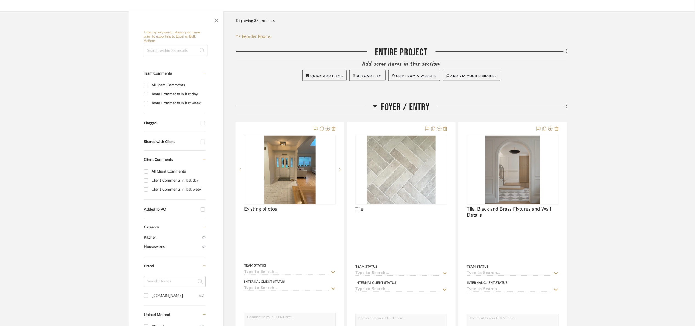
click at [408, 112] on span "Foyer / Entry" at bounding box center [405, 107] width 49 height 12
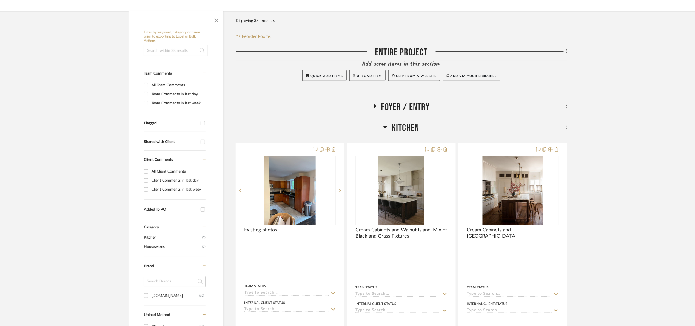
click at [408, 127] on span "Kitchen" at bounding box center [405, 128] width 27 height 12
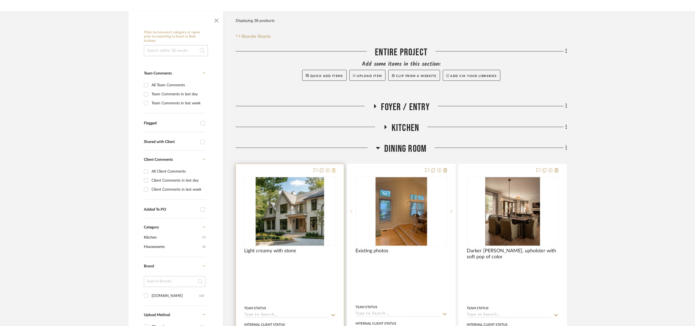
click at [333, 171] on icon at bounding box center [334, 170] width 4 height 4
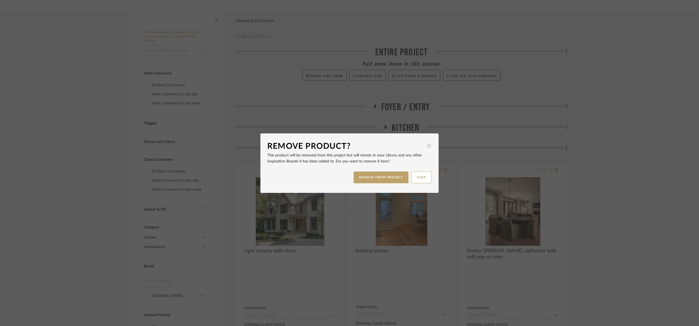
click at [425, 145] on span "button" at bounding box center [429, 145] width 11 height 11
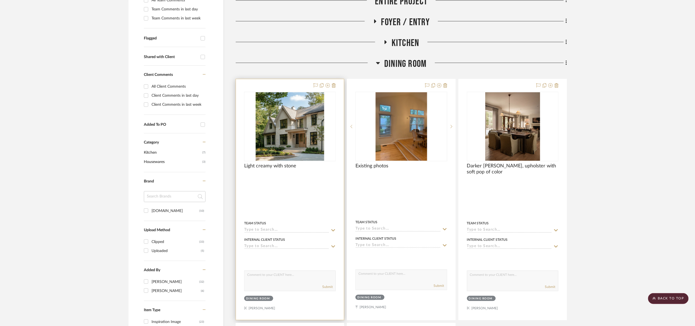
scroll to position [164, 0]
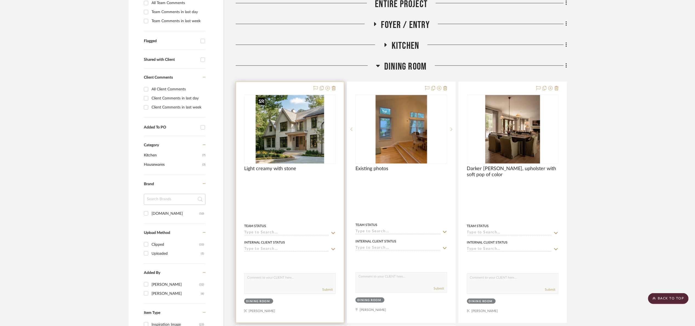
click at [296, 149] on img "0" at bounding box center [290, 129] width 69 height 69
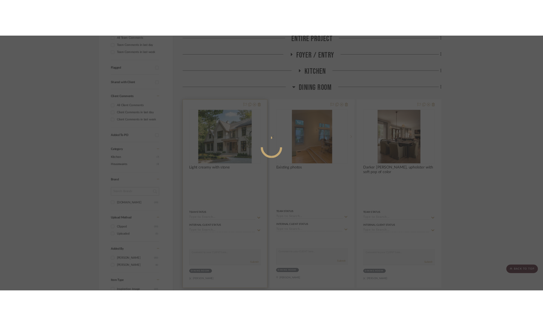
scroll to position [0, 0]
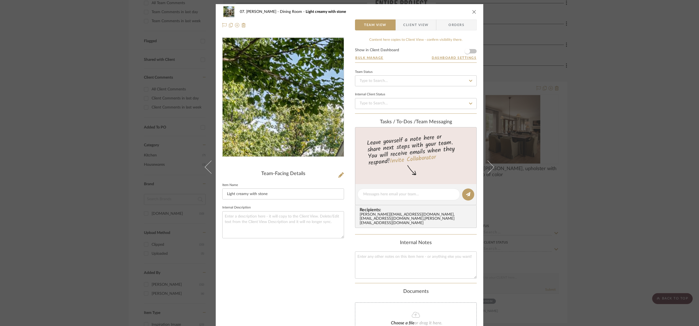
click at [233, 59] on img "0" at bounding box center [283, 97] width 119 height 119
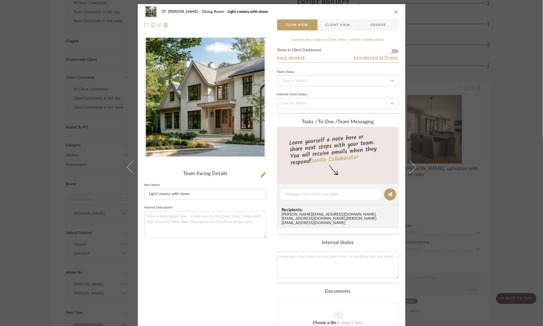
drag, startPoint x: 512, startPoint y: 126, endPoint x: 451, endPoint y: 144, distance: 63.4
click at [511, 126] on div "07. [PERSON_NAME] Dining Room Light creamy with stone Team View Client View Ord…" at bounding box center [271, 163] width 543 height 326
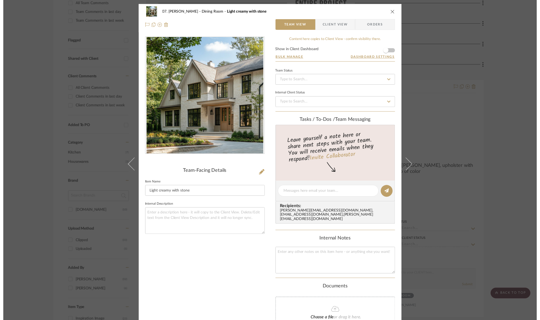
scroll to position [164, 0]
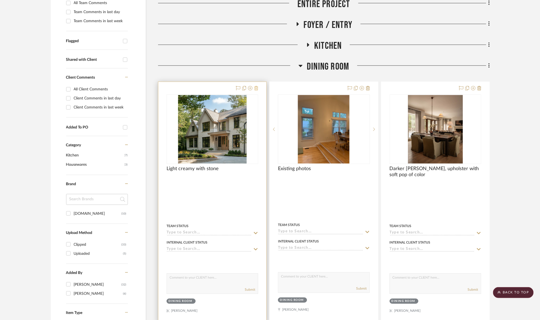
click at [255, 89] on icon at bounding box center [256, 88] width 4 height 4
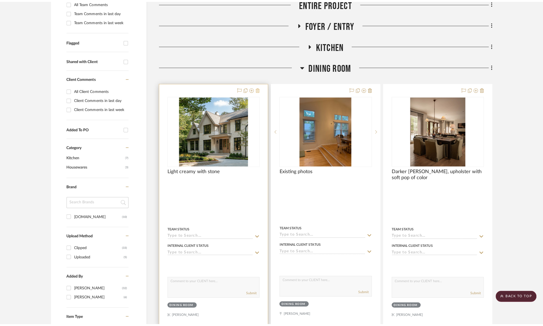
scroll to position [0, 0]
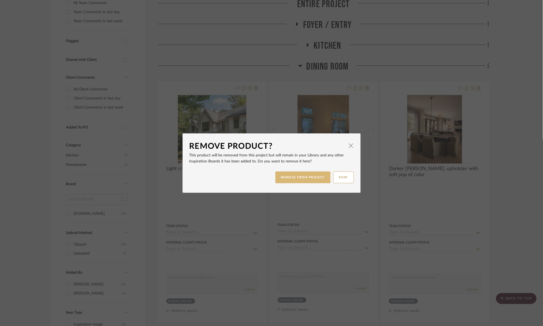
click at [311, 175] on button "REMOVE FROM PROJECT" at bounding box center [303, 178] width 55 height 12
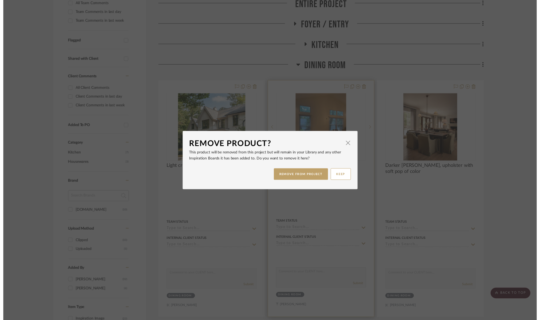
scroll to position [164, 0]
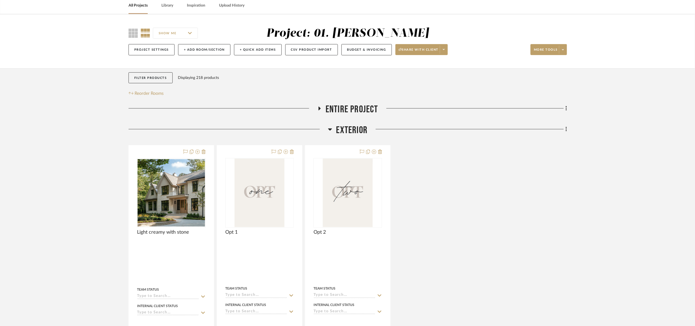
scroll to position [82, 0]
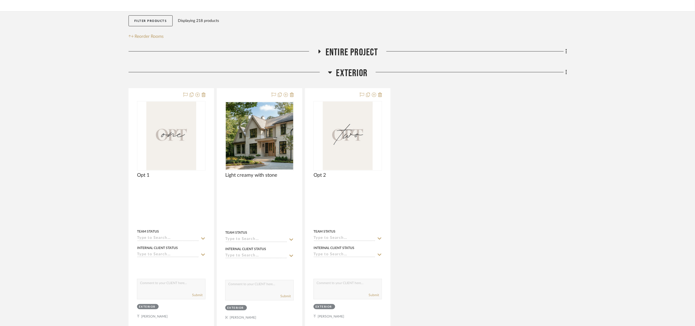
click at [335, 58] on span "Entire Project" at bounding box center [352, 53] width 53 height 12
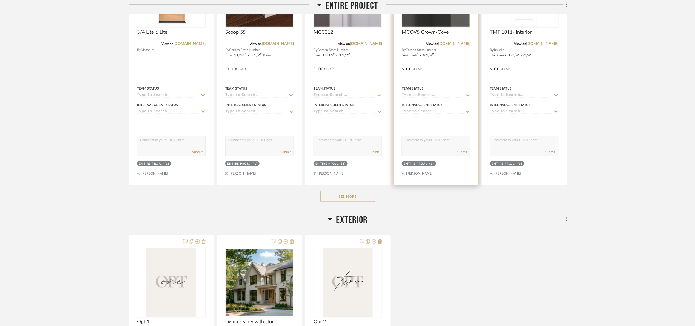
scroll to position [247, 0]
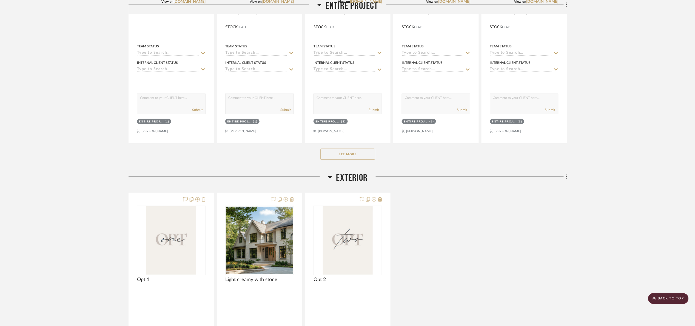
drag, startPoint x: 353, startPoint y: 158, endPoint x: 391, endPoint y: 188, distance: 48.8
click at [353, 158] on button "See More" at bounding box center [347, 154] width 55 height 11
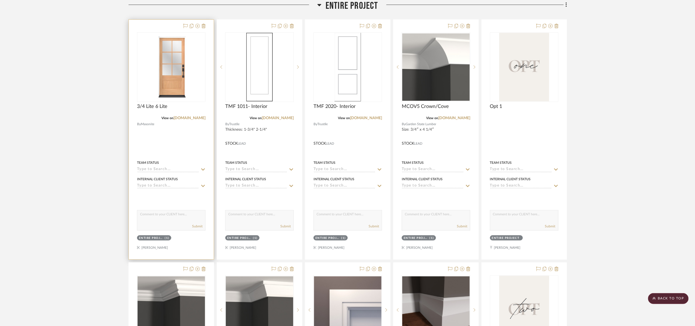
scroll to position [123, 0]
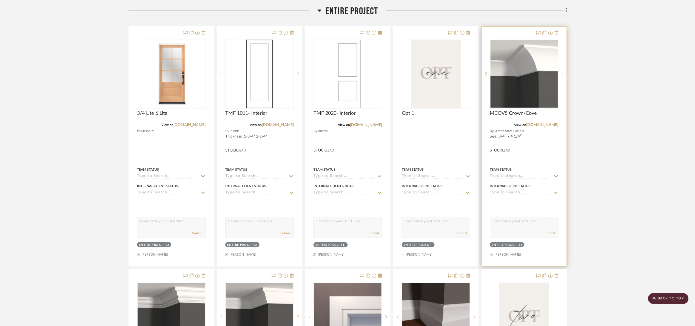
drag, startPoint x: 611, startPoint y: 152, endPoint x: 507, endPoint y: 155, distance: 103.7
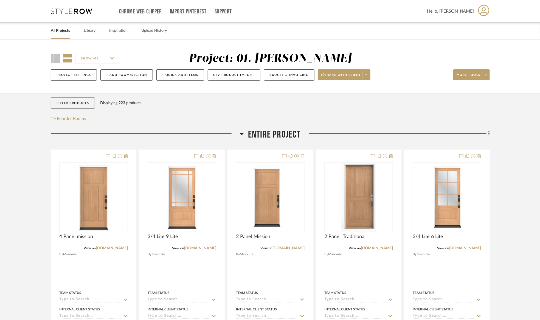
drag, startPoint x: 269, startPoint y: 131, endPoint x: 273, endPoint y: 141, distance: 11.0
click at [268, 131] on span "Entire Project" at bounding box center [274, 135] width 53 height 12
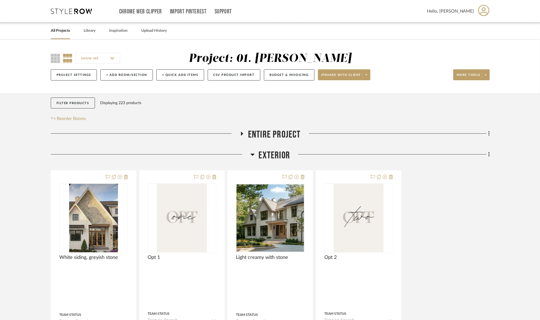
click at [273, 133] on span "Entire Project" at bounding box center [274, 135] width 53 height 12
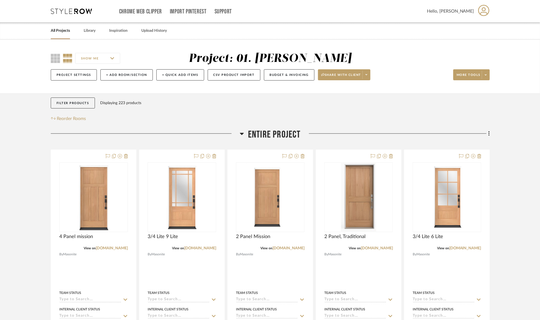
click at [273, 131] on span "Entire Project" at bounding box center [274, 135] width 53 height 12
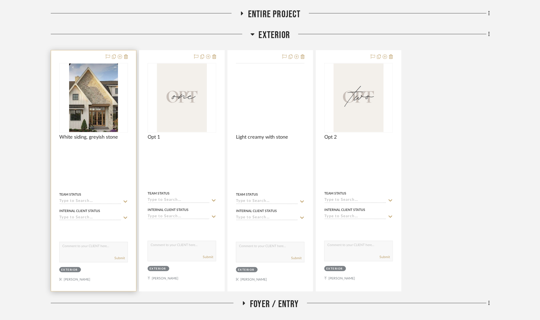
scroll to position [123, 0]
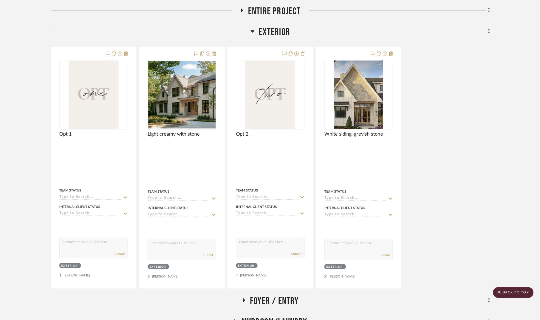
click at [488, 32] on icon at bounding box center [489, 31] width 2 height 6
click at [475, 47] on button "Add New Item" at bounding box center [464, 44] width 52 height 14
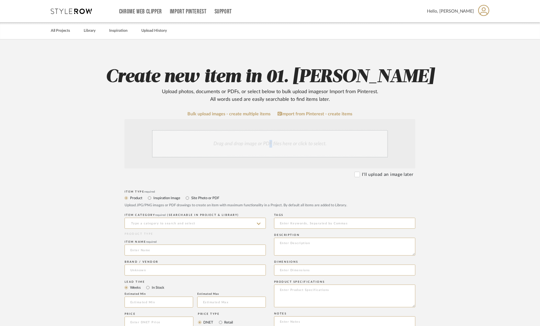
click at [270, 142] on div "Drag and drop image or PDF files here or click to select." at bounding box center [270, 143] width 236 height 27
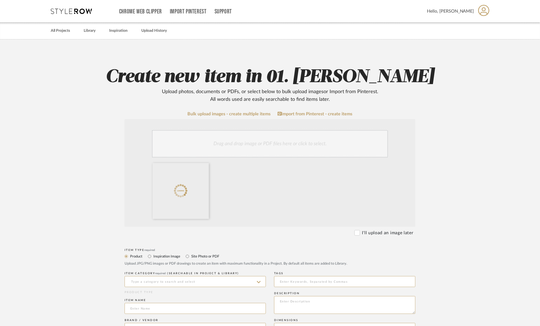
click at [209, 258] on label "Site Photo or PDF" at bounding box center [205, 257] width 29 height 6
click at [191, 258] on input "Site Photo or PDF" at bounding box center [187, 256] width 7 height 7
radio input "true"
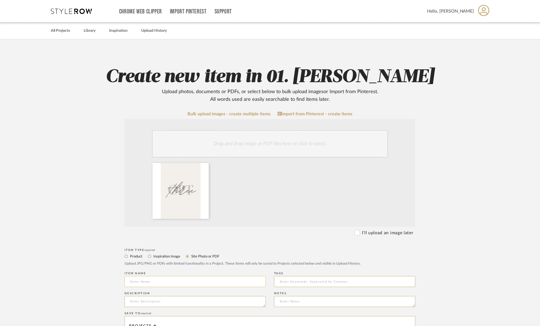
click at [178, 285] on input at bounding box center [194, 281] width 141 height 11
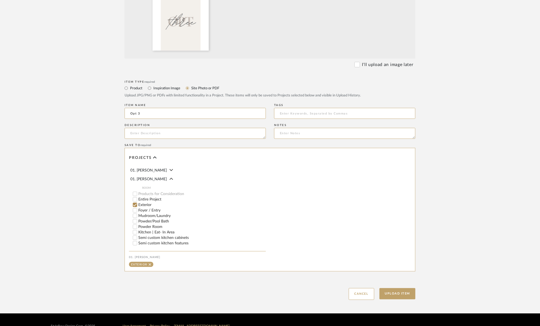
scroll to position [181, 0]
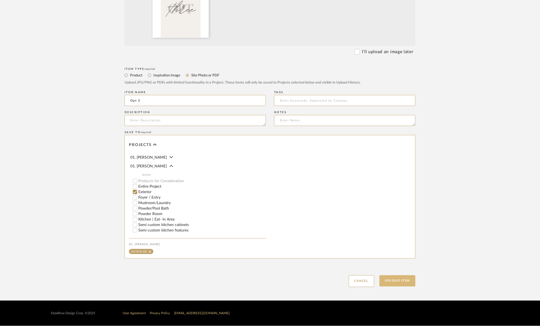
type input "Opt 3"
click at [388, 279] on button "Upload Item" at bounding box center [397, 281] width 36 height 11
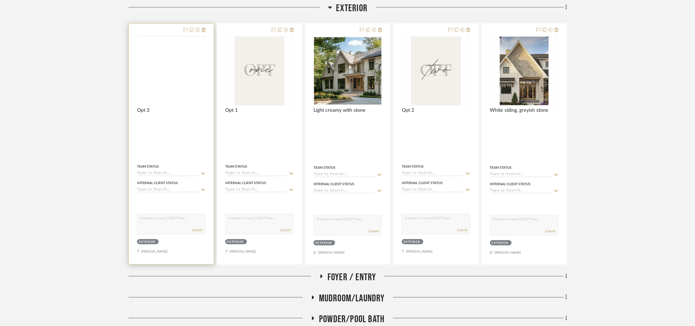
scroll to position [150, 0]
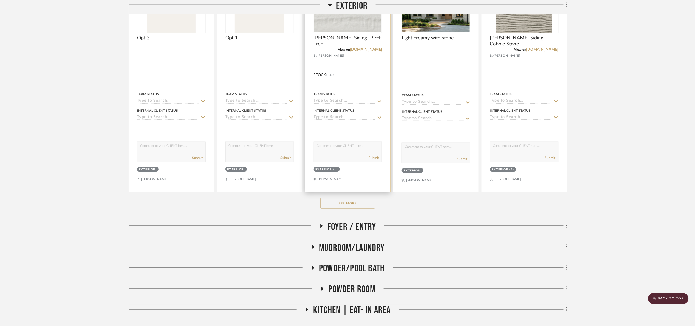
scroll to position [206, 0]
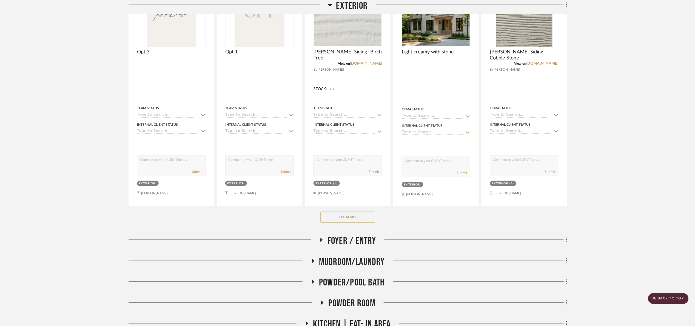
click at [355, 215] on button "See More" at bounding box center [347, 217] width 55 height 11
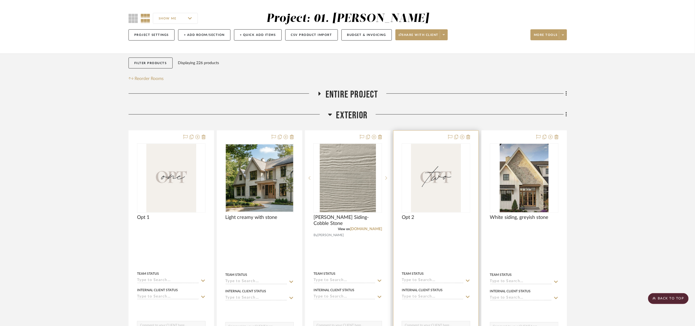
scroll to position [0, 0]
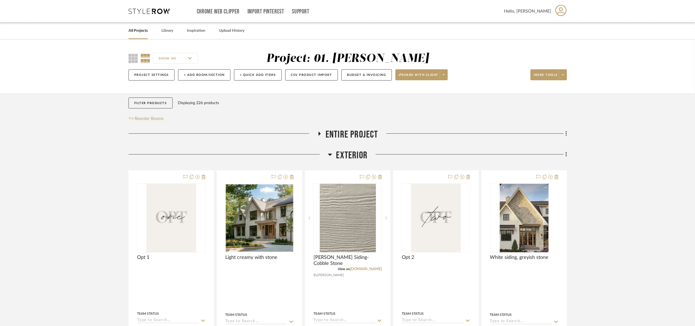
click at [355, 160] on span "Exterior" at bounding box center [352, 156] width 32 height 12
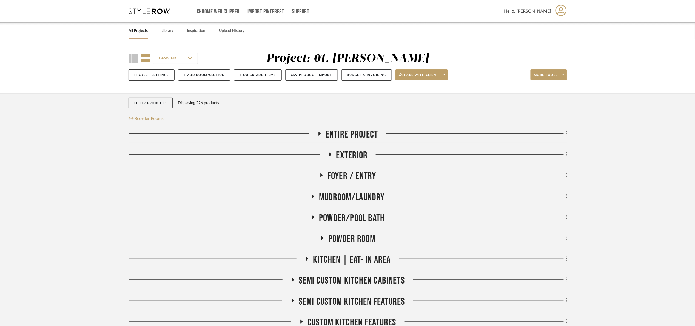
click at [359, 135] on span "Entire Project" at bounding box center [352, 135] width 53 height 12
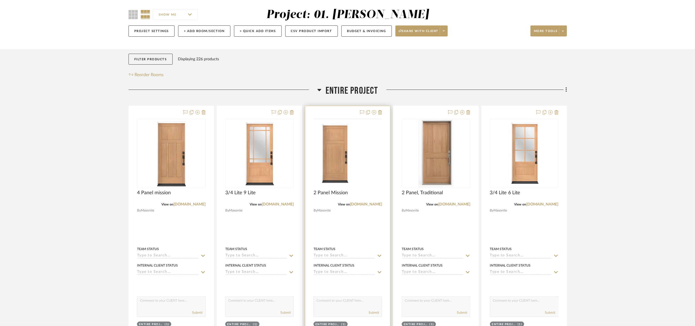
scroll to position [164, 0]
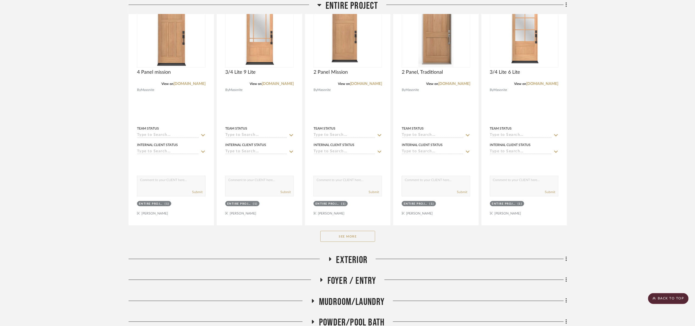
click at [364, 244] on div "See More" at bounding box center [348, 237] width 439 height 22
click at [369, 238] on button "See More" at bounding box center [347, 236] width 55 height 11
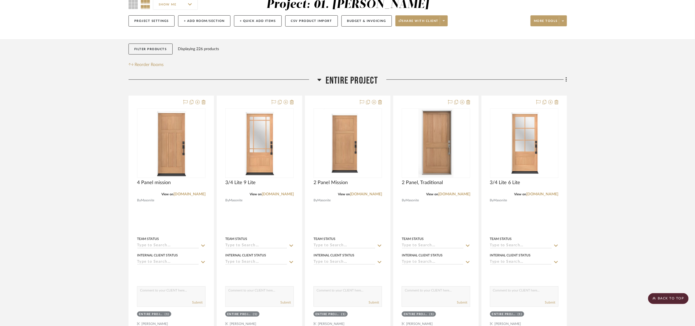
scroll to position [41, 0]
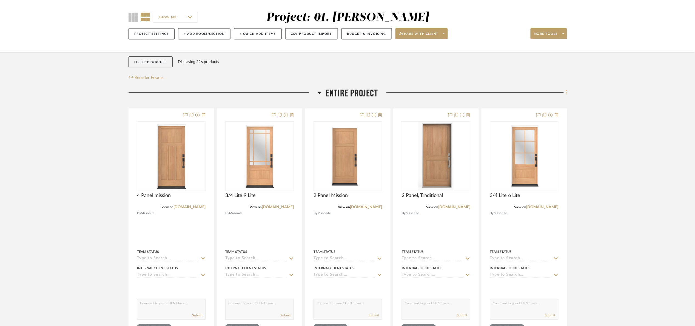
click at [564, 92] on fa-icon at bounding box center [566, 93] width 4 height 9
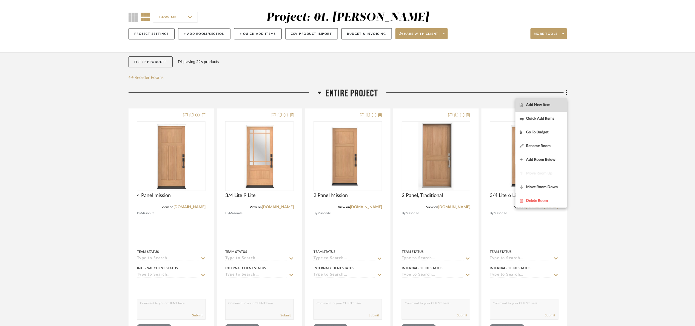
click at [545, 104] on span "Add New Item" at bounding box center [538, 105] width 24 height 5
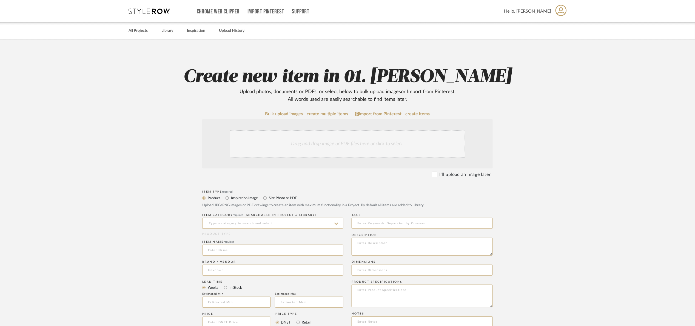
click at [318, 149] on div "Drag and drop image or PDF files here or click to select." at bounding box center [348, 143] width 236 height 27
click at [294, 112] on link "Bulk upload images - create multiple items" at bounding box center [306, 114] width 83 height 5
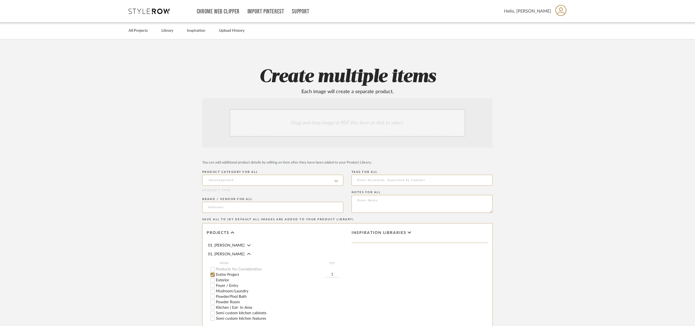
click at [288, 127] on div "Drag and drop image or PDF files here or click to select." at bounding box center [348, 122] width 236 height 27
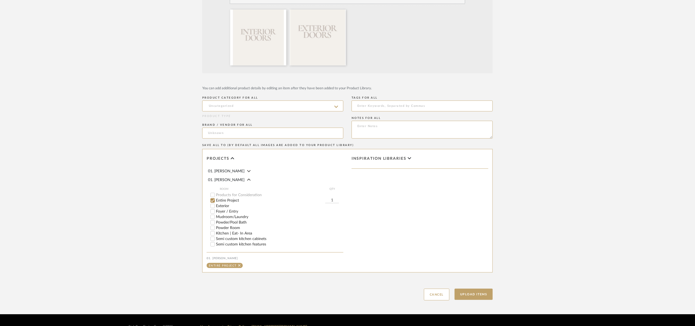
scroll to position [146, 0]
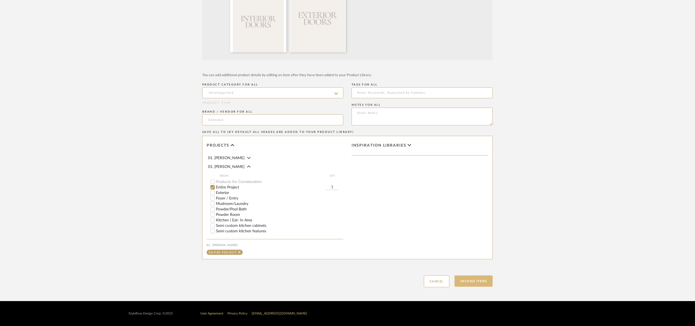
click at [490, 284] on button "Upload Items" at bounding box center [474, 281] width 38 height 11
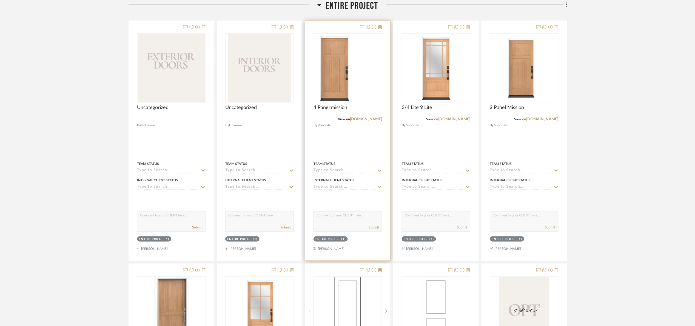
scroll to position [129, 0]
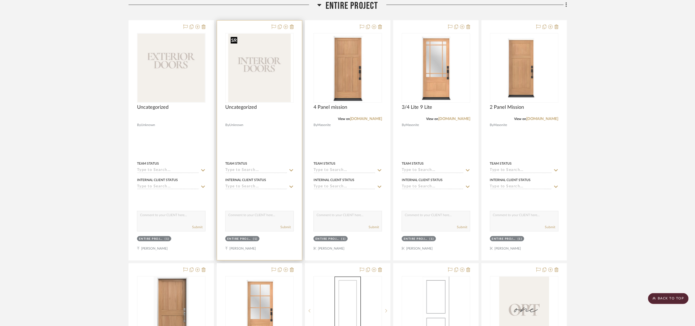
click at [260, 75] on img "0" at bounding box center [259, 68] width 63 height 69
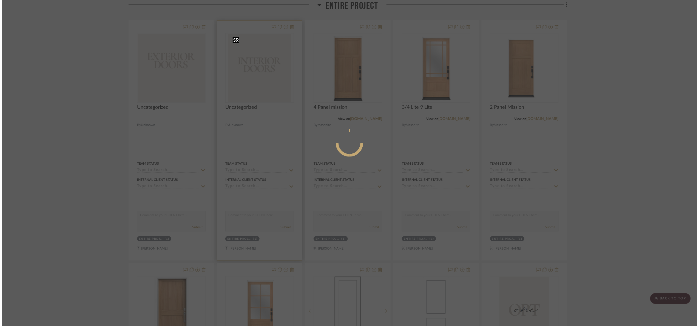
scroll to position [0, 0]
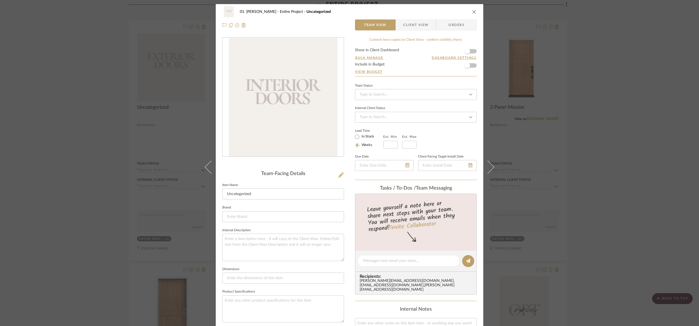
click at [338, 175] on icon at bounding box center [340, 174] width 5 height 5
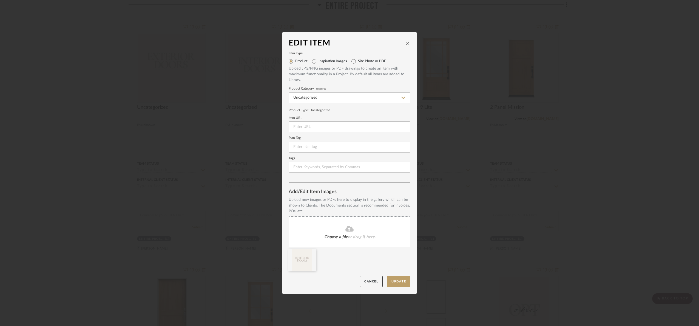
click at [358, 60] on label "Site Photo or PDF" at bounding box center [372, 61] width 28 height 4
click at [358, 60] on input "Site Photo or PDF" at bounding box center [353, 61] width 9 height 9
radio input "true"
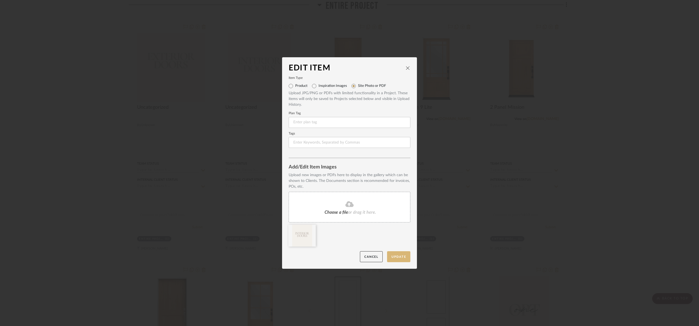
click at [398, 254] on button "Update" at bounding box center [398, 256] width 23 height 11
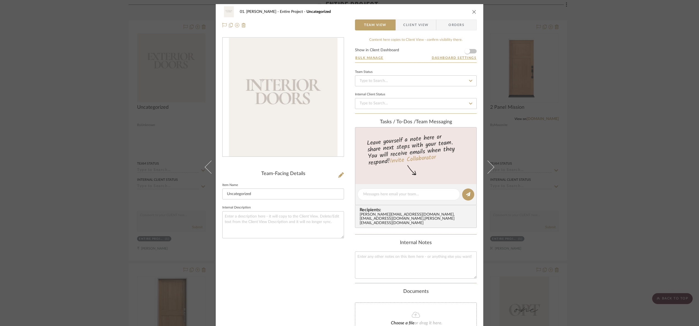
click at [186, 64] on div "01. Merker Entire Project Uncategorized Team View Client View Orders Team-Facin…" at bounding box center [349, 163] width 699 height 326
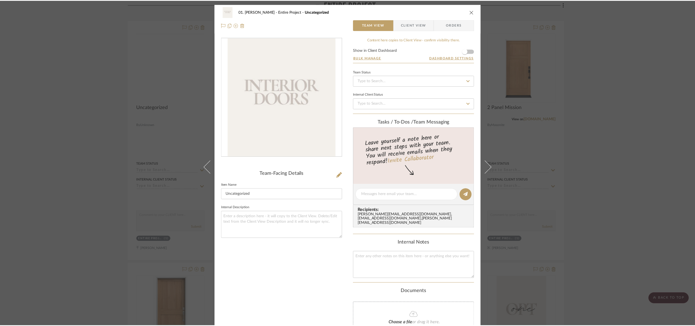
scroll to position [129, 0]
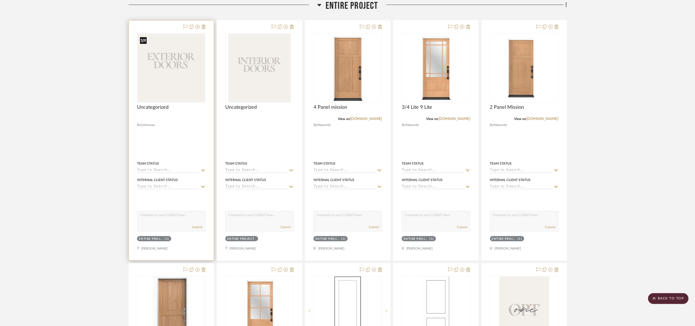
click at [0, 0] on img at bounding box center [0, 0] width 0 height 0
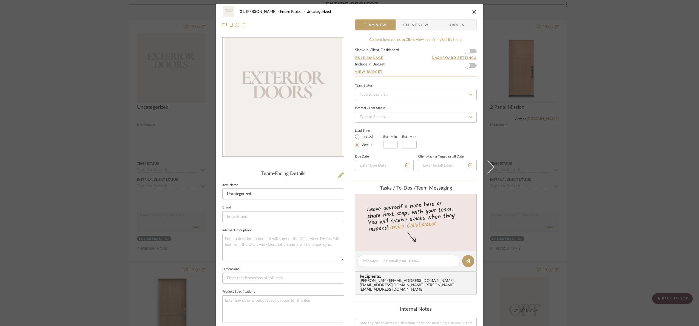
click at [339, 174] on icon at bounding box center [340, 174] width 5 height 5
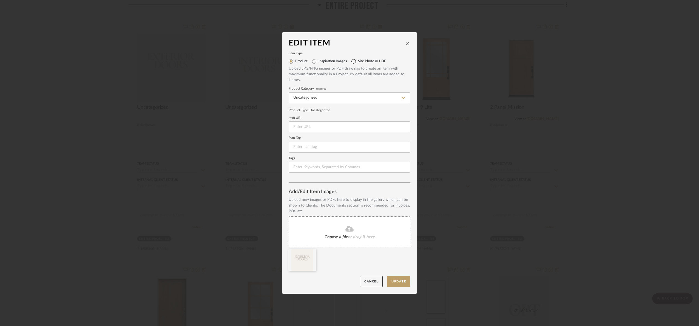
drag, startPoint x: 351, startPoint y: 60, endPoint x: 355, endPoint y: 67, distance: 8.3
click at [352, 60] on input "Site Photo or PDF" at bounding box center [353, 61] width 9 height 9
radio input "true"
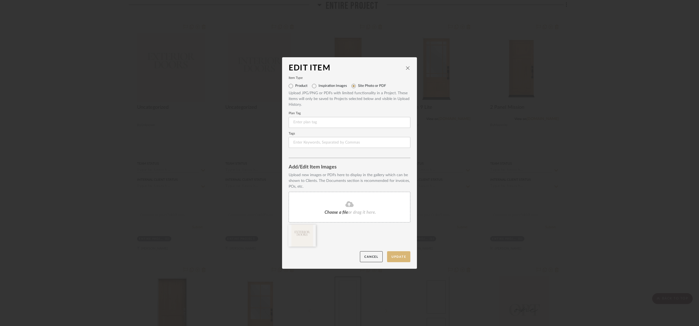
click at [399, 256] on button "Update" at bounding box center [398, 256] width 23 height 11
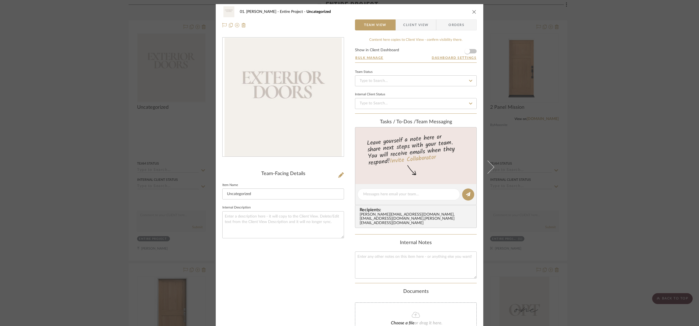
click at [605, 213] on div "01. Merker Entire Project Uncategorized Team View Client View Orders Team-Facin…" at bounding box center [349, 163] width 699 height 326
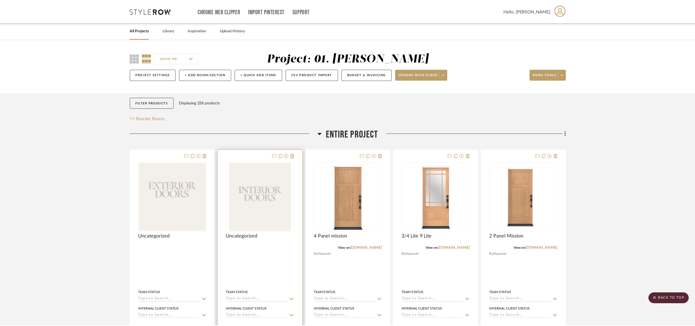
scroll to position [129, 0]
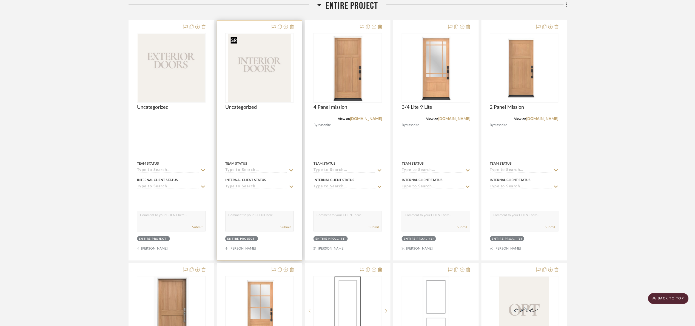
click at [261, 73] on img "0" at bounding box center [259, 68] width 63 height 69
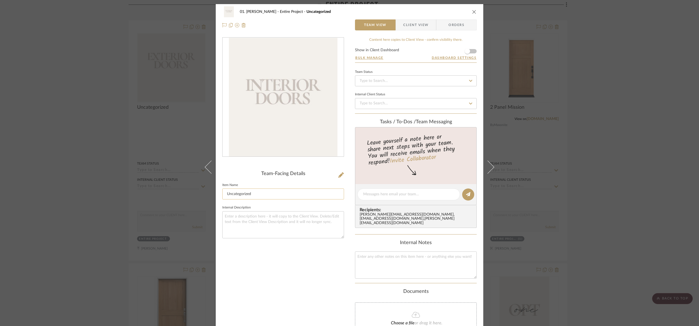
drag, startPoint x: 282, startPoint y: 195, endPoint x: 276, endPoint y: 195, distance: 6.1
click at [276, 197] on input "Uncategorized" at bounding box center [283, 194] width 122 height 11
type input "U"
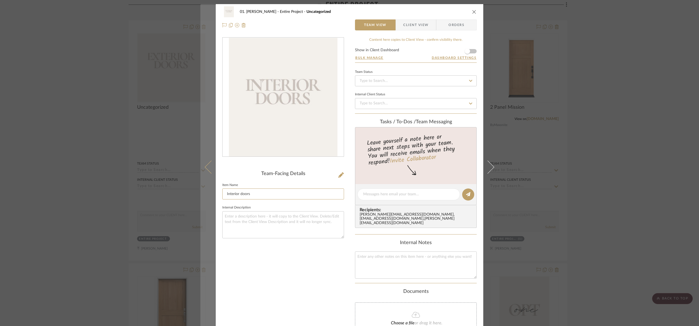
drag, startPoint x: 280, startPoint y: 197, endPoint x: 204, endPoint y: 204, distance: 76.8
click at [204, 204] on mat-dialog-content "01. Merker Entire Project Uncategorized Team View Client View Orders Team-Facin…" at bounding box center [349, 199] width 298 height 391
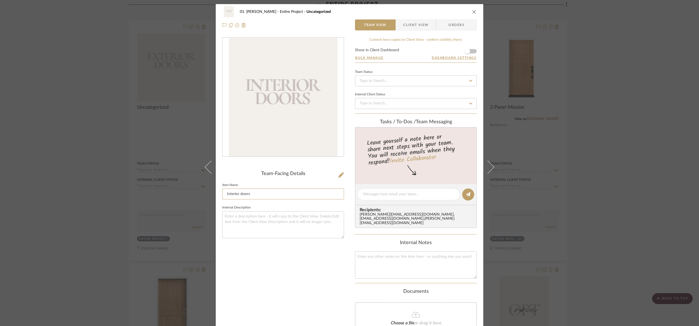
type input "Interior doors"
drag, startPoint x: 272, startPoint y: 272, endPoint x: 352, endPoint y: 248, distance: 83.6
click at [272, 272] on div "Team-Facing Details Item Name Interior doors Internal Description" at bounding box center [283, 205] width 122 height 336
click at [644, 192] on div "01. Merker Entire Project Interior doors Team View Client View Orders Team-Faci…" at bounding box center [349, 163] width 699 height 326
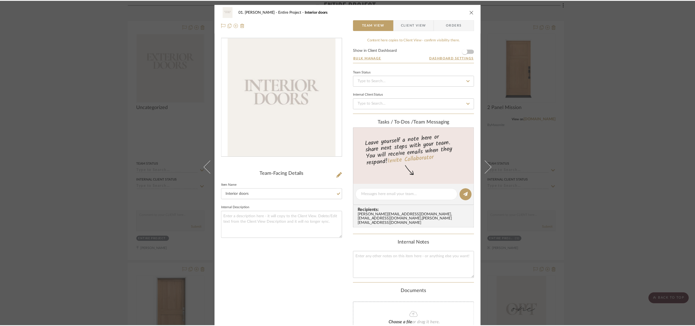
scroll to position [129, 0]
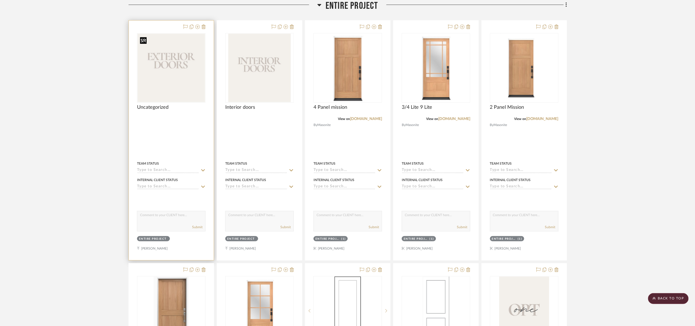
click at [164, 69] on img "0" at bounding box center [171, 68] width 67 height 69
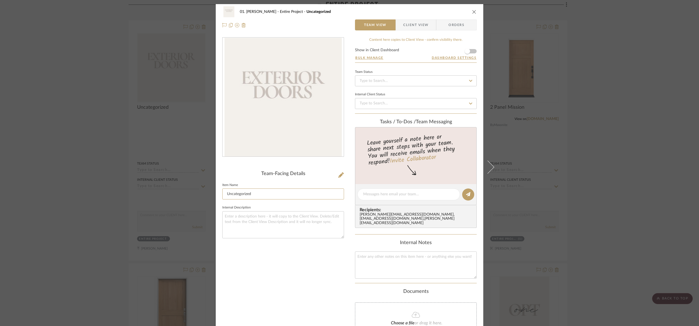
drag, startPoint x: 287, startPoint y: 197, endPoint x: 138, endPoint y: 207, distance: 149.5
click at [138, 207] on div "01. Merker Entire Project Uncategorized Team View Client View Orders Team-Facin…" at bounding box center [349, 163] width 699 height 326
paste input "Interior doors"
drag, startPoint x: 218, startPoint y: 196, endPoint x: 202, endPoint y: 201, distance: 17.3
click at [202, 201] on mat-dialog-content "01. Merker Entire Project Uncategorized Team View Client View Orders Team-Facin…" at bounding box center [349, 199] width 298 height 391
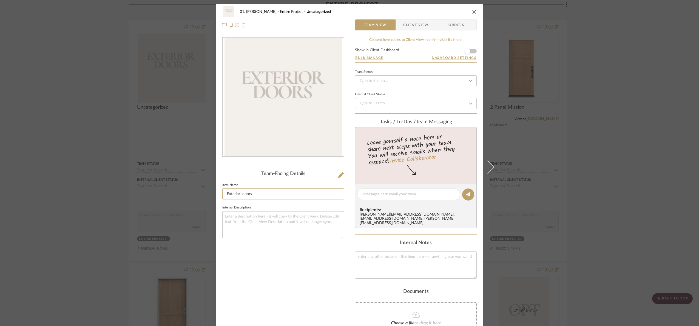
type input "Exterior doors"
click at [245, 167] on div "Team-Facing Details Item Name Exterior doors Internal Description" at bounding box center [283, 205] width 122 height 336
click at [662, 137] on div "01. Merker Entire Project Exterior doors Team View Client View Orders Team-Faci…" at bounding box center [349, 163] width 699 height 326
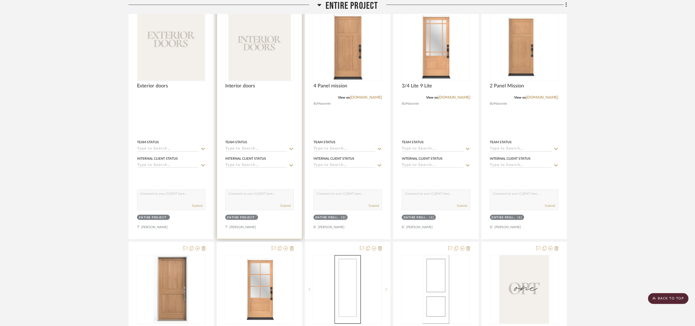
scroll to position [212, 0]
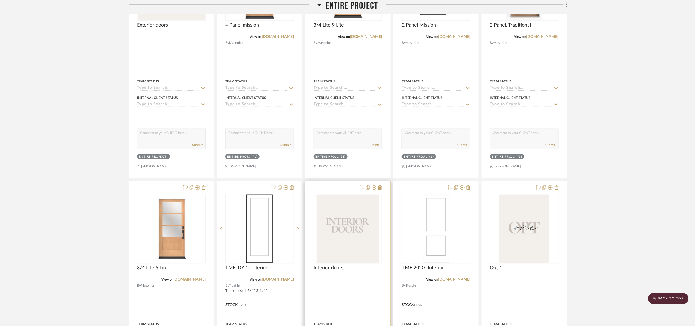
click at [307, 215] on div at bounding box center [347, 301] width 85 height 240
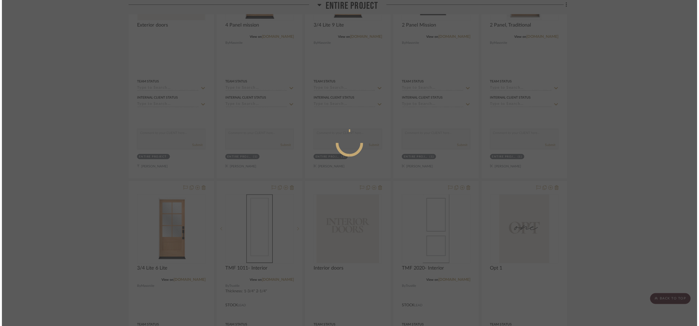
scroll to position [0, 0]
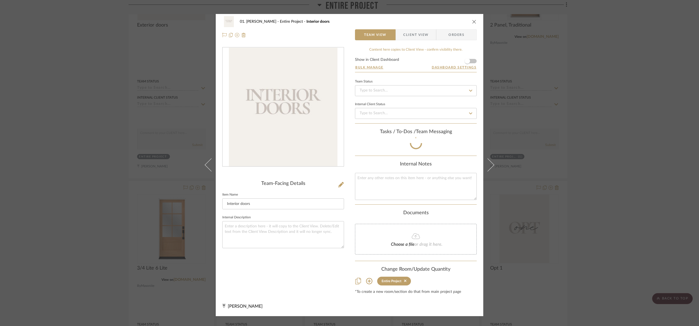
click at [623, 194] on div "01. Merker Entire Project Interior doors Team View Client View Orders Team-Faci…" at bounding box center [349, 163] width 699 height 326
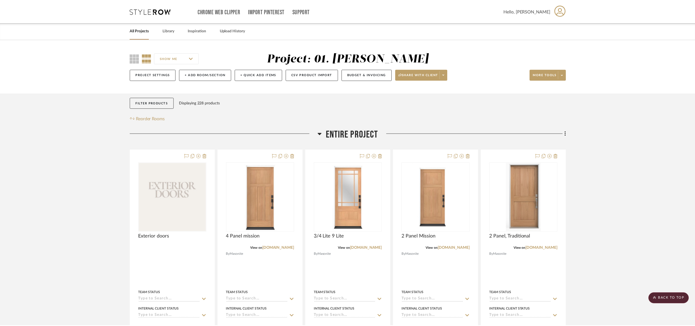
scroll to position [212, 0]
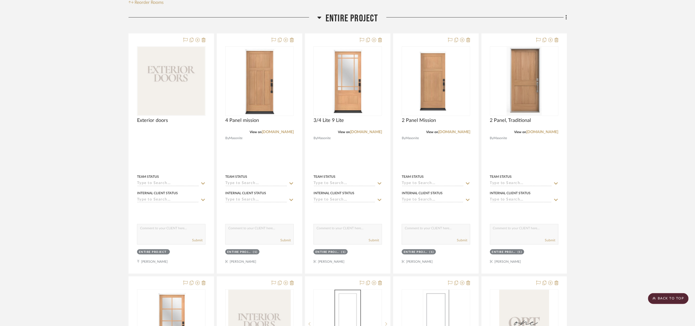
scroll to position [47, 0]
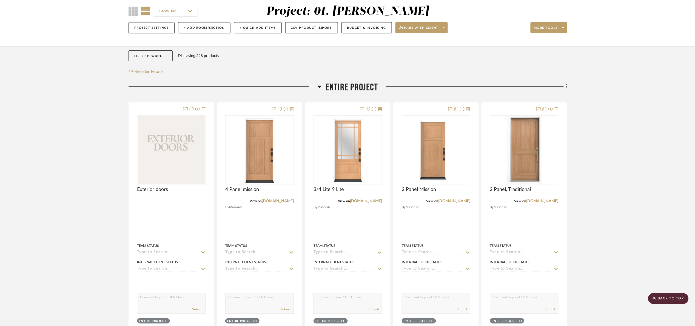
click at [345, 90] on span "Entire Project" at bounding box center [352, 88] width 53 height 12
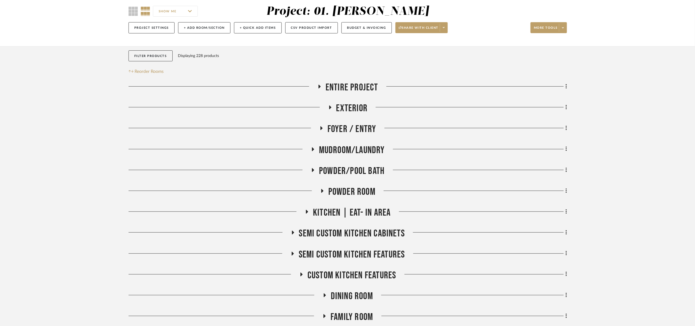
drag, startPoint x: 359, startPoint y: 82, endPoint x: 365, endPoint y: 90, distance: 9.9
click at [359, 82] on span "Entire Project" at bounding box center [352, 88] width 53 height 12
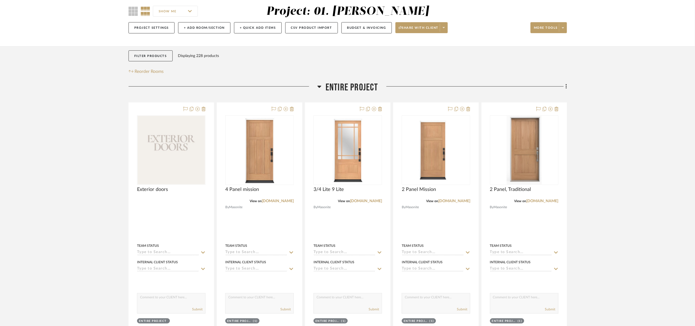
click at [354, 92] on span "Entire Project" at bounding box center [352, 88] width 53 height 12
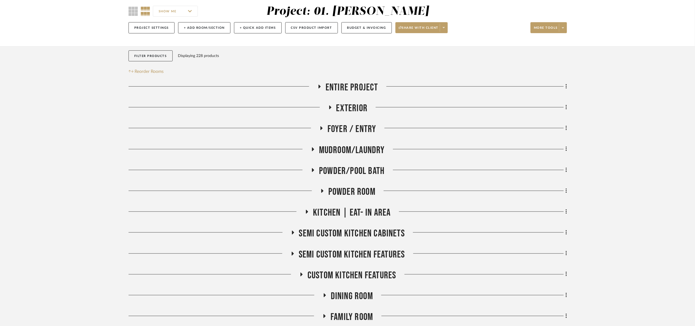
click at [354, 111] on span "Exterior" at bounding box center [352, 109] width 32 height 12
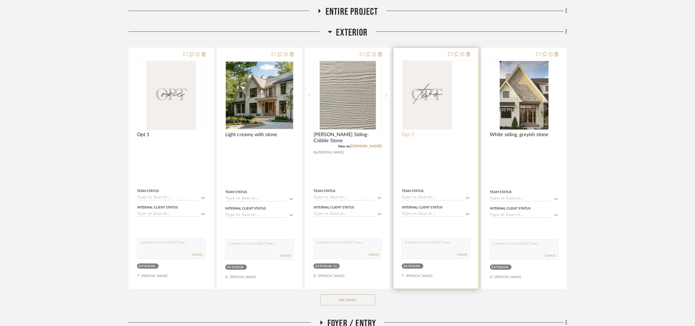
scroll to position [129, 0]
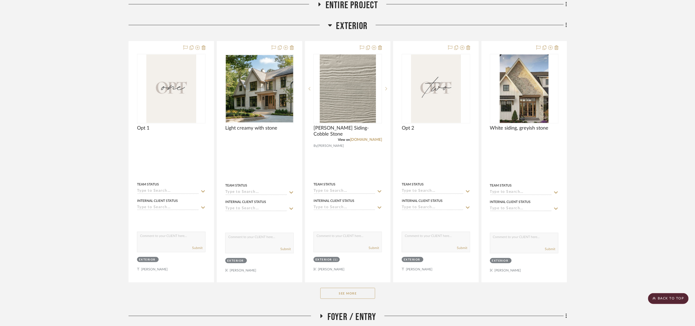
drag, startPoint x: 347, startPoint y: 24, endPoint x: 351, endPoint y: 35, distance: 12.1
click at [347, 24] on span "Exterior" at bounding box center [352, 26] width 32 height 12
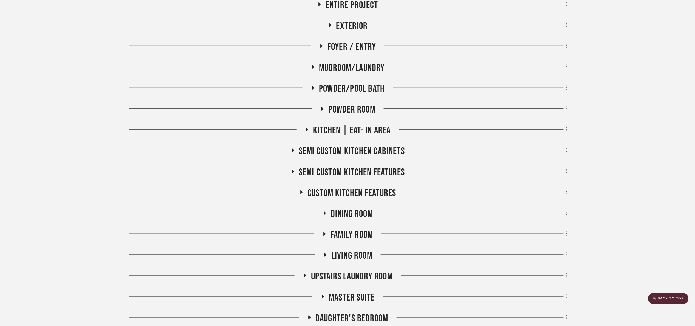
click at [364, 69] on span "Mudroom/Laundry" at bounding box center [352, 68] width 66 height 12
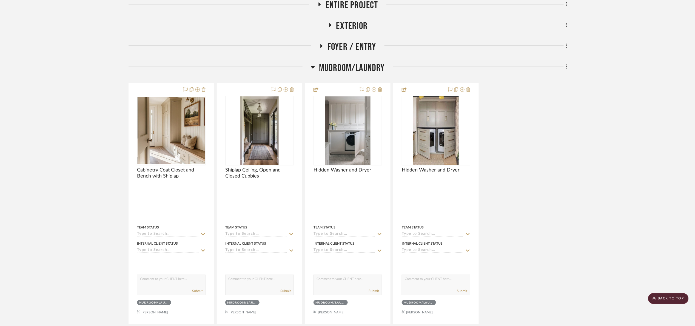
click at [364, 69] on span "Mudroom/Laundry" at bounding box center [352, 68] width 66 height 12
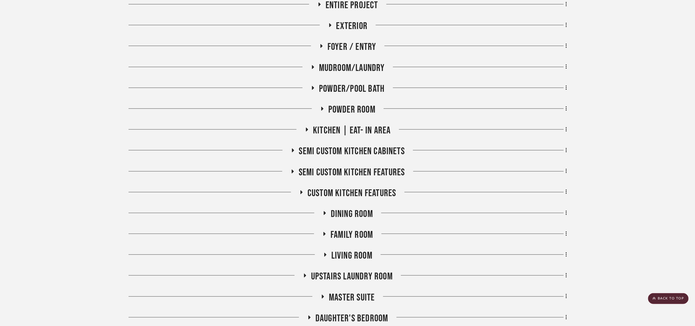
click at [359, 88] on span "Powder/Pool Bath" at bounding box center [352, 89] width 66 height 12
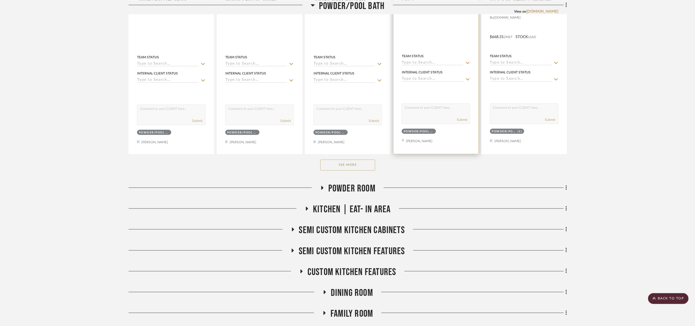
scroll to position [335, 0]
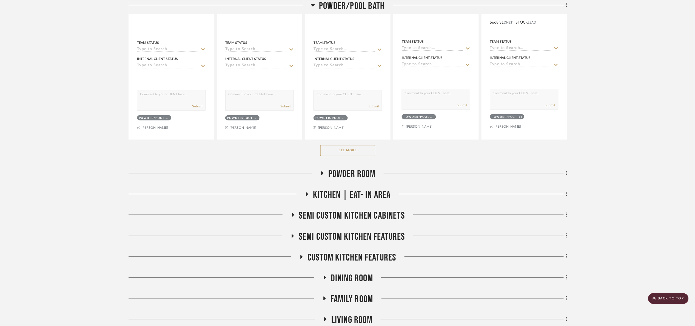
drag, startPoint x: 362, startPoint y: 153, endPoint x: 431, endPoint y: 142, distance: 69.9
click at [361, 152] on button "See More" at bounding box center [347, 150] width 55 height 11
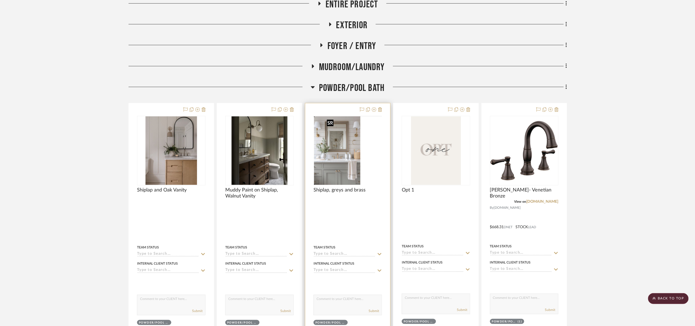
scroll to position [129, 0]
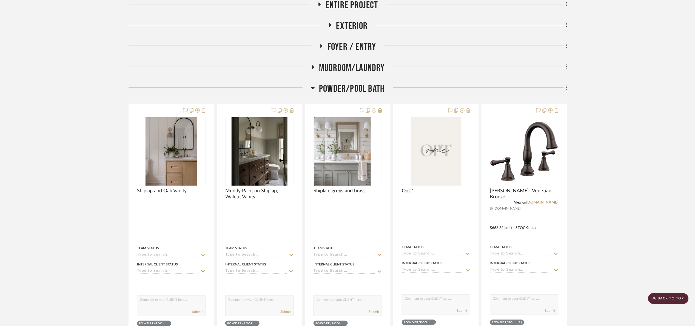
click at [343, 84] on span "Powder/Pool Bath" at bounding box center [352, 89] width 66 height 12
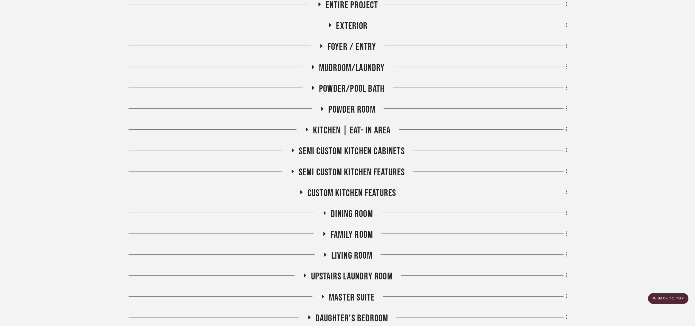
click at [350, 110] on span "Powder Room" at bounding box center [351, 110] width 47 height 12
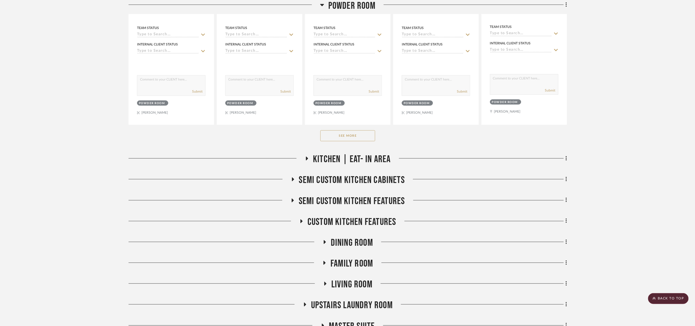
scroll to position [376, 0]
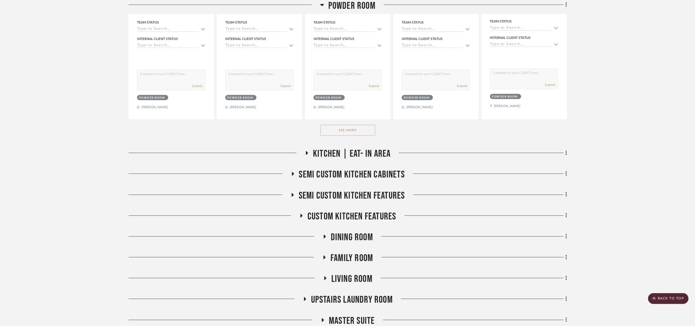
drag, startPoint x: 335, startPoint y: 132, endPoint x: 338, endPoint y: 131, distance: 3.1
click at [335, 132] on button "See More" at bounding box center [347, 130] width 55 height 11
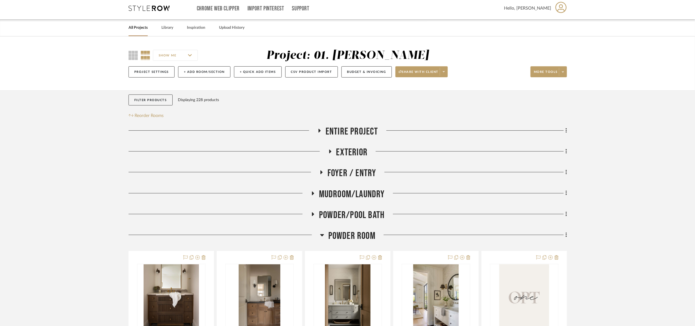
scroll to position [0, 0]
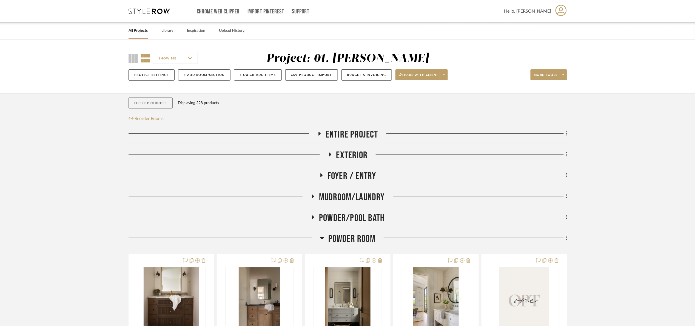
click at [146, 106] on button "Filter Products" at bounding box center [151, 103] width 44 height 11
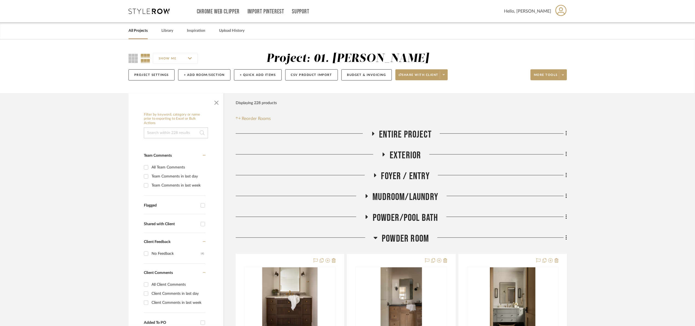
click at [153, 137] on input at bounding box center [176, 132] width 64 height 11
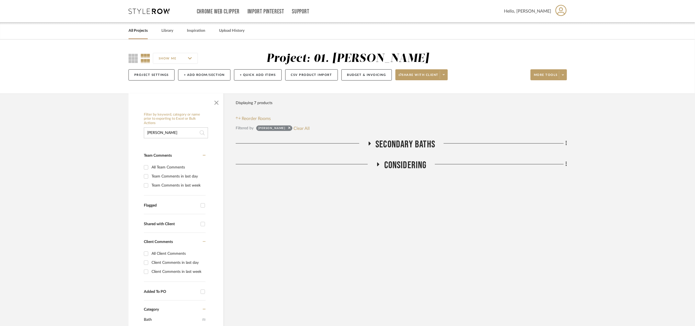
type input "moen"
click at [405, 146] on span "Secondary Baths" at bounding box center [406, 145] width 60 height 12
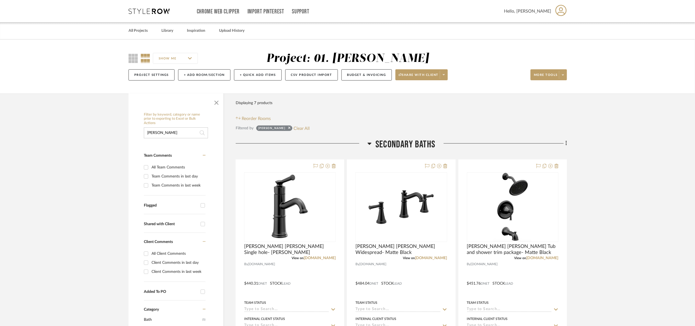
drag, startPoint x: 405, startPoint y: 146, endPoint x: 391, endPoint y: 132, distance: 20.0
click at [403, 144] on span "Secondary Baths" at bounding box center [406, 145] width 60 height 12
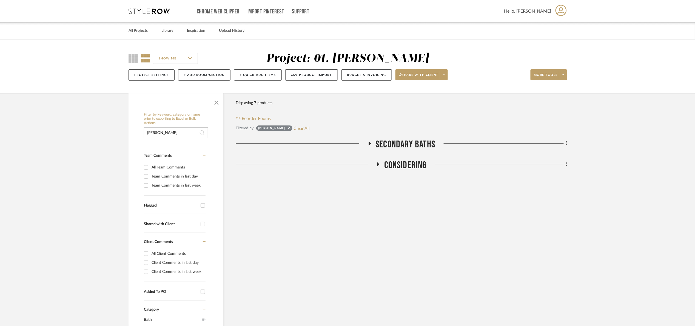
click at [424, 144] on span "Secondary Baths" at bounding box center [406, 145] width 60 height 12
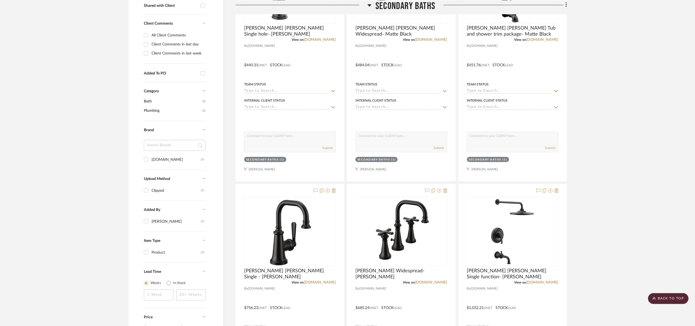
scroll to position [53, 0]
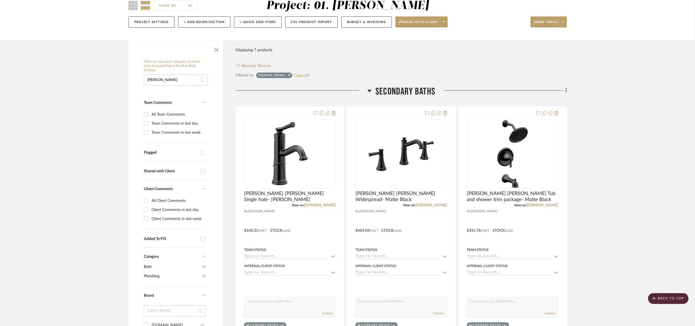
click at [393, 87] on span "Secondary Baths" at bounding box center [406, 92] width 60 height 12
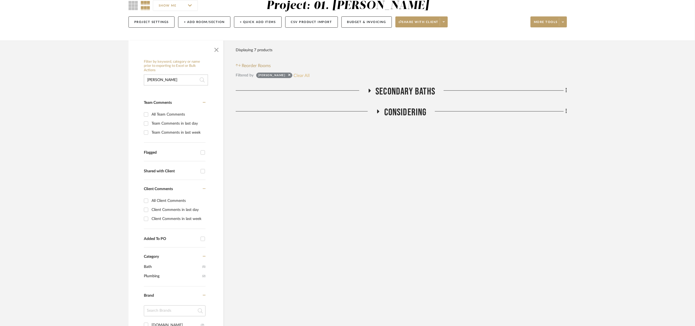
click at [294, 73] on button "Clear All" at bounding box center [302, 75] width 16 height 7
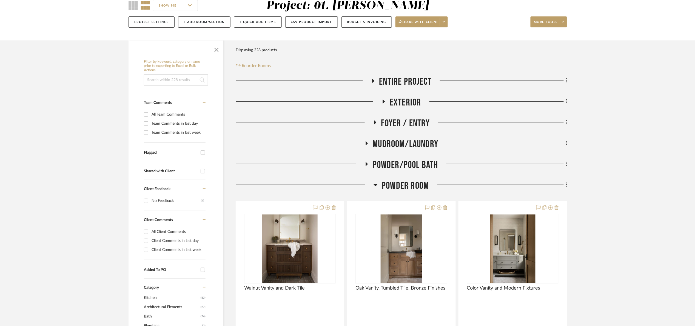
click at [399, 183] on span "Powder Room" at bounding box center [405, 186] width 47 height 12
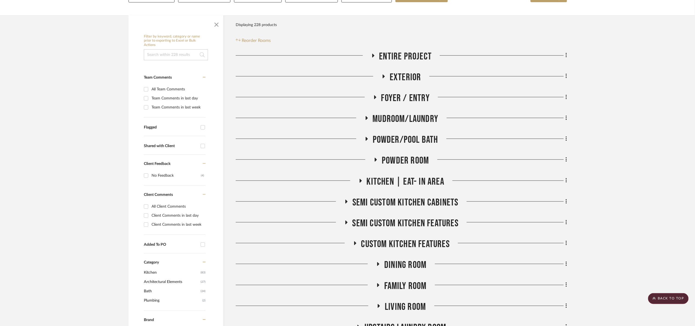
scroll to position [53, 0]
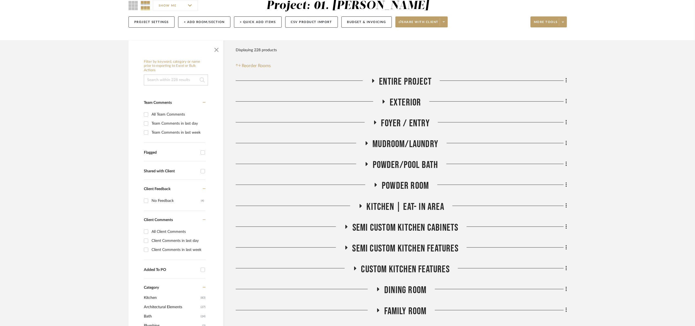
drag, startPoint x: 416, startPoint y: 155, endPoint x: 417, endPoint y: 160, distance: 5.3
click at [416, 156] on div "Entire Project Exterior Foyer / Entry Mudroom/Laundry Powder/Pool Bath Powder R…" at bounding box center [401, 306] width 331 height 461
click at [418, 160] on span "Powder/Pool Bath" at bounding box center [406, 165] width 66 height 12
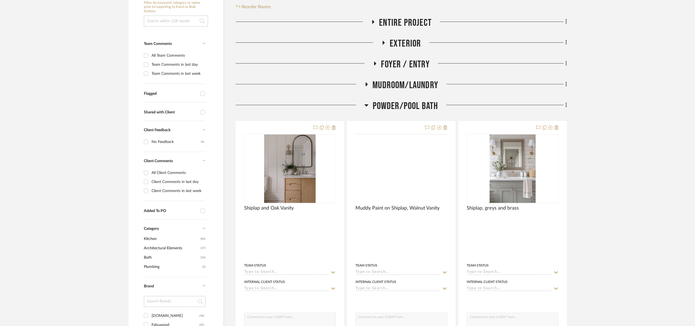
scroll to position [382, 0]
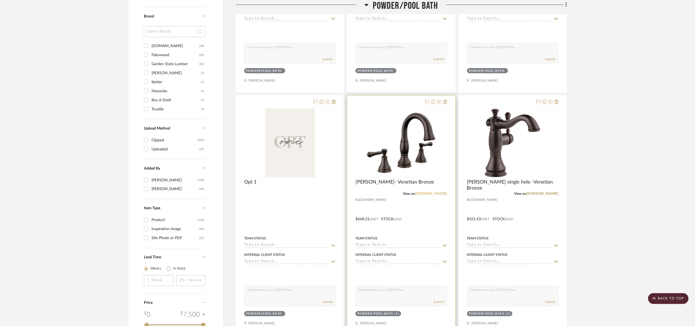
click at [443, 195] on link "[DOMAIN_NAME]" at bounding box center [431, 194] width 32 height 4
click at [441, 101] on icon at bounding box center [439, 102] width 4 height 4
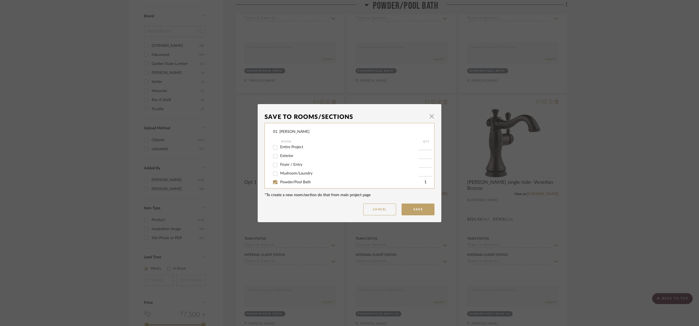
scroll to position [0, 0]
click at [602, 148] on div "Save To Rooms/Sections × 01. Merker Room QTY Entire Project Exterior Foyer / En…" at bounding box center [349, 163] width 699 height 326
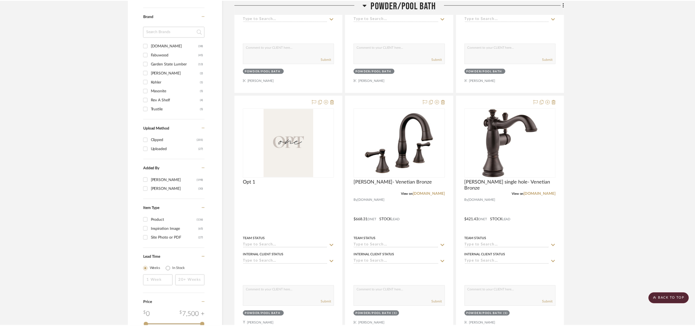
scroll to position [382, 0]
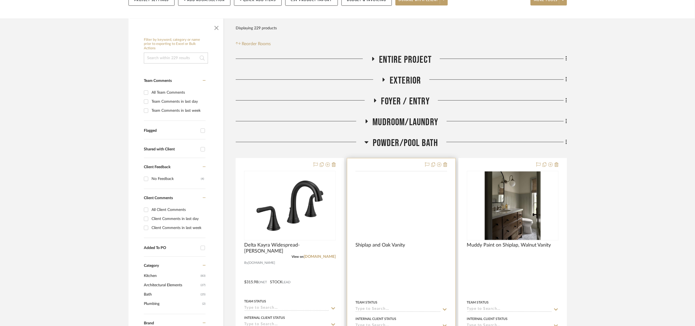
scroll to position [82, 0]
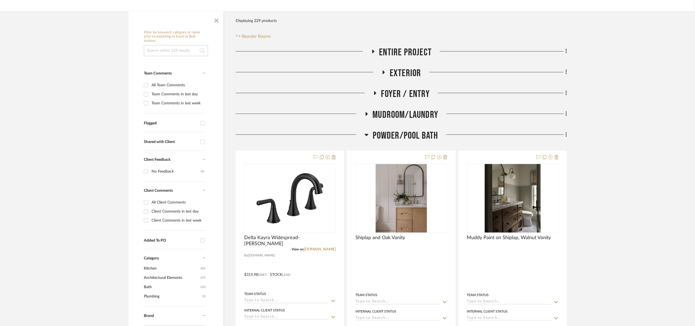
click at [216, 23] on span "button" at bounding box center [216, 19] width 13 height 13
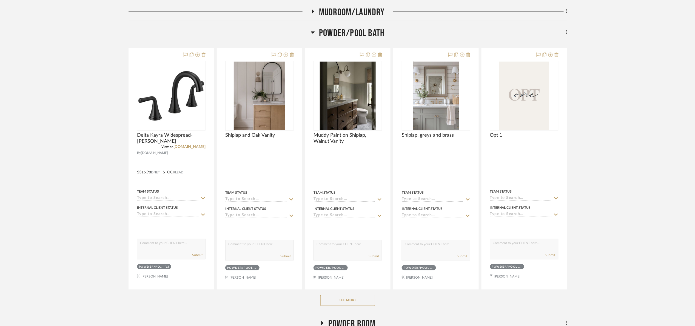
scroll to position [206, 0]
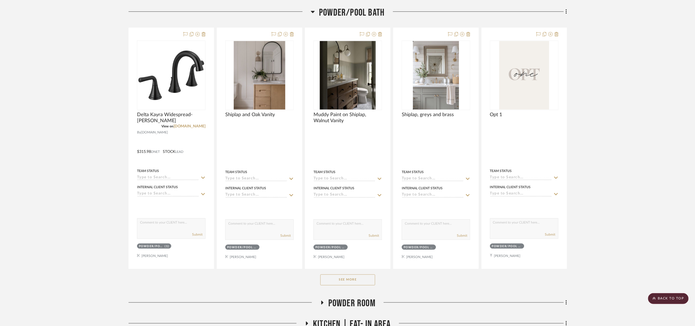
click at [365, 283] on button "See More" at bounding box center [347, 280] width 55 height 11
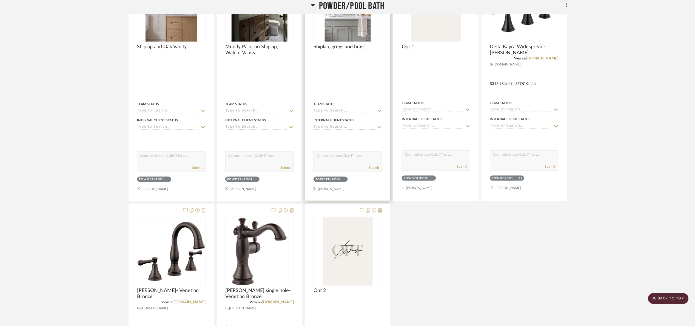
scroll to position [288, 0]
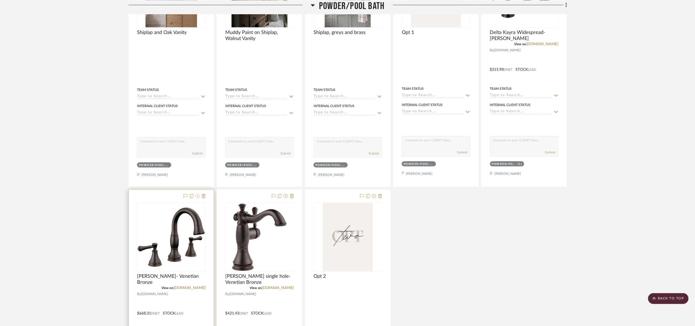
click at [198, 197] on icon at bounding box center [197, 196] width 4 height 4
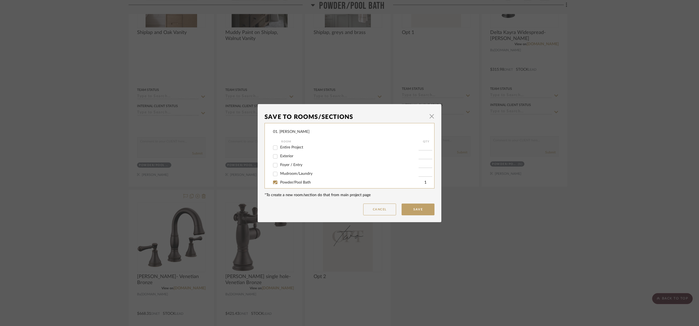
scroll to position [0, 0]
click at [284, 182] on label "Powder/Pool Bath" at bounding box center [349, 184] width 138 height 5
click at [280, 182] on input "Powder/Pool Bath" at bounding box center [275, 184] width 9 height 9
checkbox input "false"
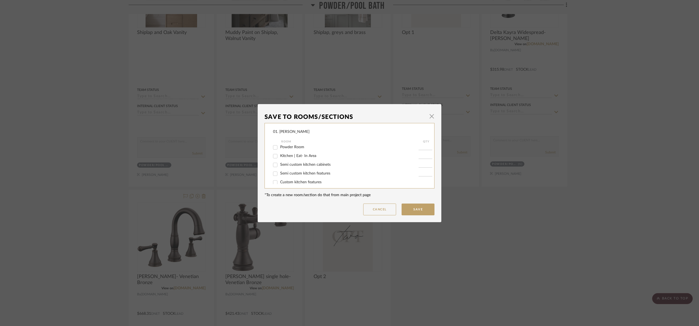
click at [284, 148] on span "Powder Room" at bounding box center [292, 147] width 24 height 4
click at [280, 148] on input "Powder Room" at bounding box center [275, 147] width 9 height 9
checkbox input "true"
type input "1"
click at [428, 209] on button "Save" at bounding box center [418, 210] width 33 height 12
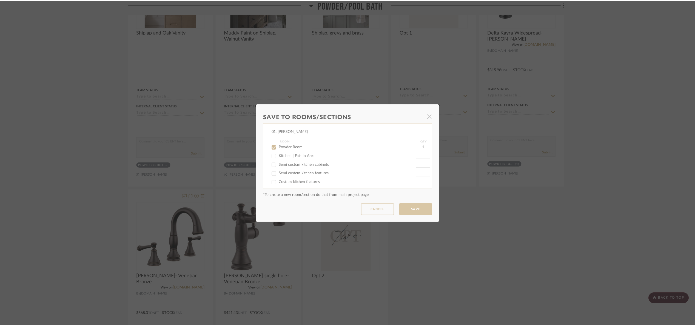
scroll to position [288, 0]
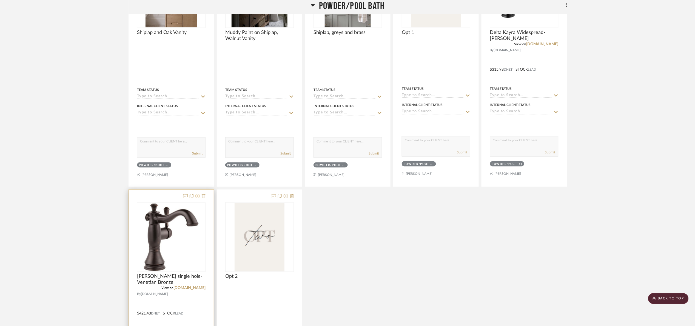
click at [196, 198] on icon at bounding box center [197, 196] width 4 height 4
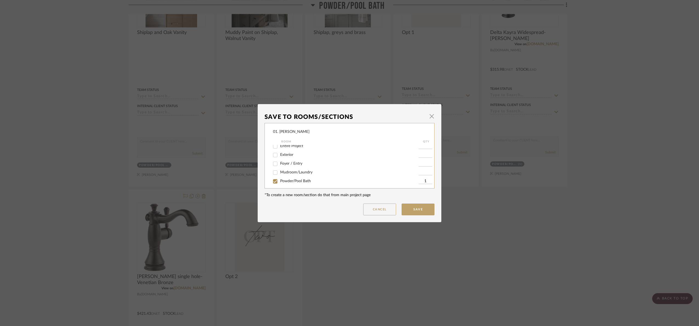
scroll to position [0, 0]
click at [284, 181] on div "Powder/Pool Bath" at bounding box center [346, 184] width 146 height 9
click at [278, 182] on div at bounding box center [275, 184] width 9 height 9
click at [274, 182] on input "Powder/Pool Bath" at bounding box center [275, 184] width 9 height 9
checkbox input "false"
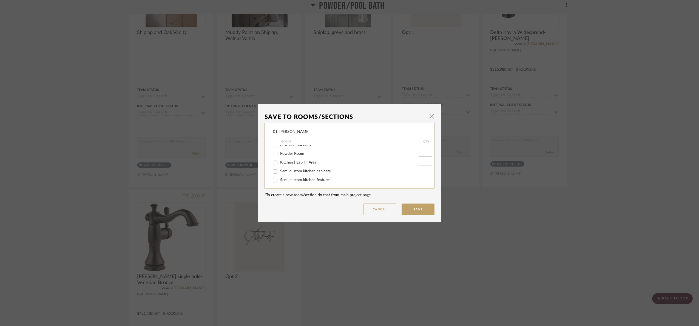
scroll to position [41, 0]
click at [285, 152] on span "Powder Room" at bounding box center [292, 152] width 24 height 4
click at [280, 152] on input "Powder Room" at bounding box center [275, 152] width 9 height 9
checkbox input "true"
type input "1"
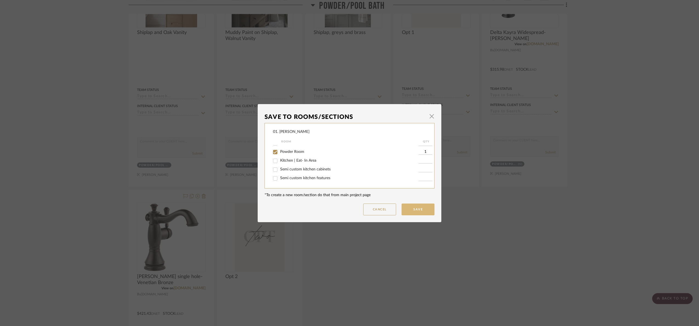
click at [410, 207] on button "Save" at bounding box center [418, 210] width 33 height 12
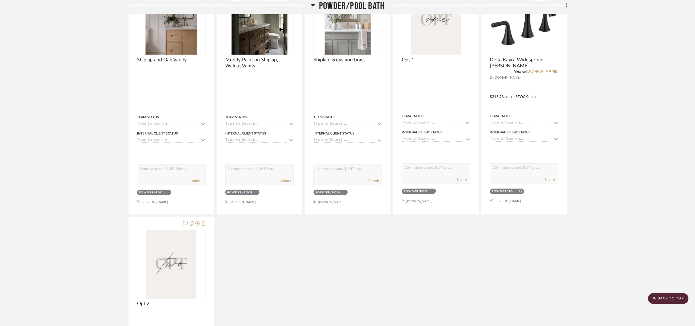
scroll to position [123, 0]
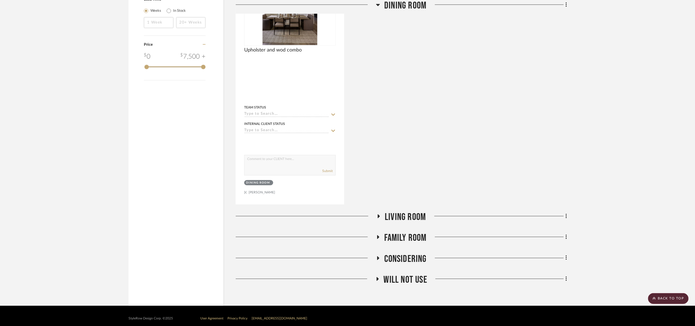
scroll to position [533, 0]
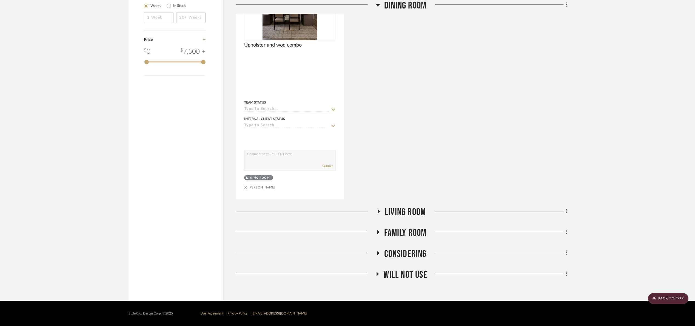
click at [413, 212] on span "Living Room" at bounding box center [405, 212] width 41 height 12
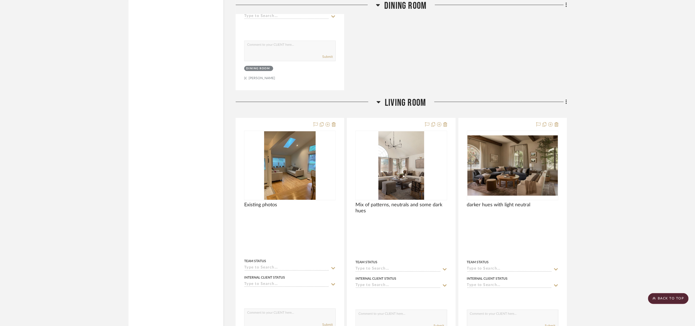
scroll to position [739, 0]
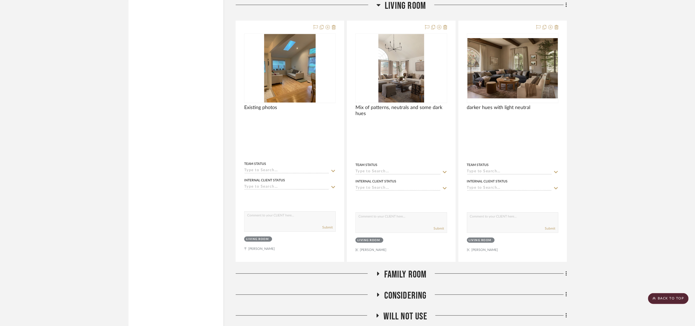
drag, startPoint x: 409, startPoint y: 274, endPoint x: 417, endPoint y: 272, distance: 7.8
click at [409, 274] on span "Family Room" at bounding box center [405, 275] width 42 height 12
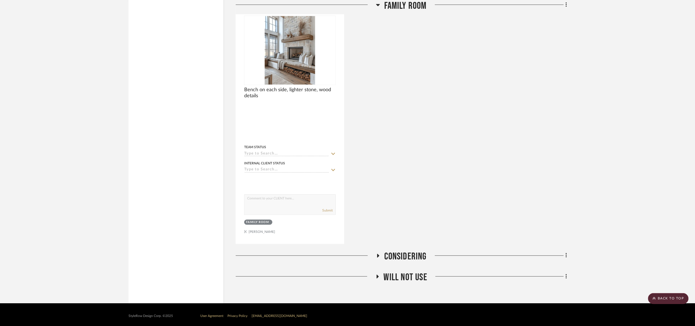
scroll to position [1274, 0]
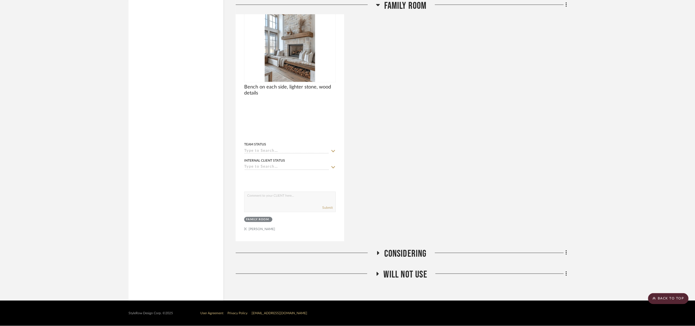
click at [407, 255] on span "Considering" at bounding box center [405, 254] width 42 height 12
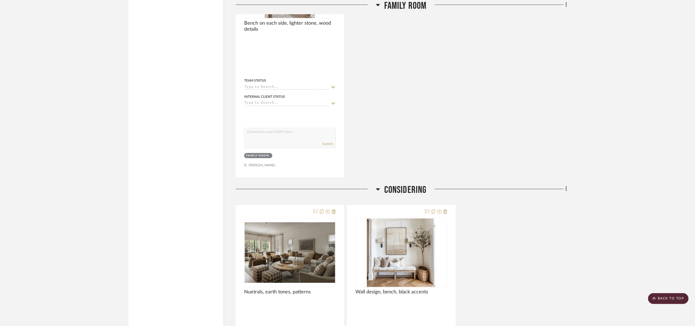
scroll to position [1438, 0]
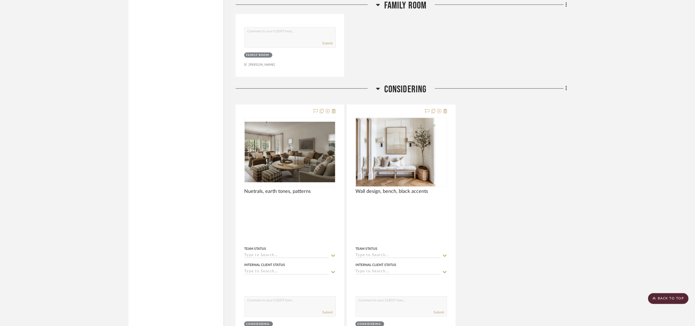
click at [385, 93] on span "Considering" at bounding box center [405, 90] width 42 height 12
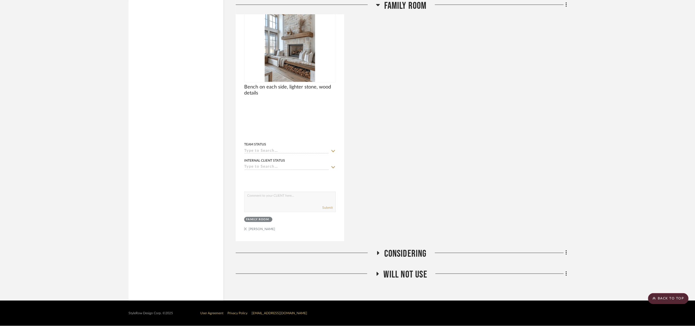
click at [411, 271] on span "Will Not Use" at bounding box center [406, 275] width 44 height 12
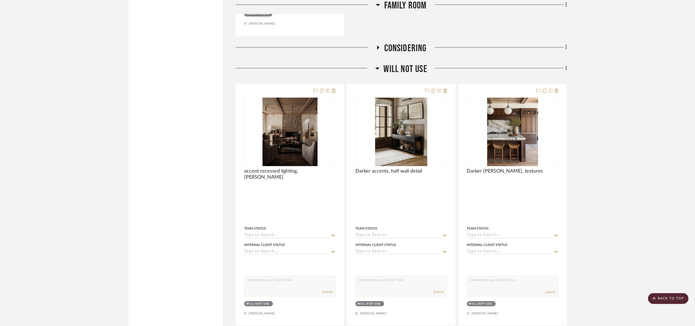
click at [399, 75] on span "Will Not Use" at bounding box center [406, 69] width 44 height 12
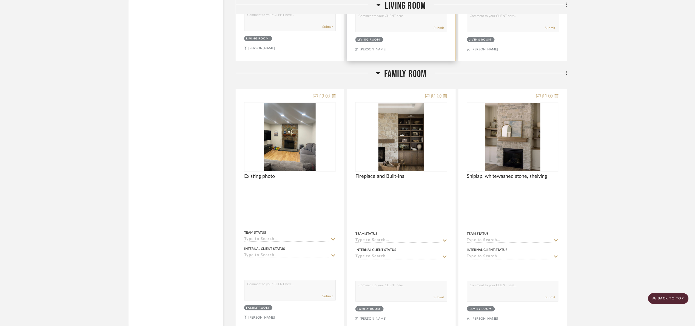
scroll to position [782, 0]
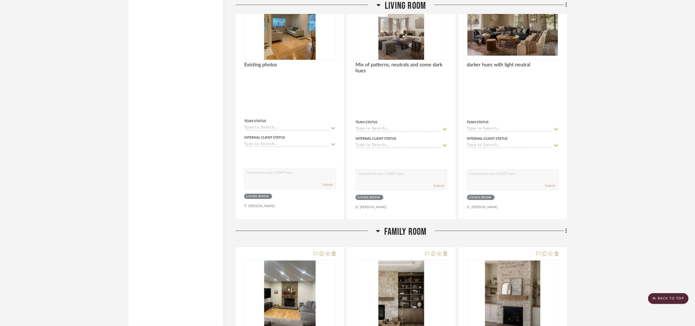
drag, startPoint x: 413, startPoint y: 233, endPoint x: 413, endPoint y: 228, distance: 4.9
click at [413, 232] on span "Family Room" at bounding box center [405, 232] width 42 height 12
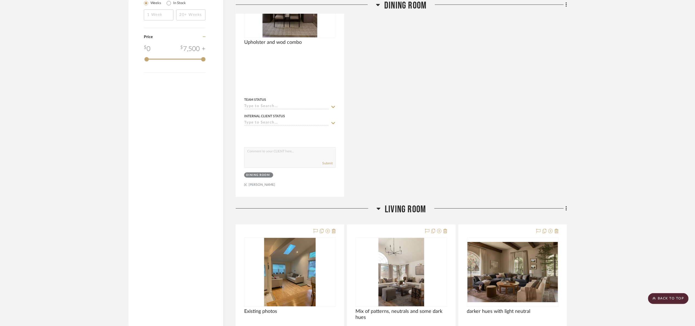
drag, startPoint x: 407, startPoint y: 208, endPoint x: 406, endPoint y: 158, distance: 49.6
click at [407, 205] on span "Living Room" at bounding box center [405, 210] width 41 height 12
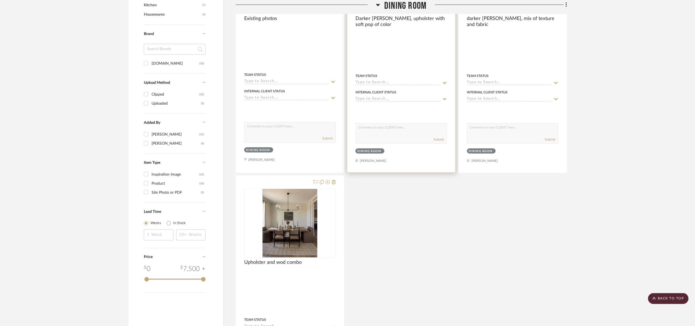
scroll to position [163, 0]
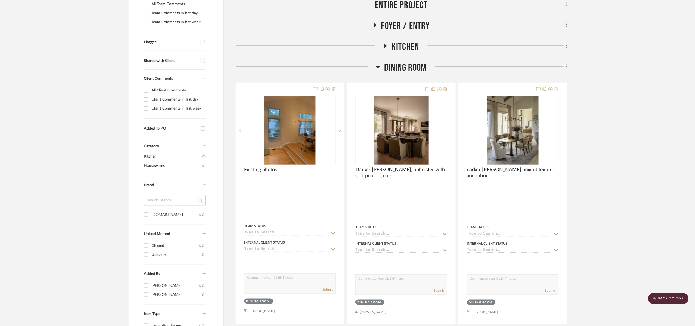
click at [395, 66] on span "Dining Room" at bounding box center [405, 68] width 42 height 12
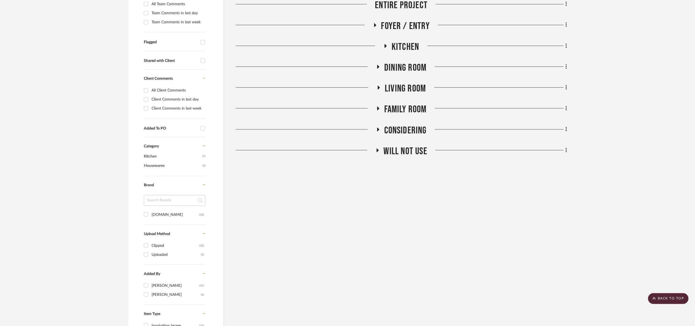
click at [405, 46] on span "Kitchen" at bounding box center [405, 47] width 27 height 12
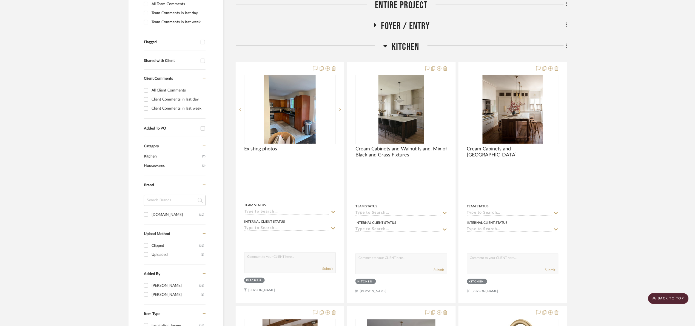
click at [405, 46] on span "Kitchen" at bounding box center [405, 47] width 27 height 12
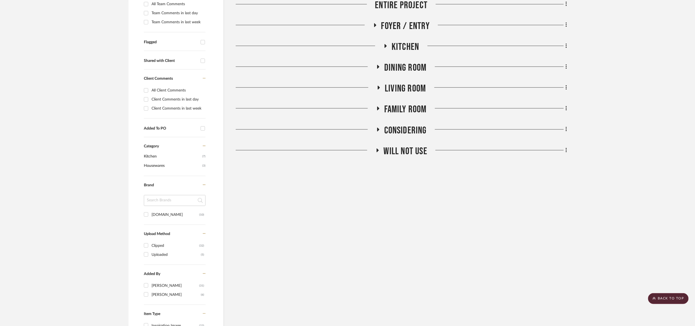
click at [405, 47] on span "Kitchen" at bounding box center [405, 47] width 27 height 12
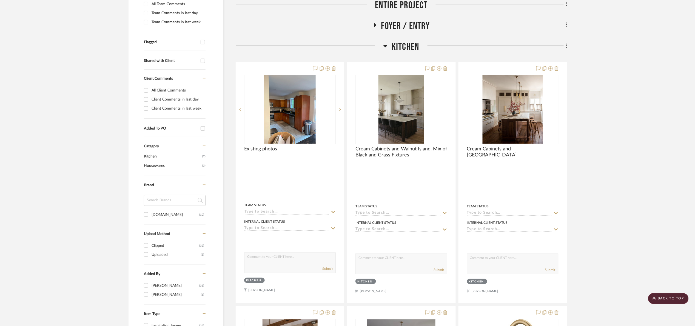
click at [405, 47] on span "Kitchen" at bounding box center [405, 47] width 27 height 12
